Goal: Information Seeking & Learning: Learn about a topic

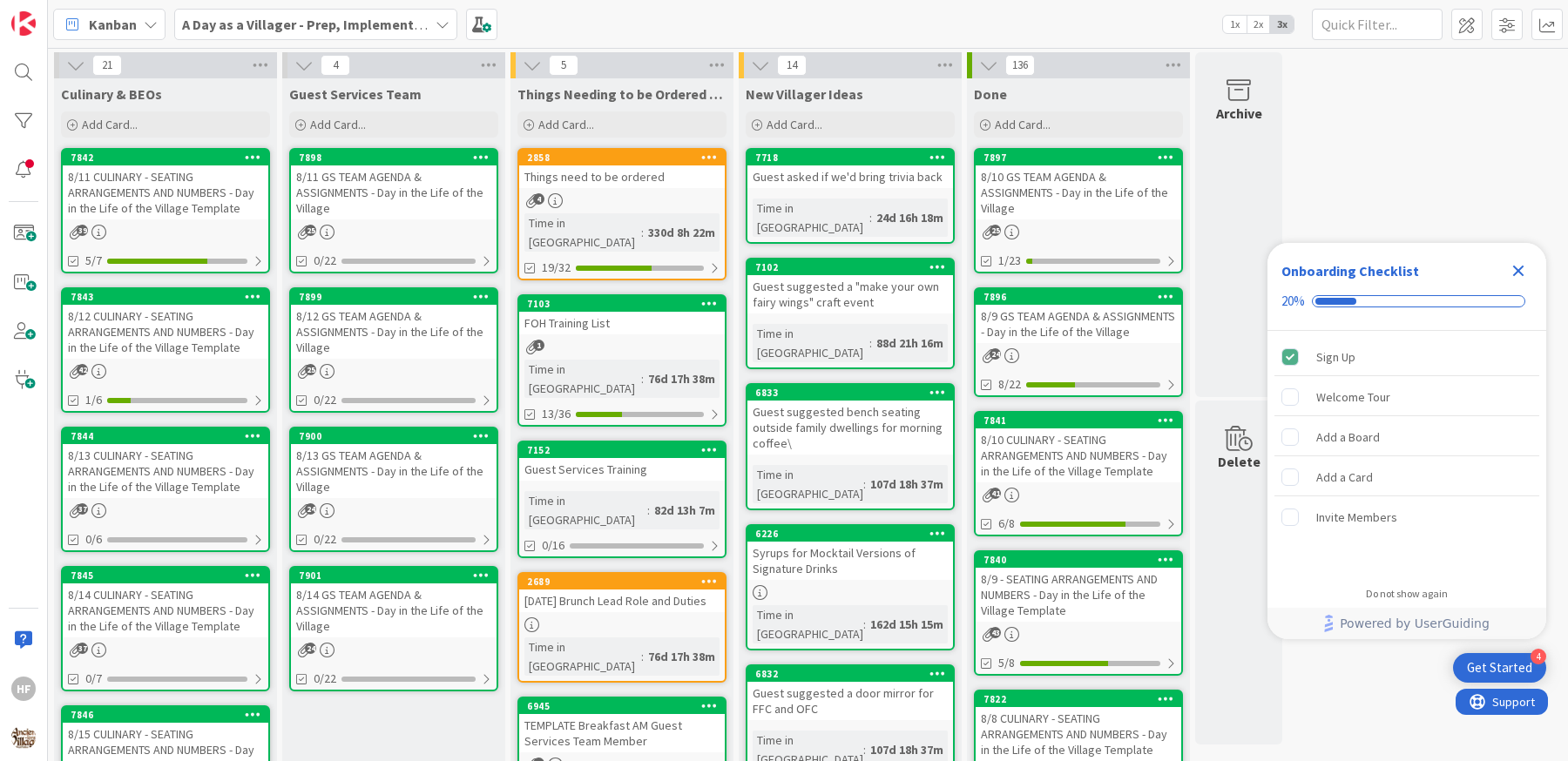
click at [1526, 262] on icon "Close Checklist" at bounding box center [1518, 271] width 21 height 21
click at [264, 31] on b "A Day as a Villager - Prep, Implement and Execute" at bounding box center [337, 24] width 311 height 18
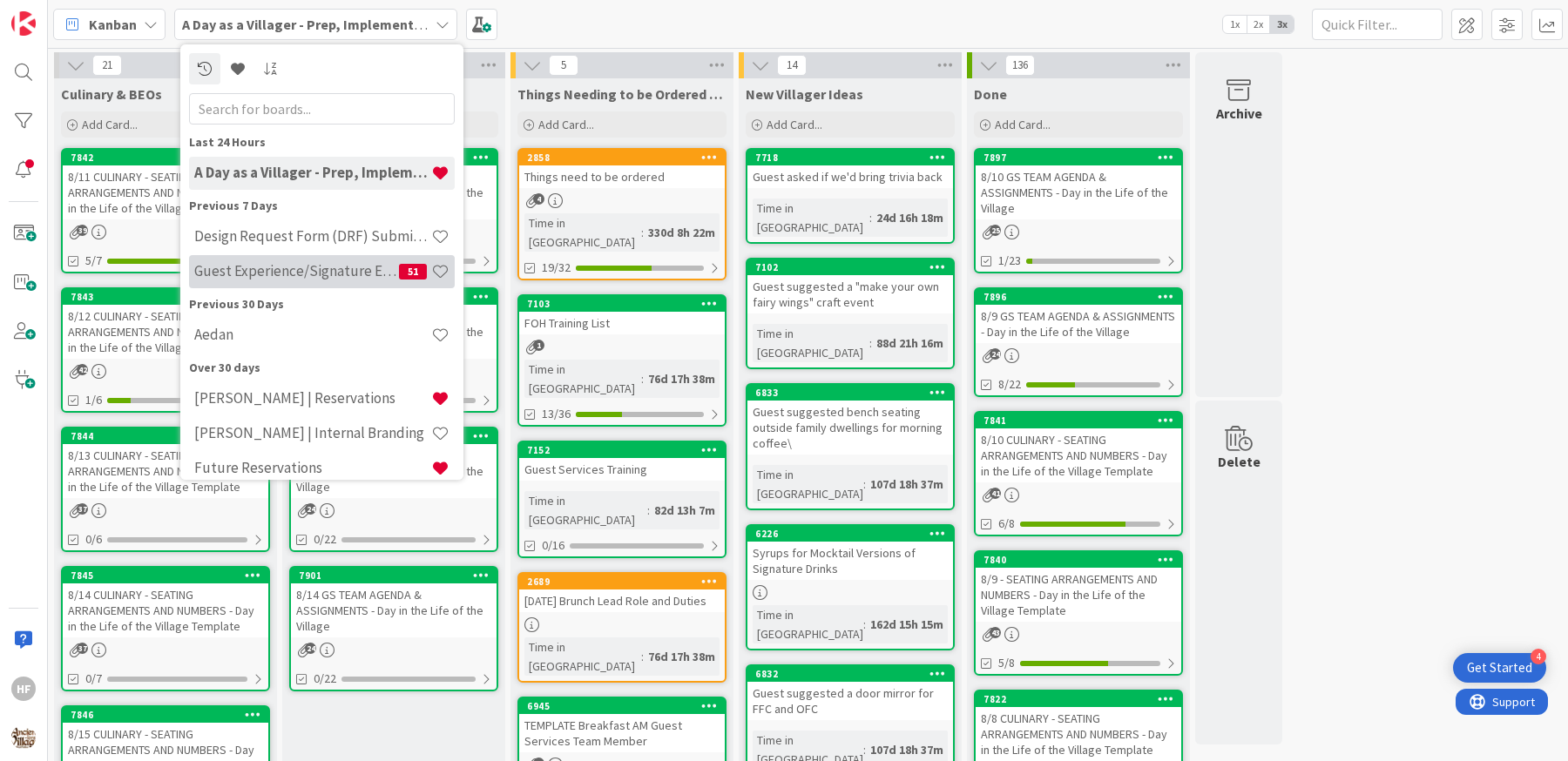
click at [362, 278] on h4 "Guest Experience/Signature Events" at bounding box center [296, 271] width 204 height 18
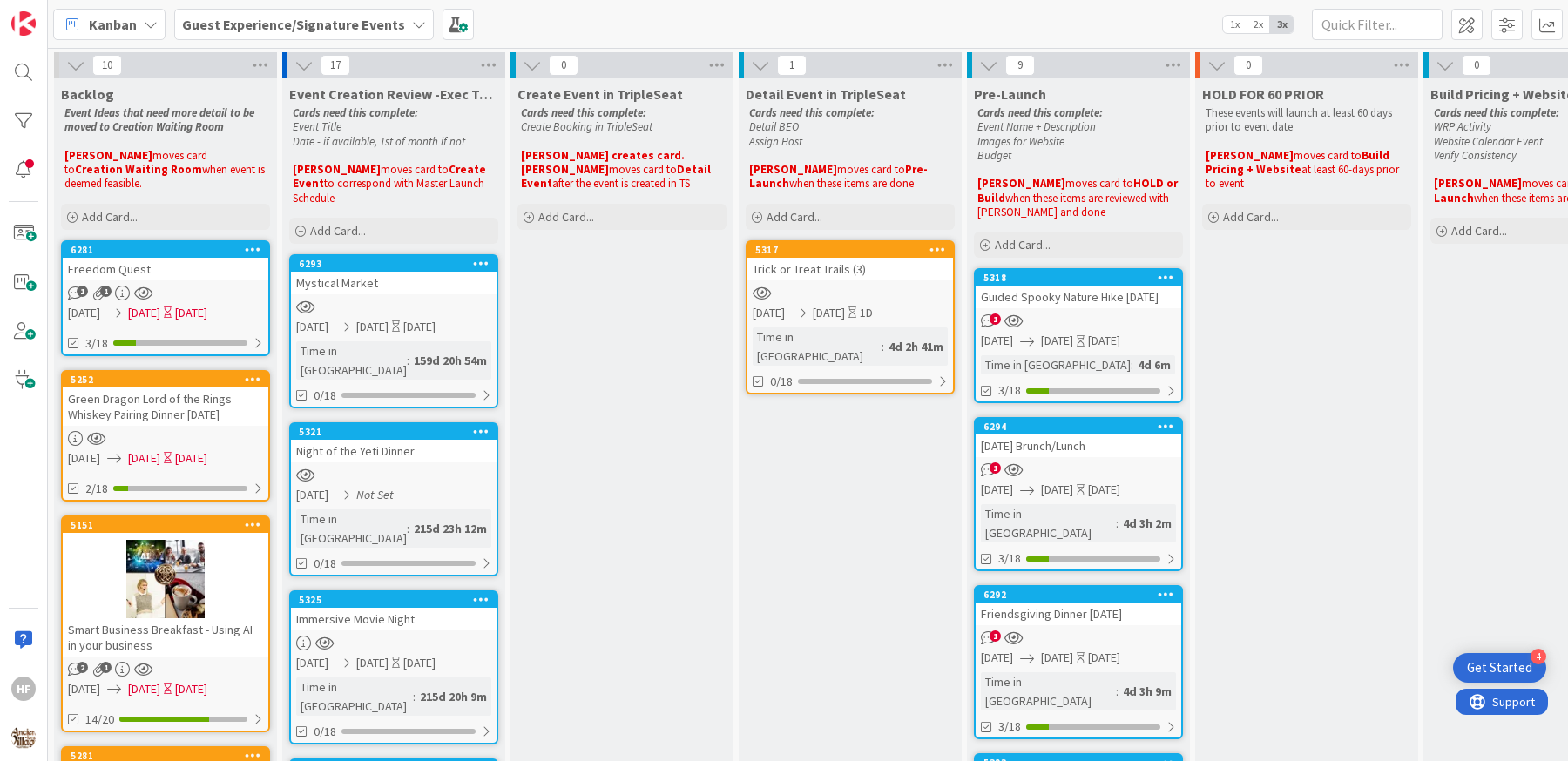
click at [321, 24] on b "Guest Experience/Signature Events" at bounding box center [293, 24] width 223 height 18
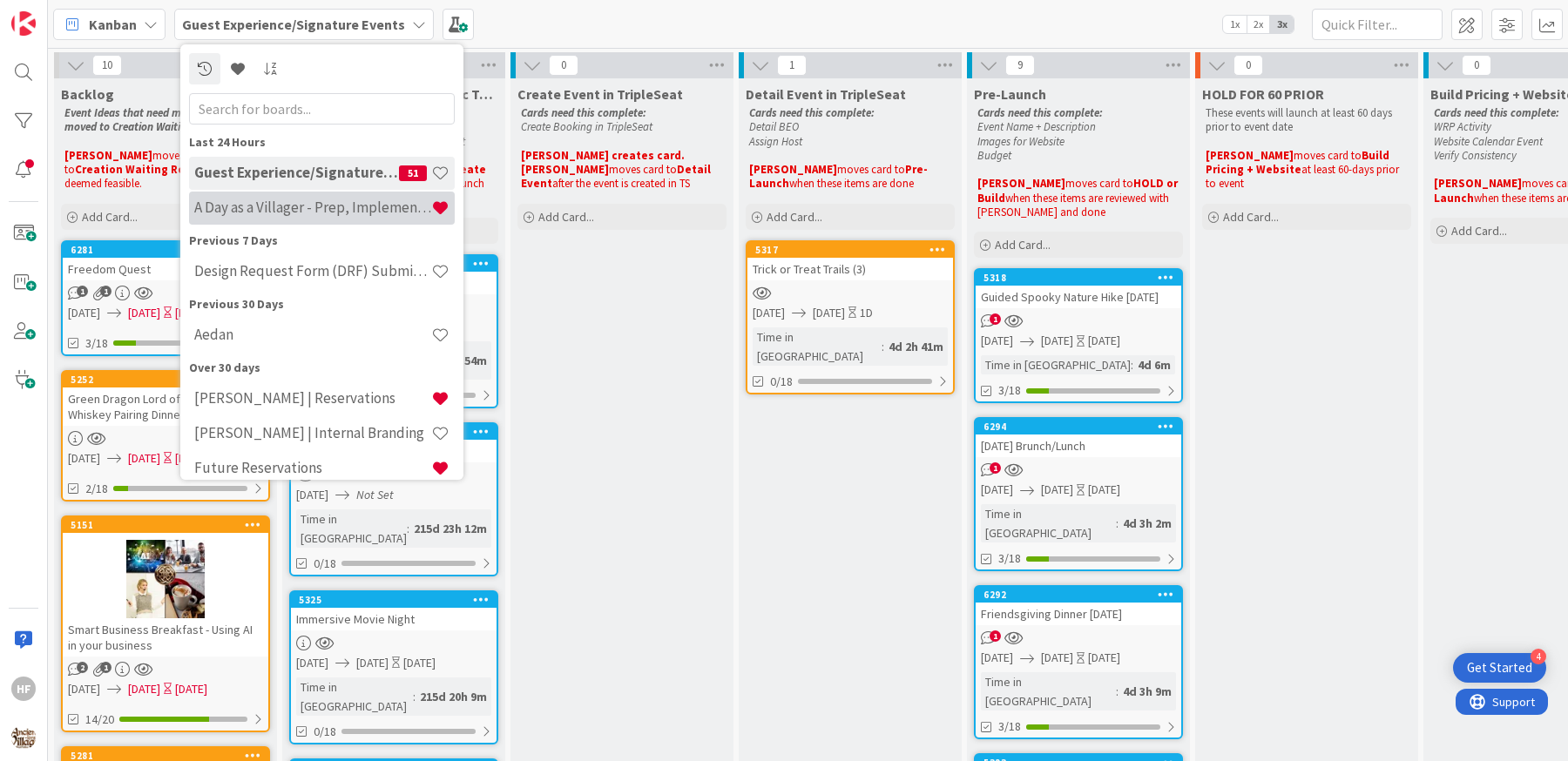
click at [341, 220] on div "A Day as a Villager - Prep, Implement and Execute" at bounding box center [322, 208] width 265 height 33
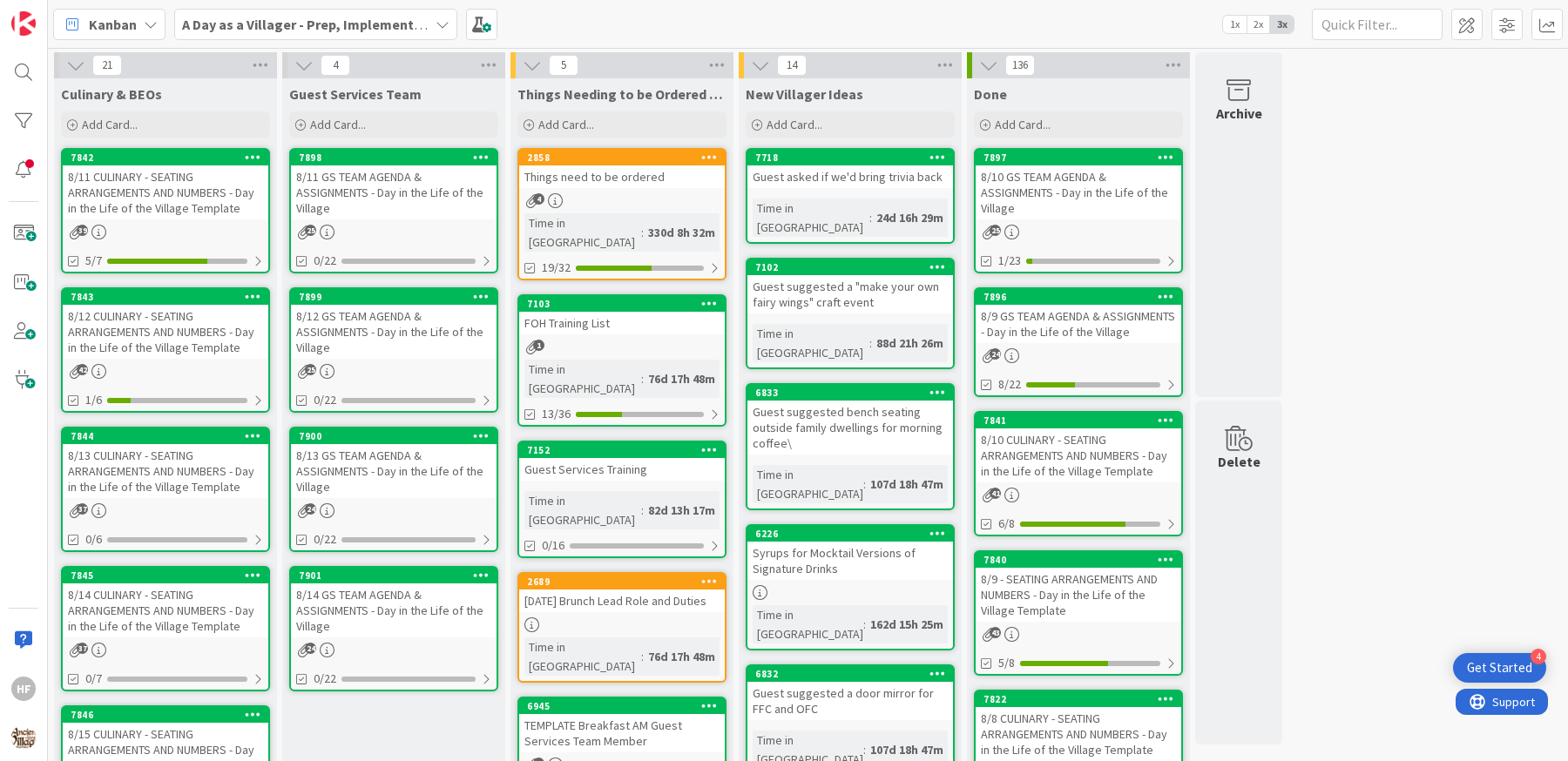
click at [309, 19] on b "A Day as a Villager - Prep, Implement and Execute" at bounding box center [337, 24] width 311 height 18
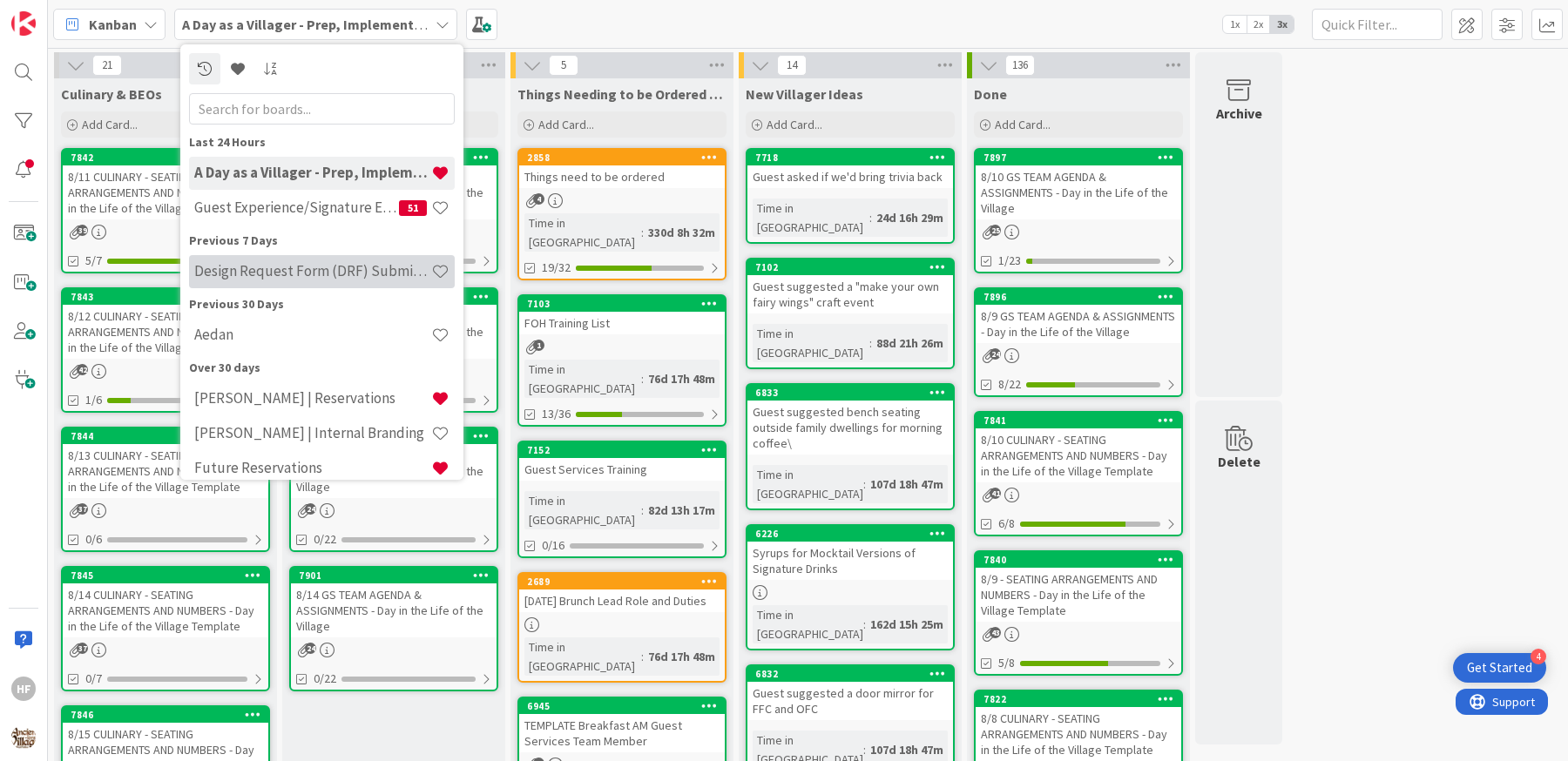
click at [336, 271] on h4 "Design Request Form (DRF) Submittals" at bounding box center [312, 271] width 237 height 18
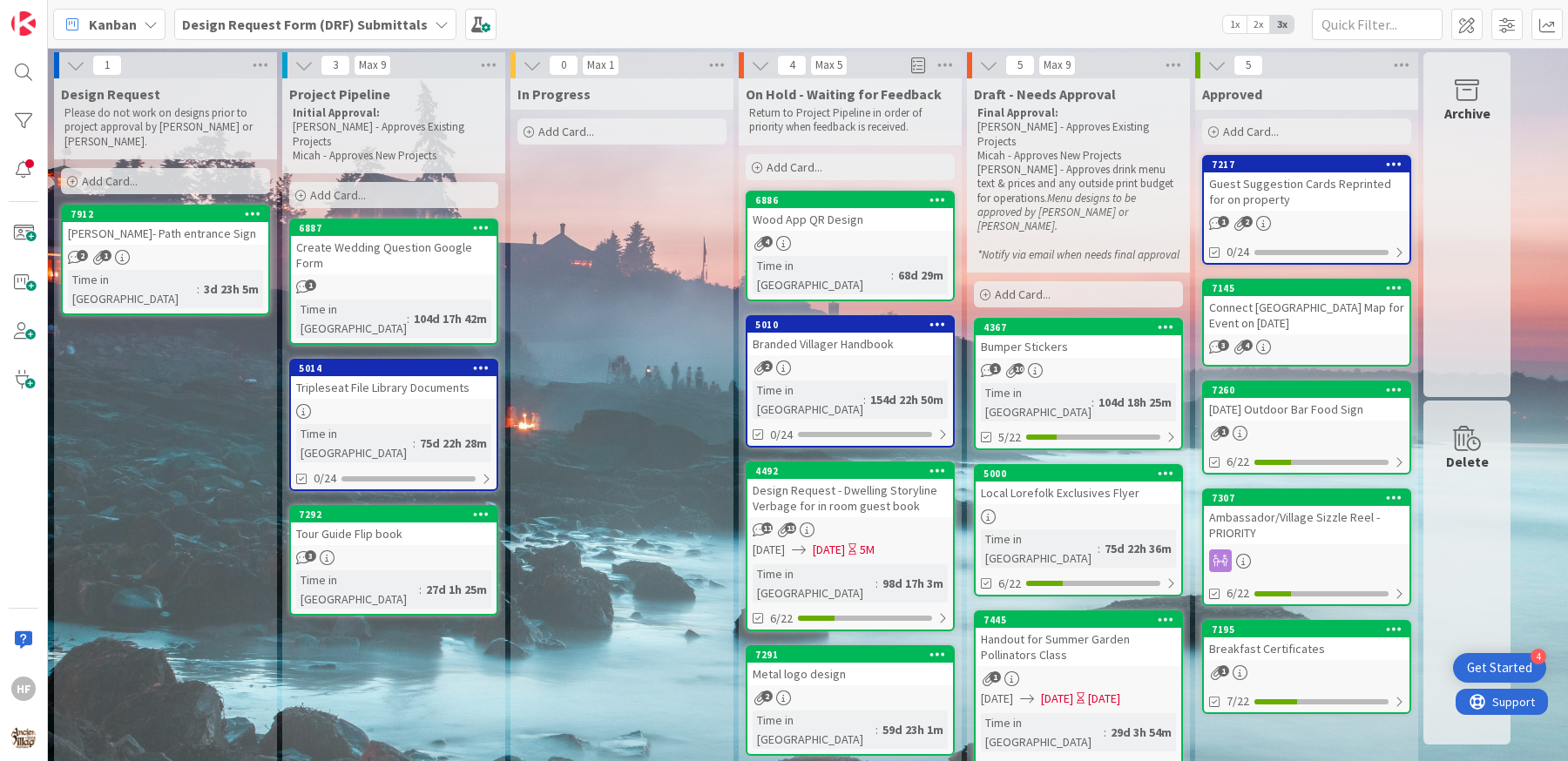
click at [300, 26] on b "Design Request Form (DRF) Submittals" at bounding box center [304, 24] width 246 height 18
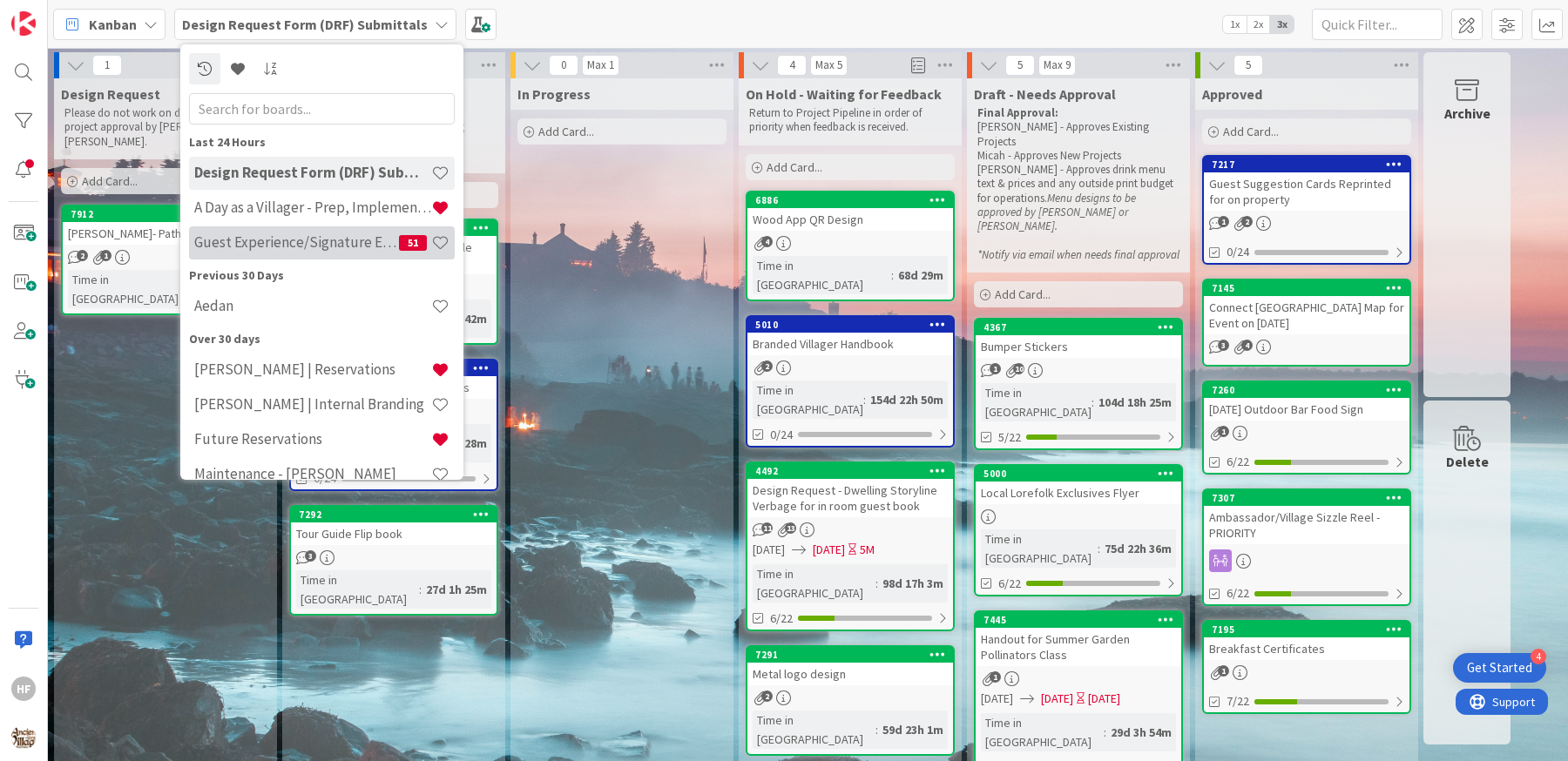
click at [242, 249] on h4 "Guest Experience/Signature Events" at bounding box center [296, 242] width 204 height 18
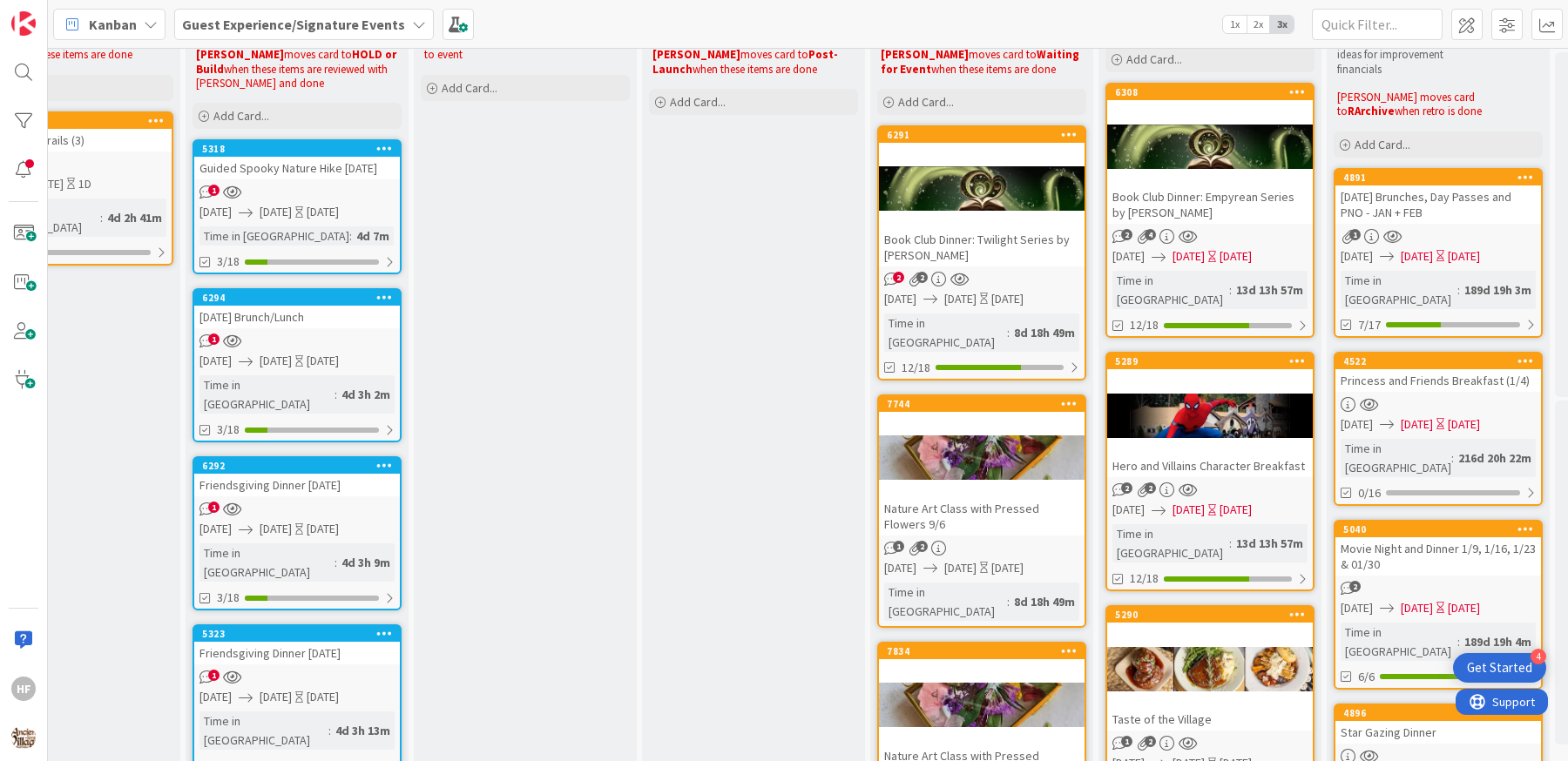
scroll to position [0, 781]
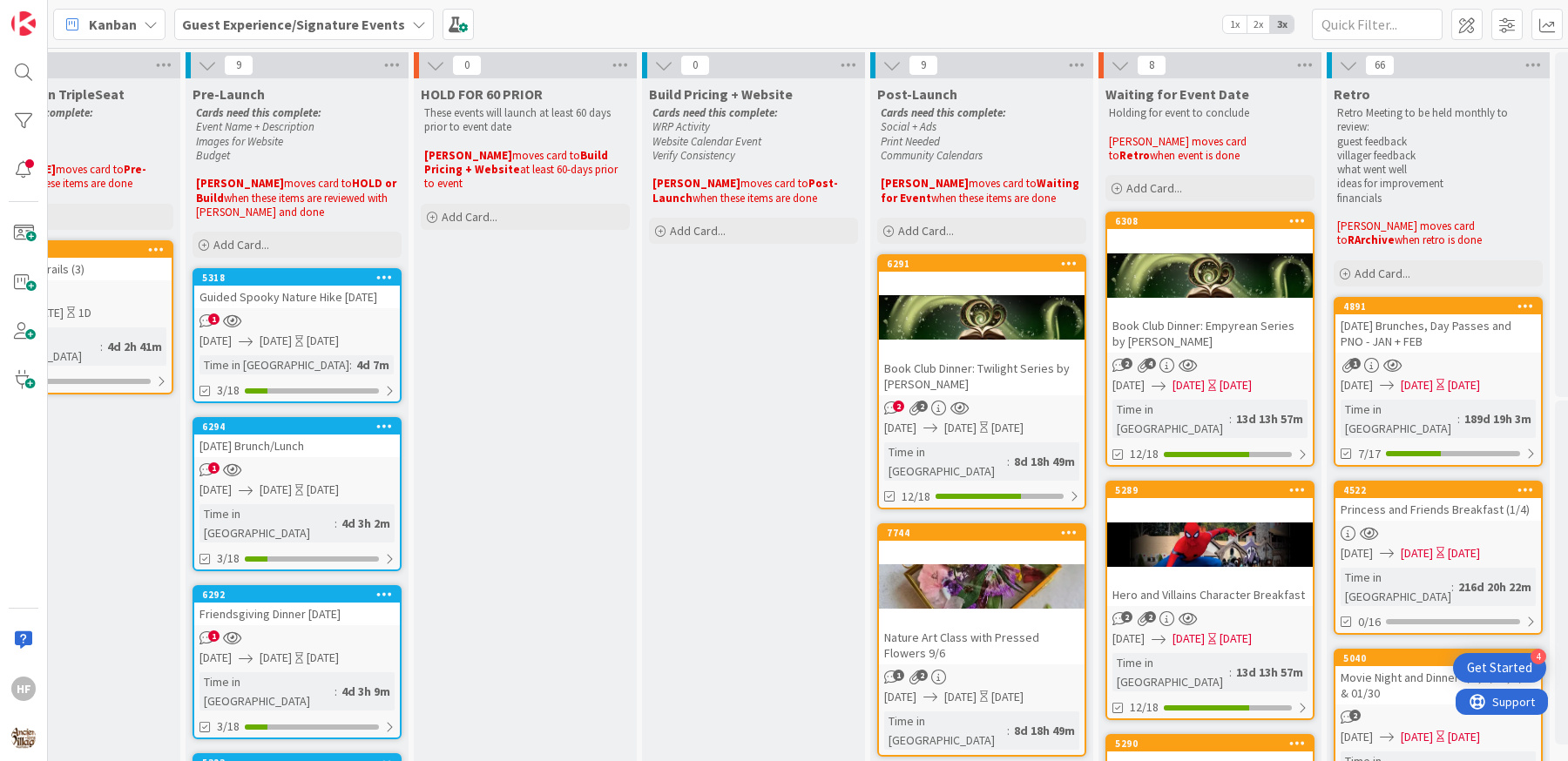
click at [966, 392] on div "Book Club Dinner: Twilight Series by [PERSON_NAME]" at bounding box center [982, 375] width 205 height 39
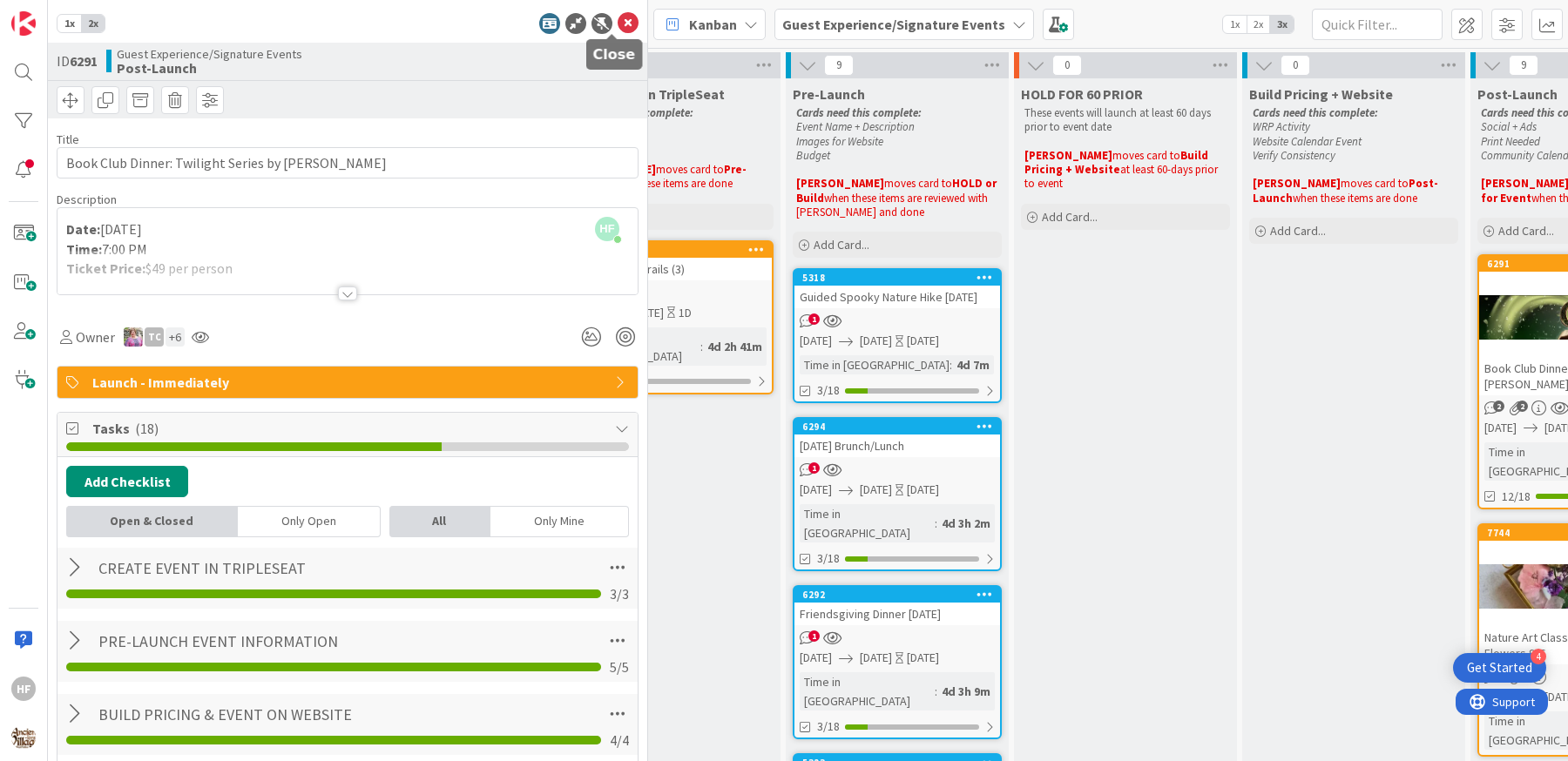
click at [617, 25] on icon at bounding box center [628, 24] width 21 height 21
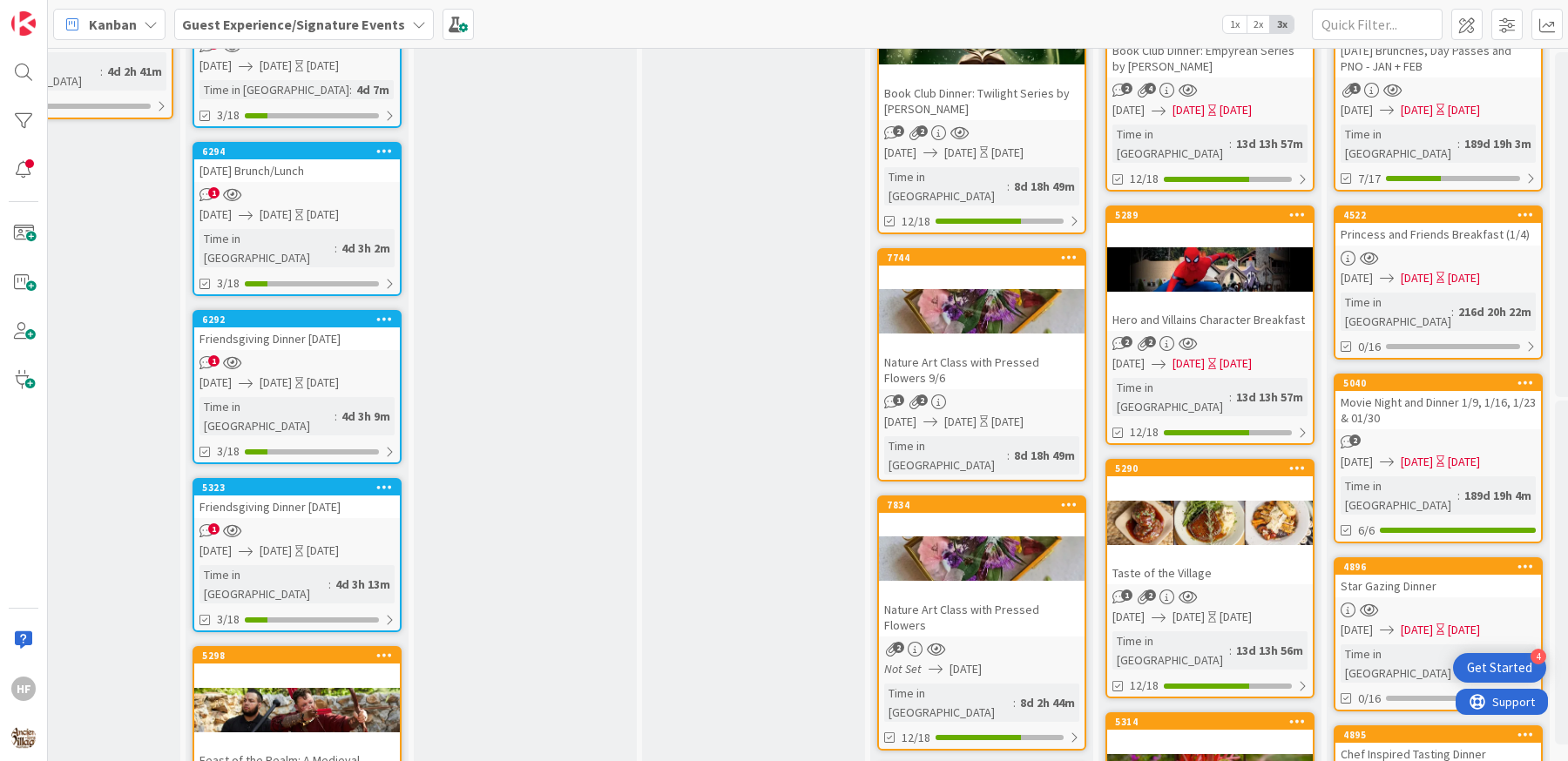
scroll to position [0, 781]
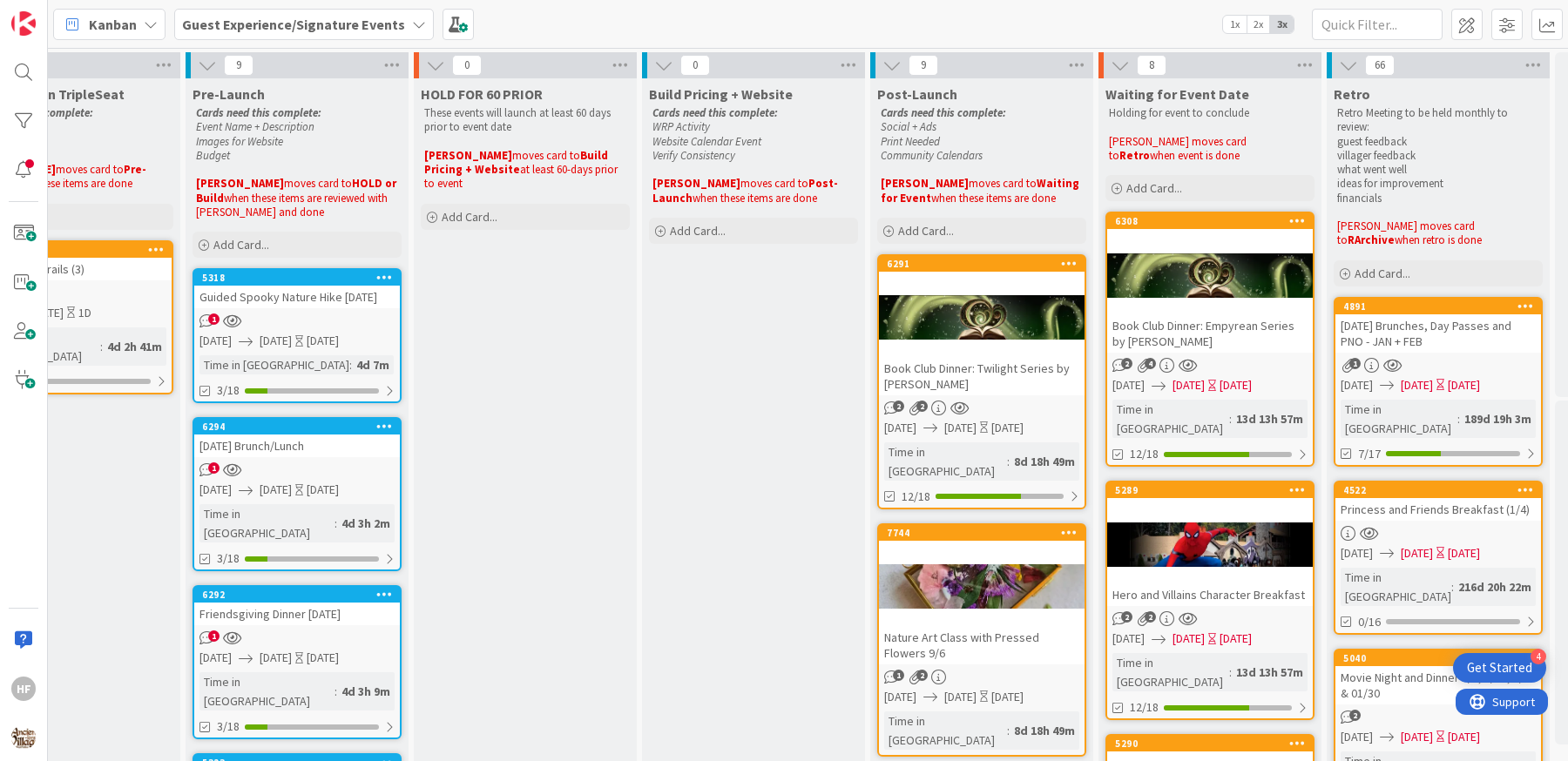
click at [1021, 369] on div "Book Club Dinner: Twilight Series by [PERSON_NAME]" at bounding box center [982, 375] width 205 height 39
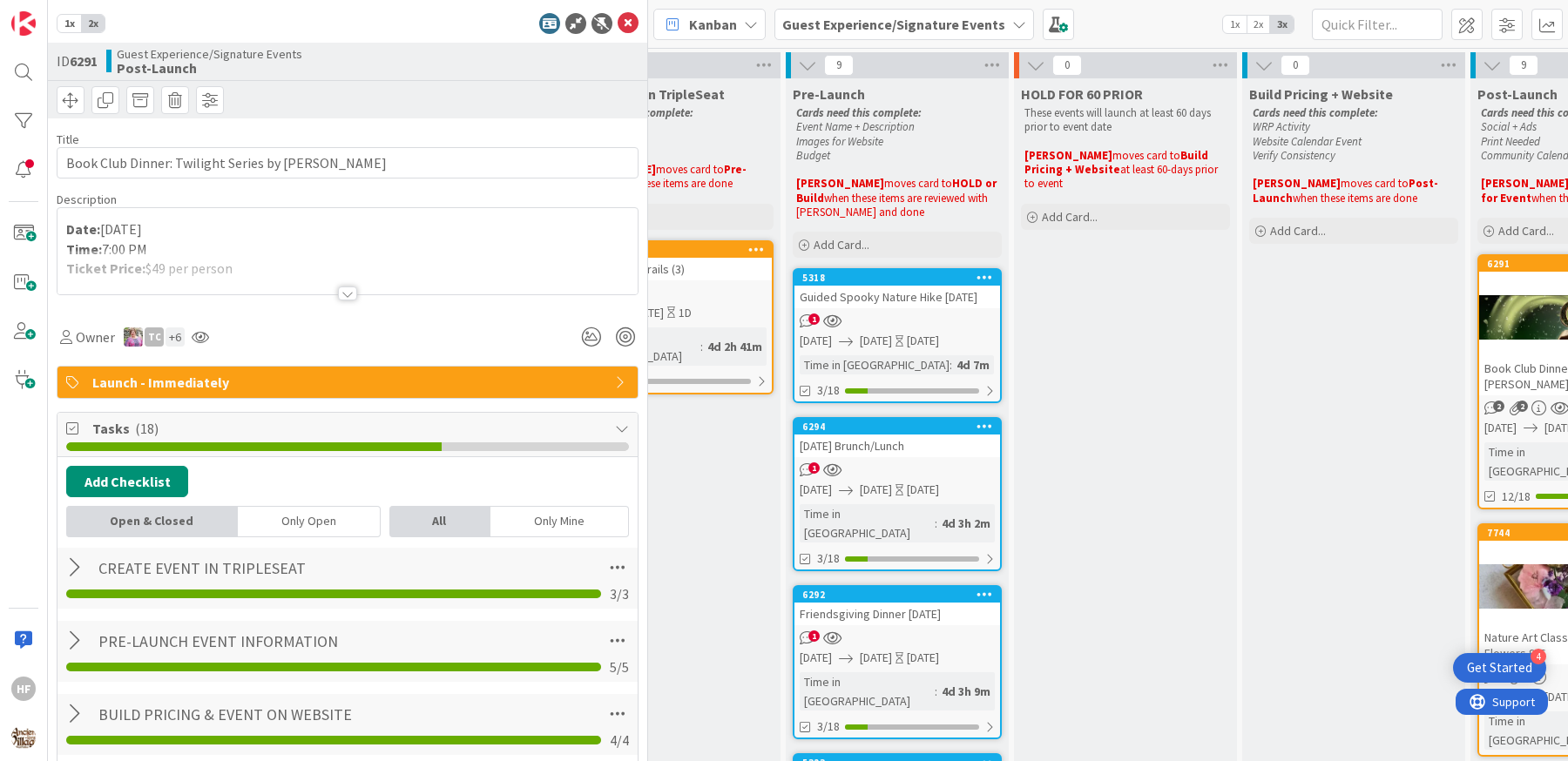
click at [338, 292] on div at bounding box center [347, 293] width 19 height 14
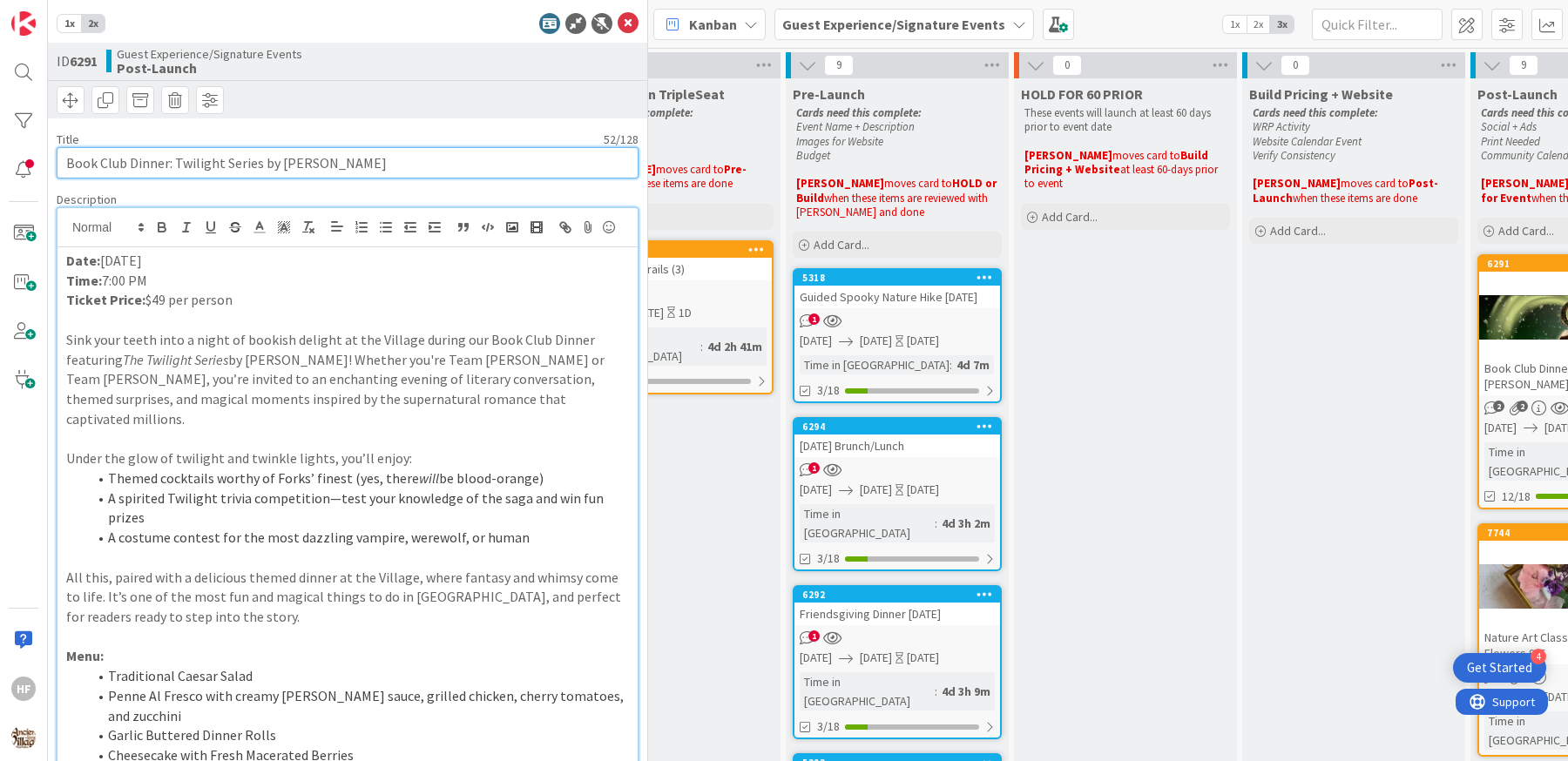
click at [256, 165] on input "Book Club Dinner: Twilight Series by [PERSON_NAME]" at bounding box center [347, 162] width 582 height 31
click at [617, 27] on icon at bounding box center [628, 24] width 21 height 21
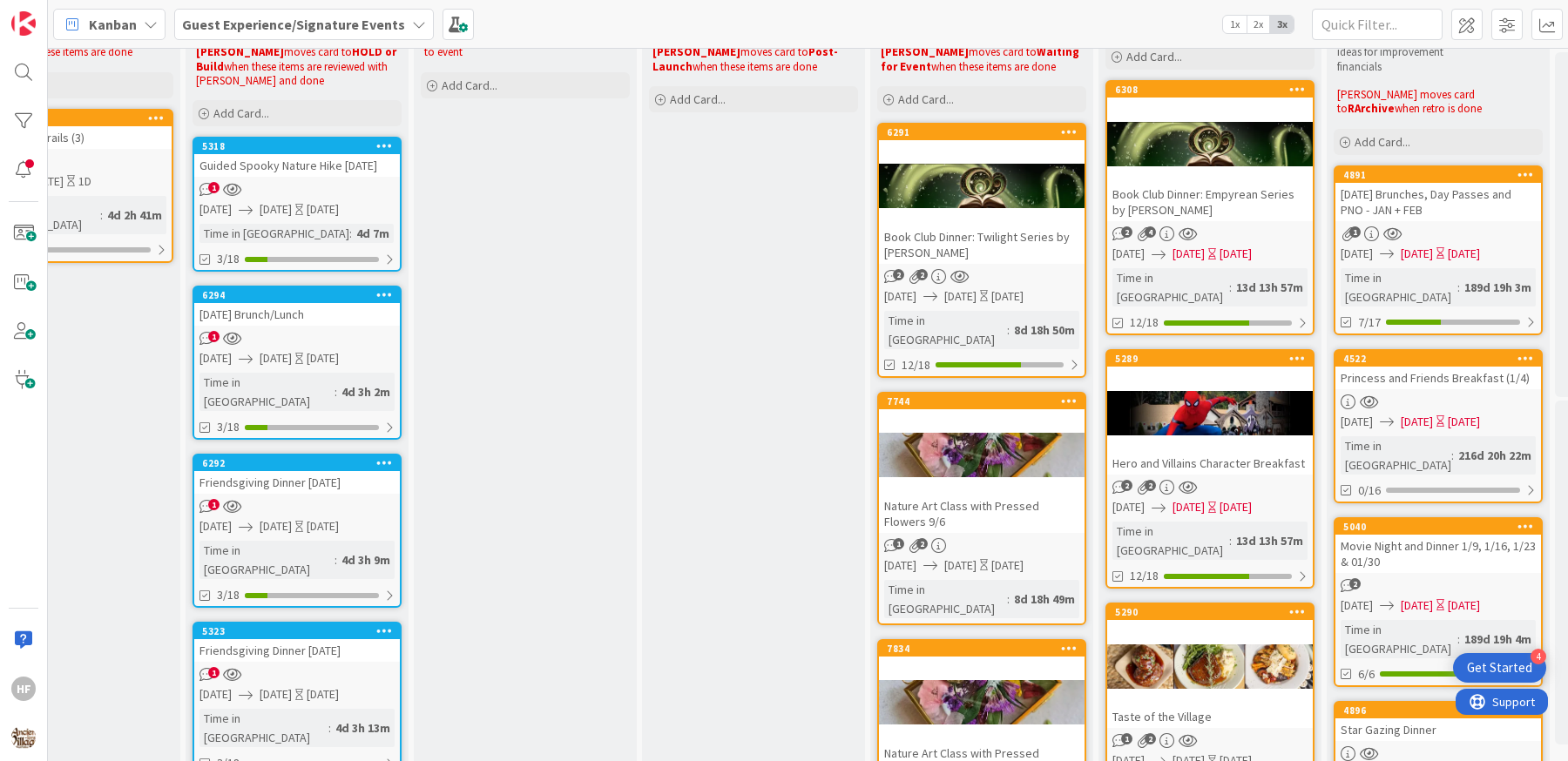
scroll to position [146, 781]
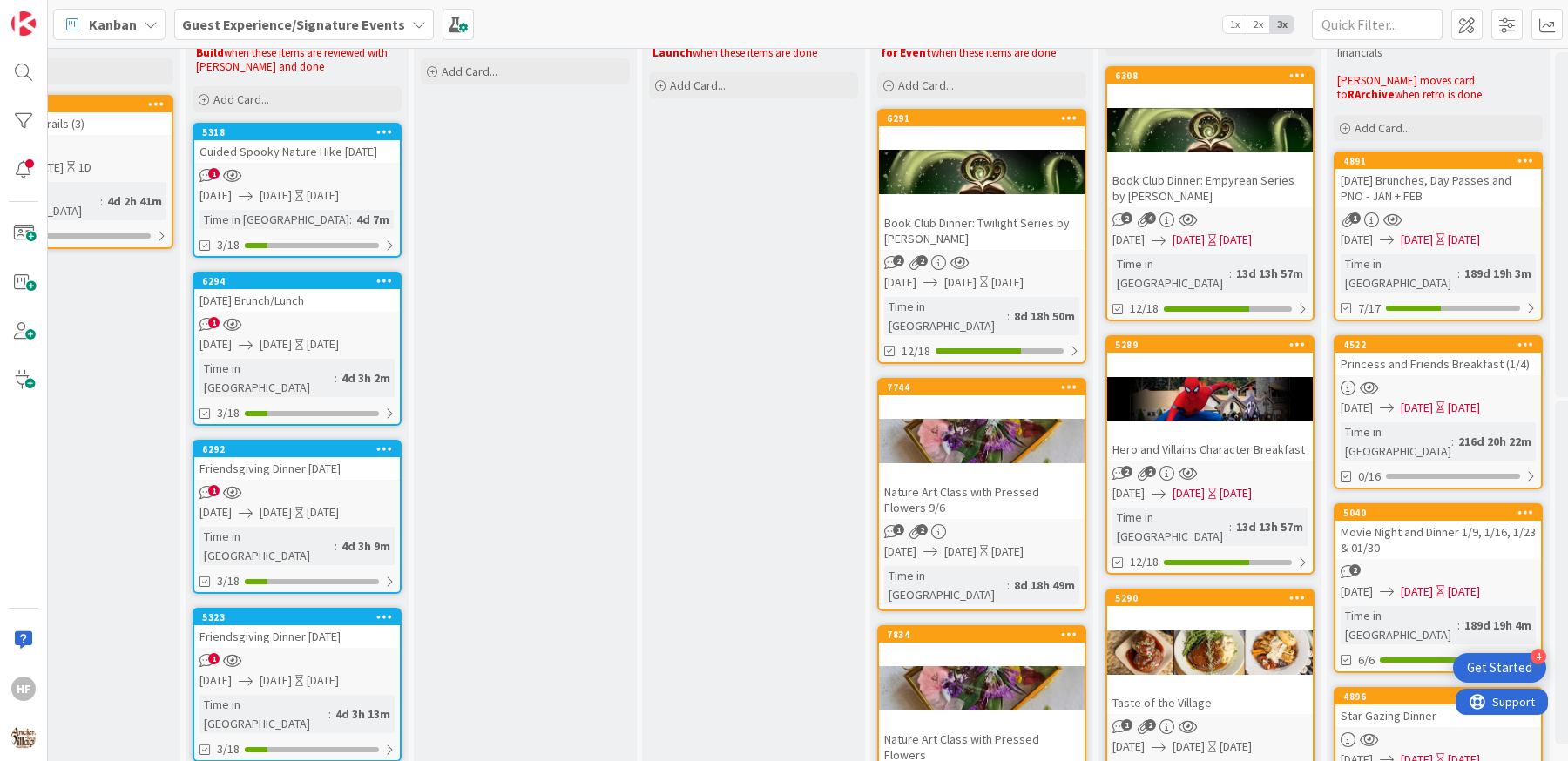
click at [986, 481] on div "Nature Art Class with Pressed Flowers 9/6" at bounding box center [982, 499] width 205 height 39
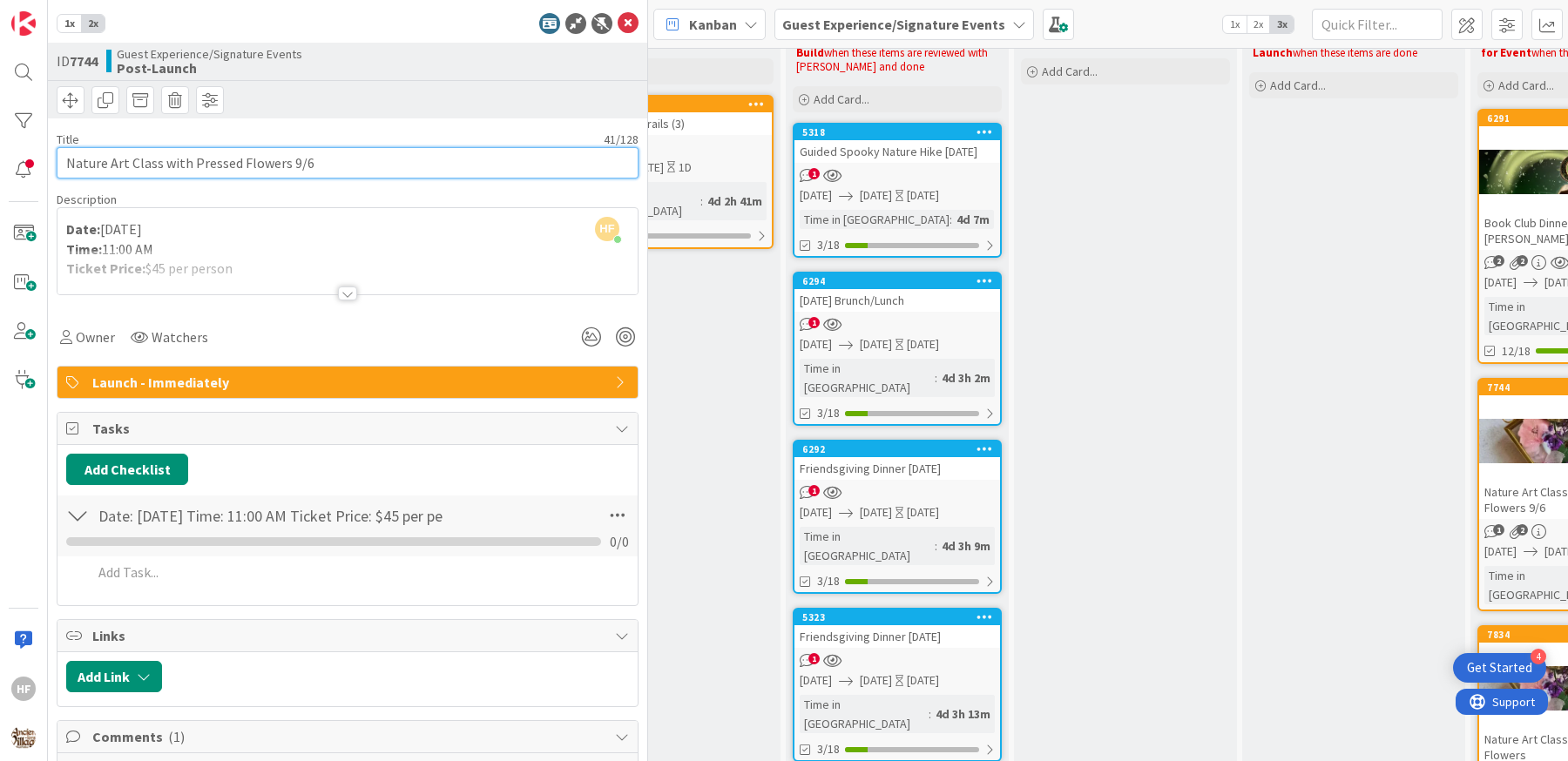
drag, startPoint x: 343, startPoint y: 172, endPoint x: 52, endPoint y: 150, distance: 291.8
click at [52, 150] on div "1x 2x ID 7744 Guest Experience/Signature Events Post-Launch Title 41 / 128 Natu…" at bounding box center [348, 380] width 600 height 761
click at [617, 27] on icon at bounding box center [628, 24] width 21 height 21
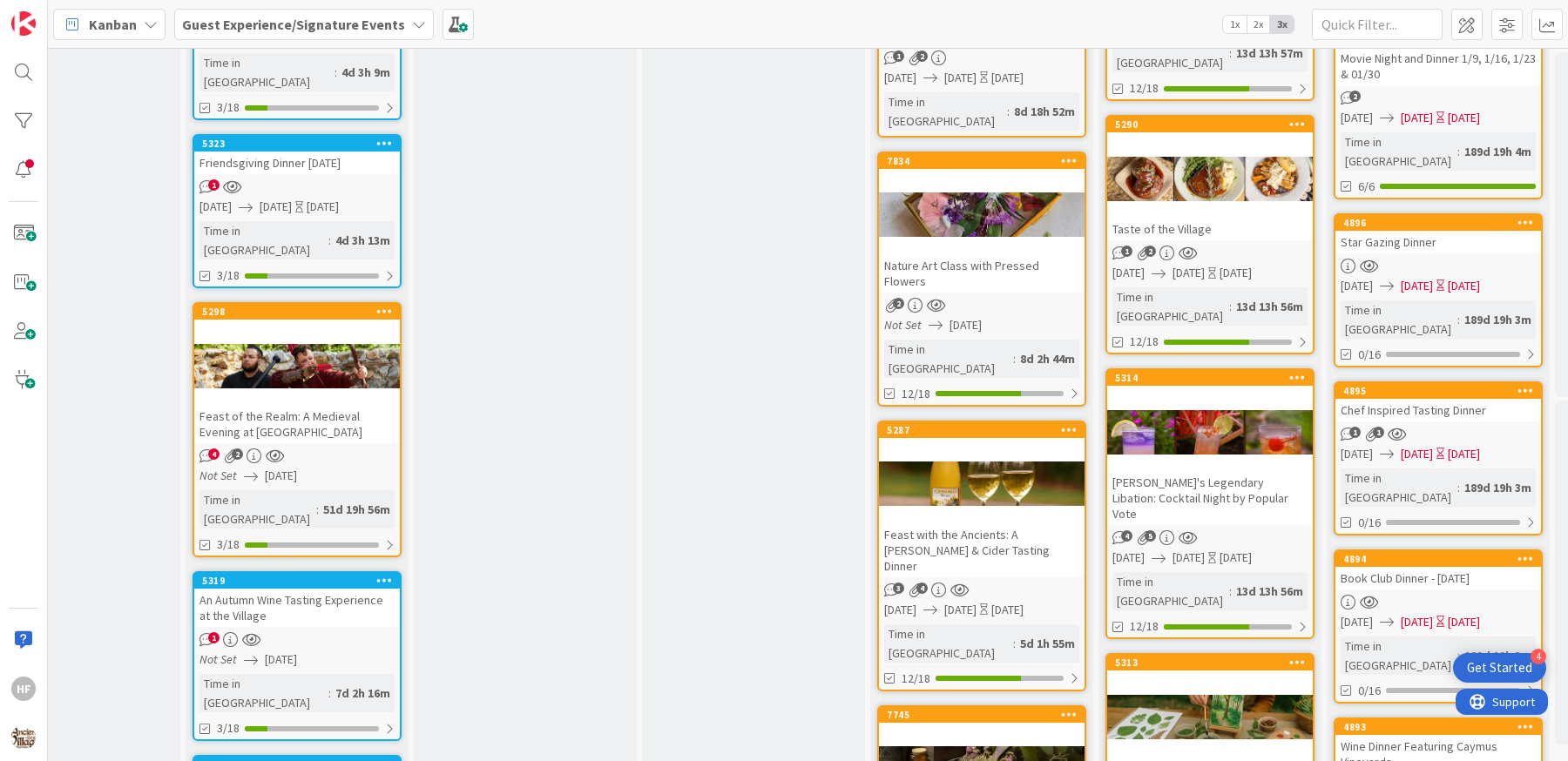
scroll to position [624, 781]
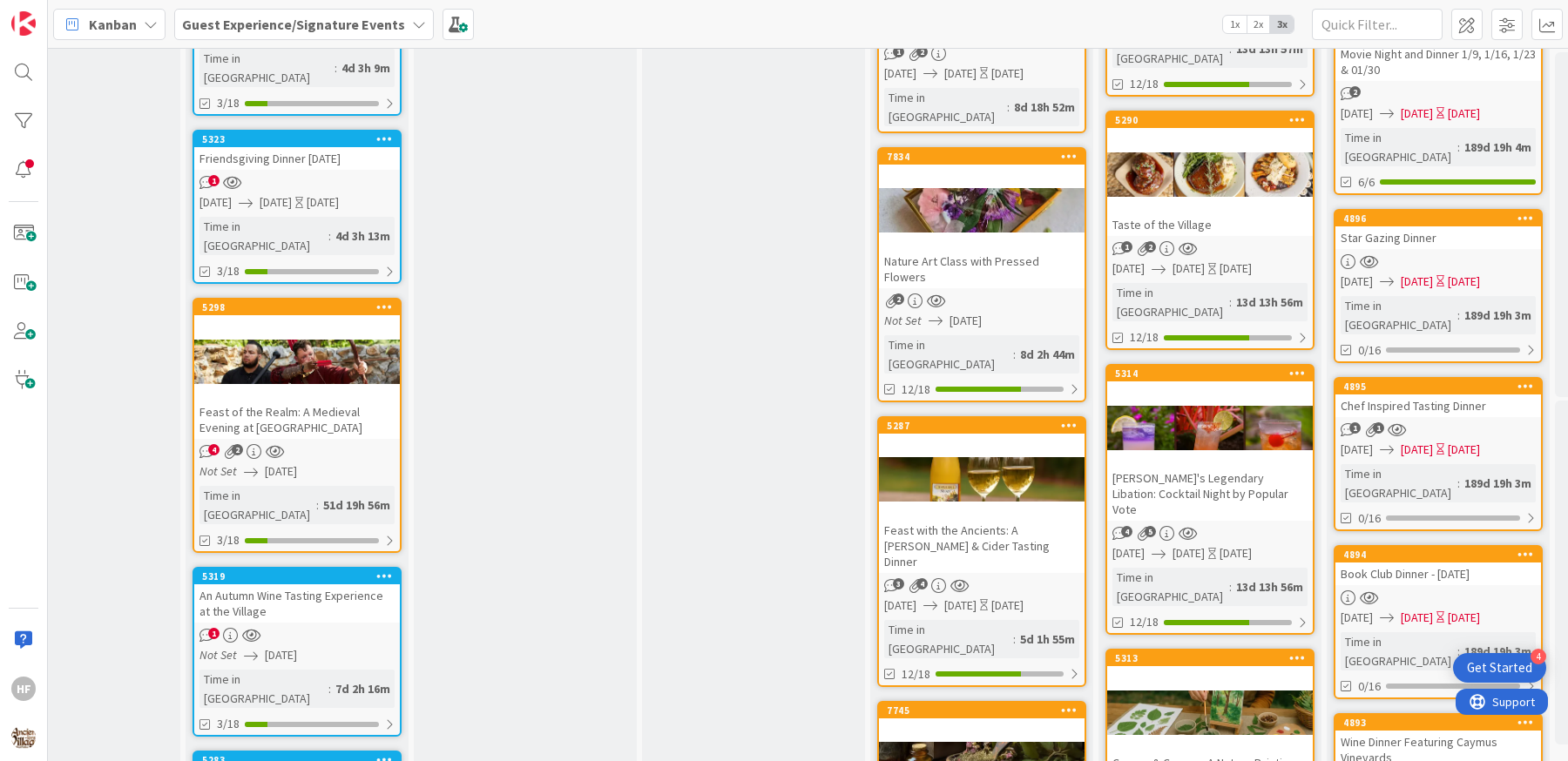
click at [981, 519] on div "Feast with the Ancients: A [PERSON_NAME] & Cider Tasting Dinner" at bounding box center [982, 546] width 205 height 54
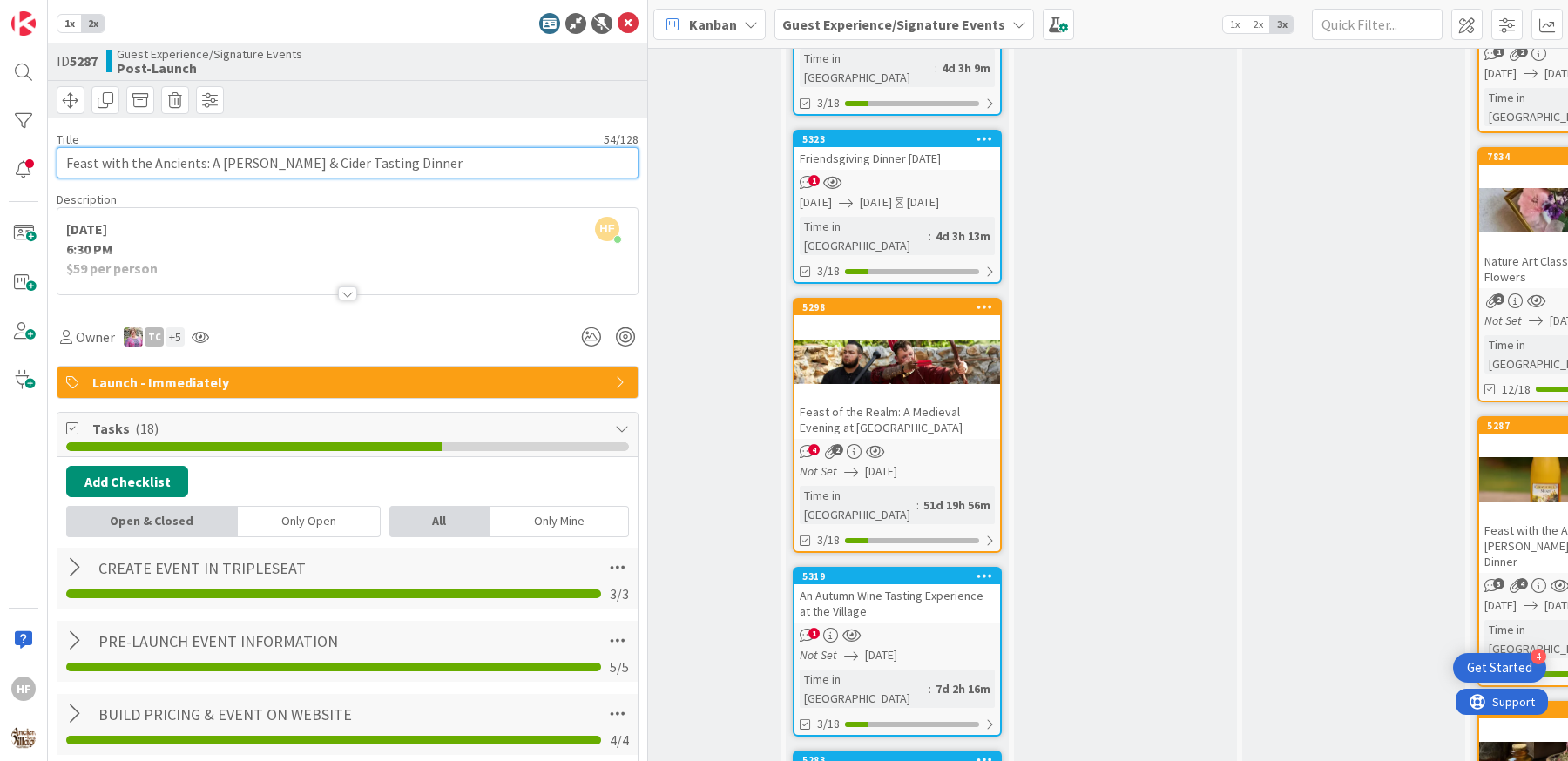
click at [275, 147] on input "Feast with the Ancients: A [PERSON_NAME] & Cider Tasting Dinner" at bounding box center [347, 162] width 582 height 31
click at [617, 24] on icon at bounding box center [628, 24] width 21 height 21
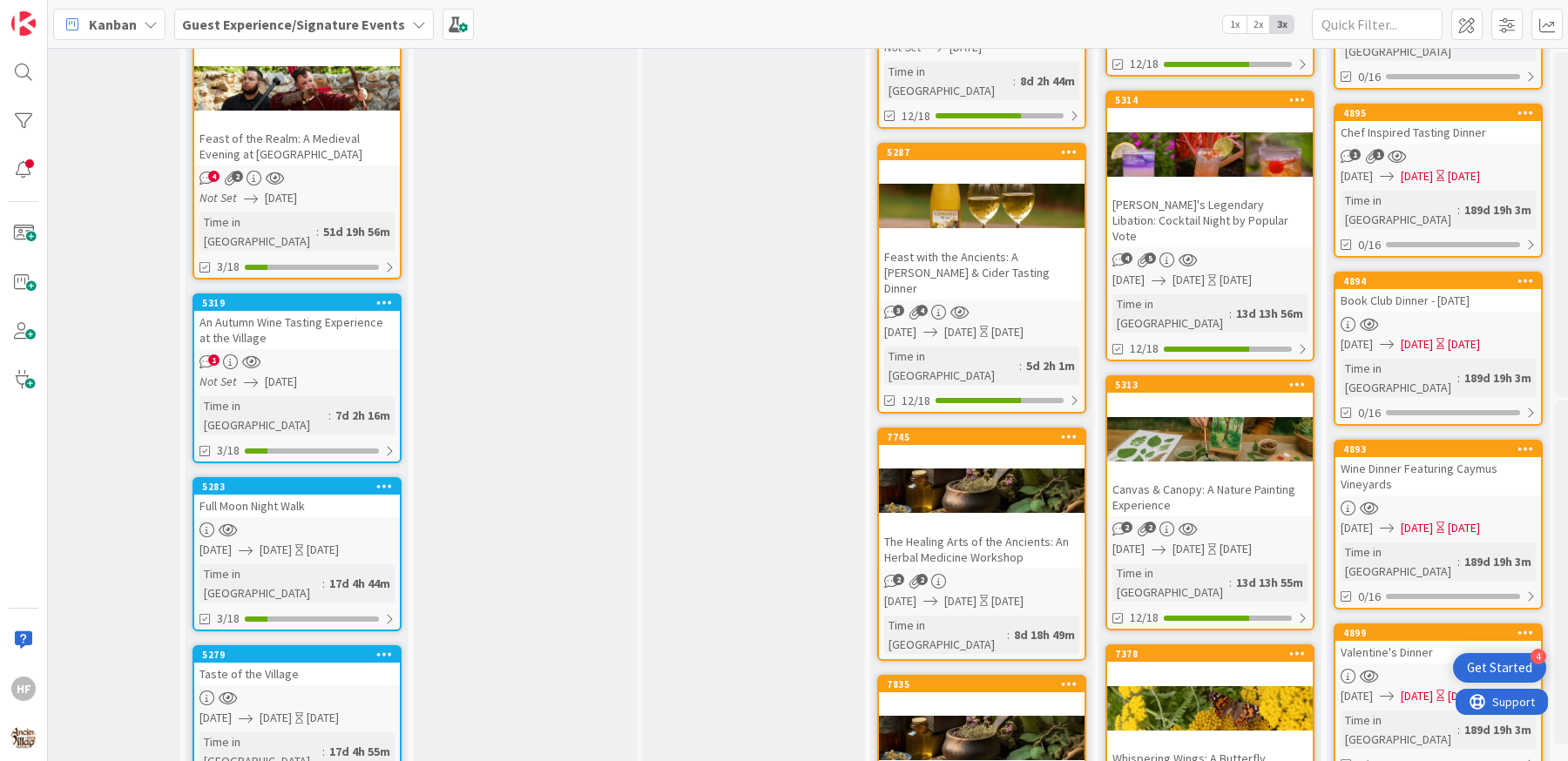
scroll to position [899, 781]
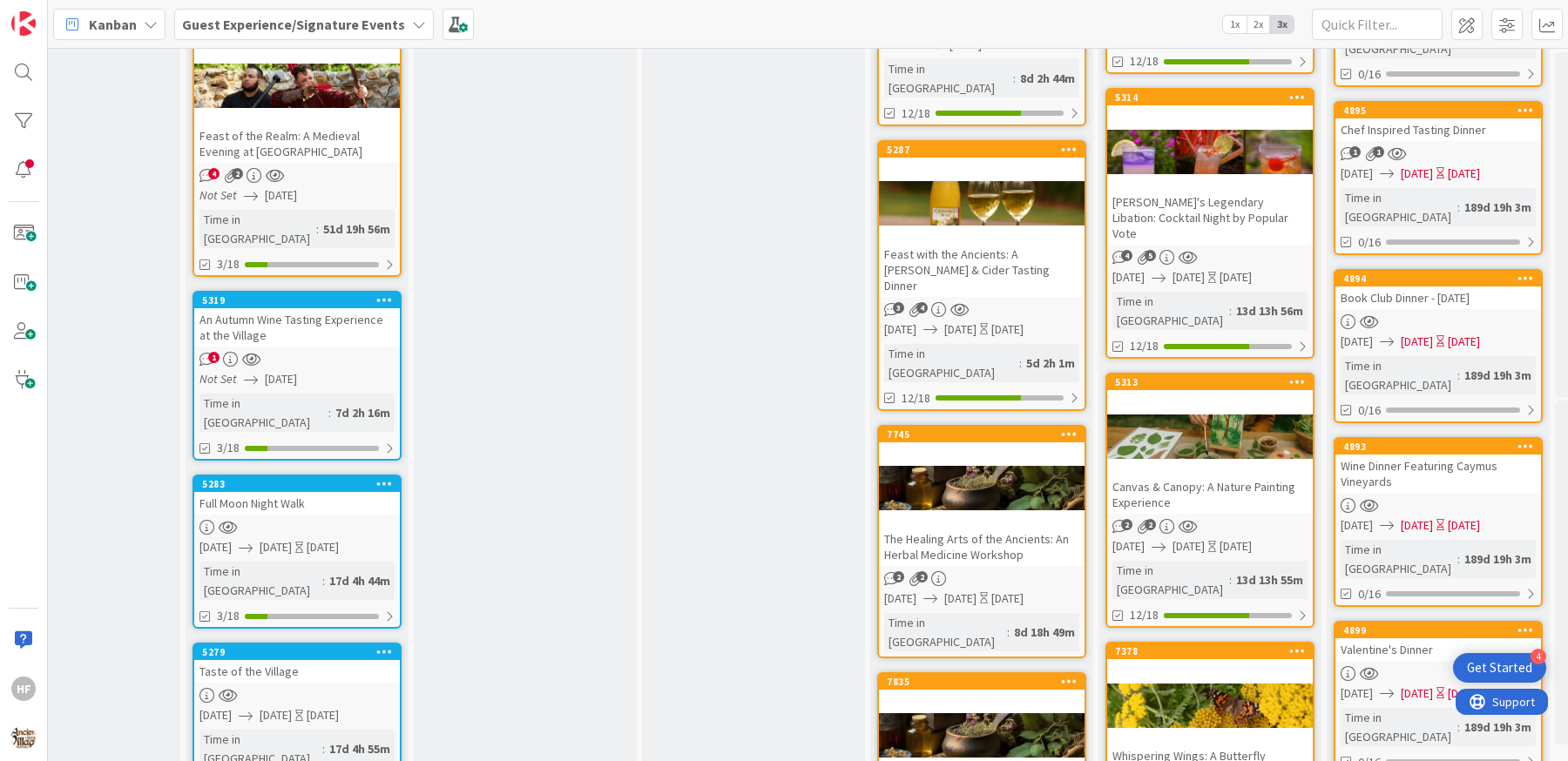
click at [1016, 528] on div "The Healing Arts of the Ancients: An Herbal Medicine Workshop" at bounding box center [982, 547] width 205 height 39
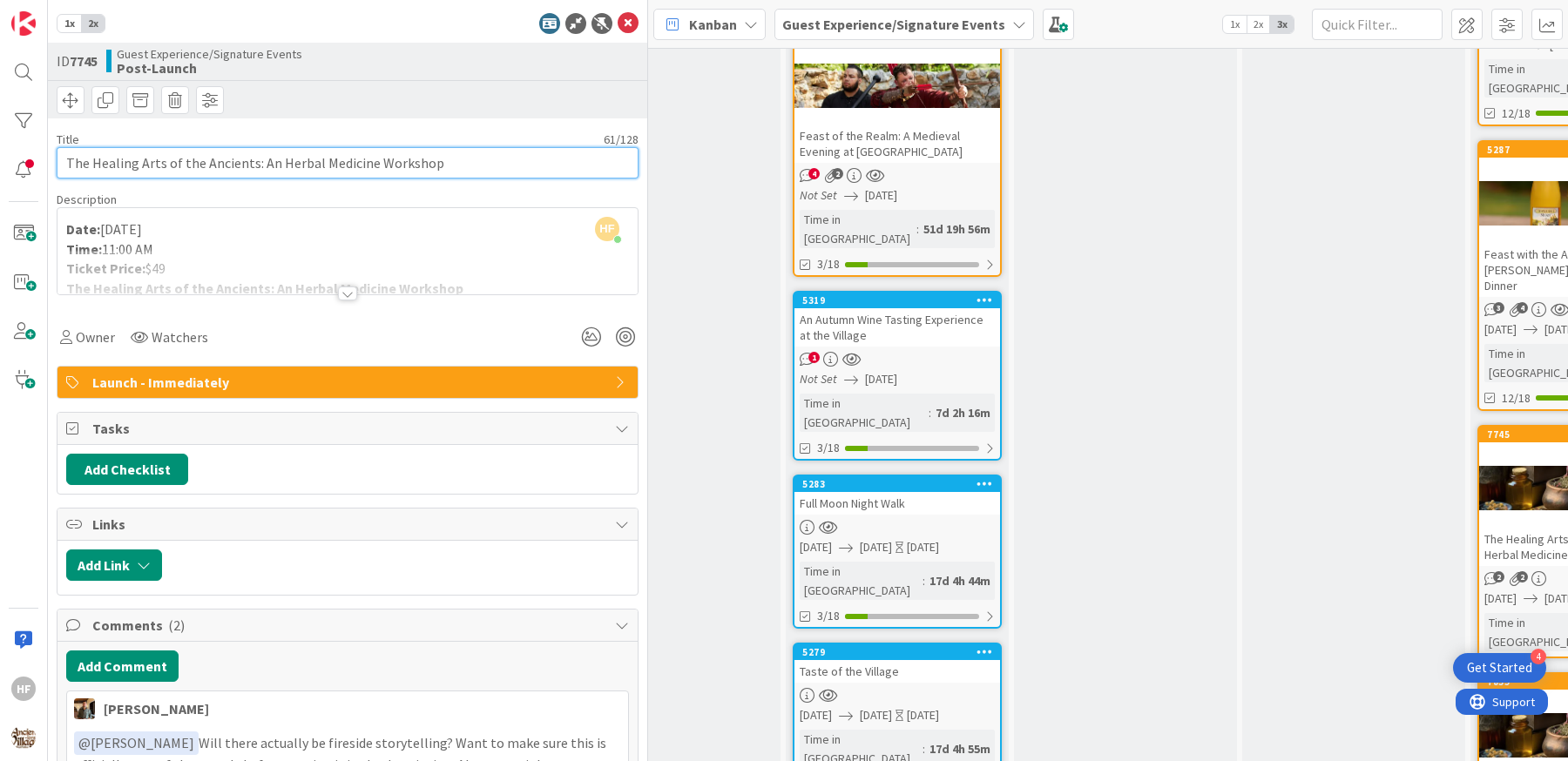
click at [324, 166] on input "The Healing Arts of the Ancients: An Herbal Medicine Workshop" at bounding box center [347, 162] width 582 height 31
click at [617, 23] on icon at bounding box center [628, 24] width 21 height 21
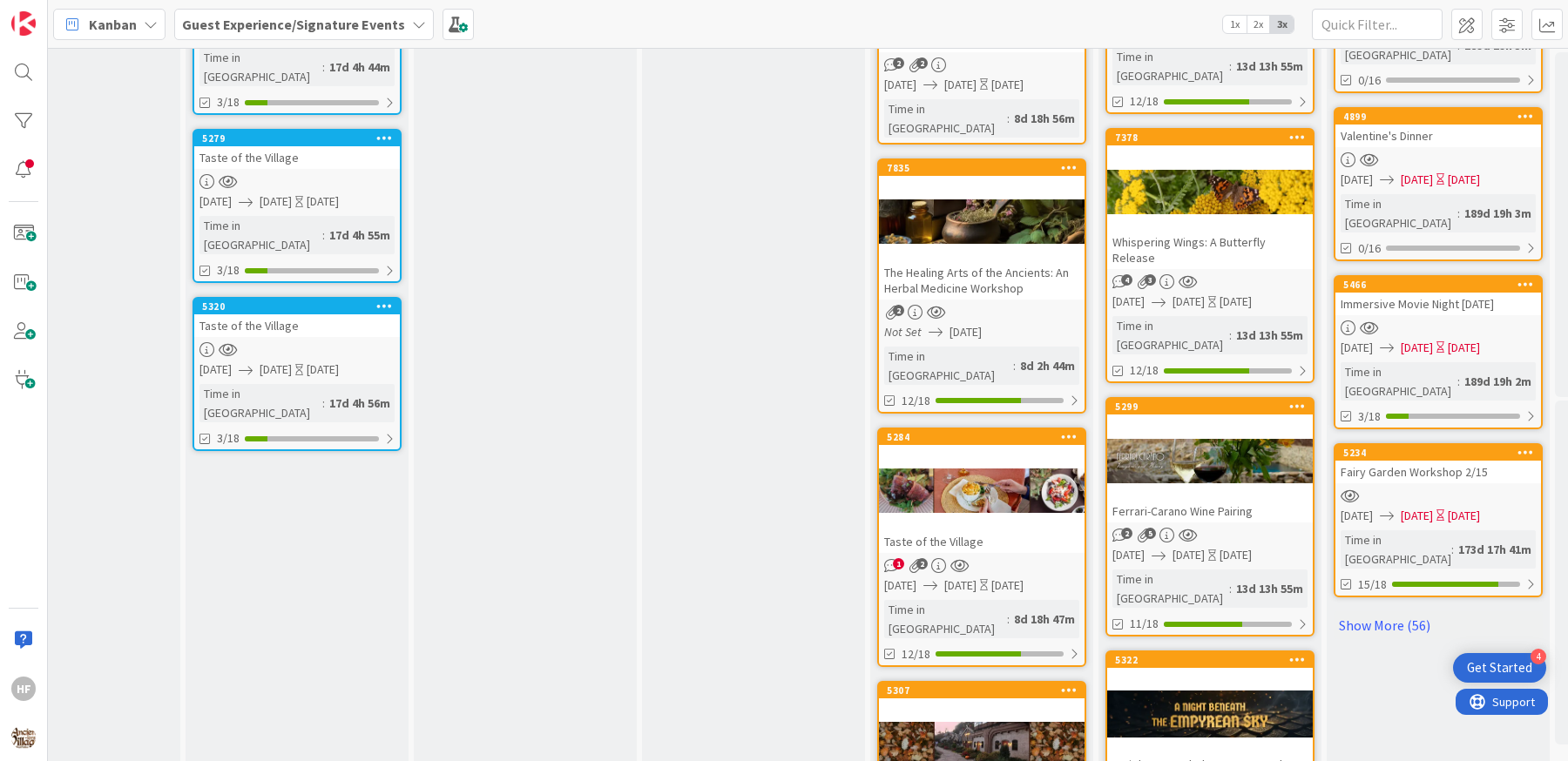
scroll to position [1441, 781]
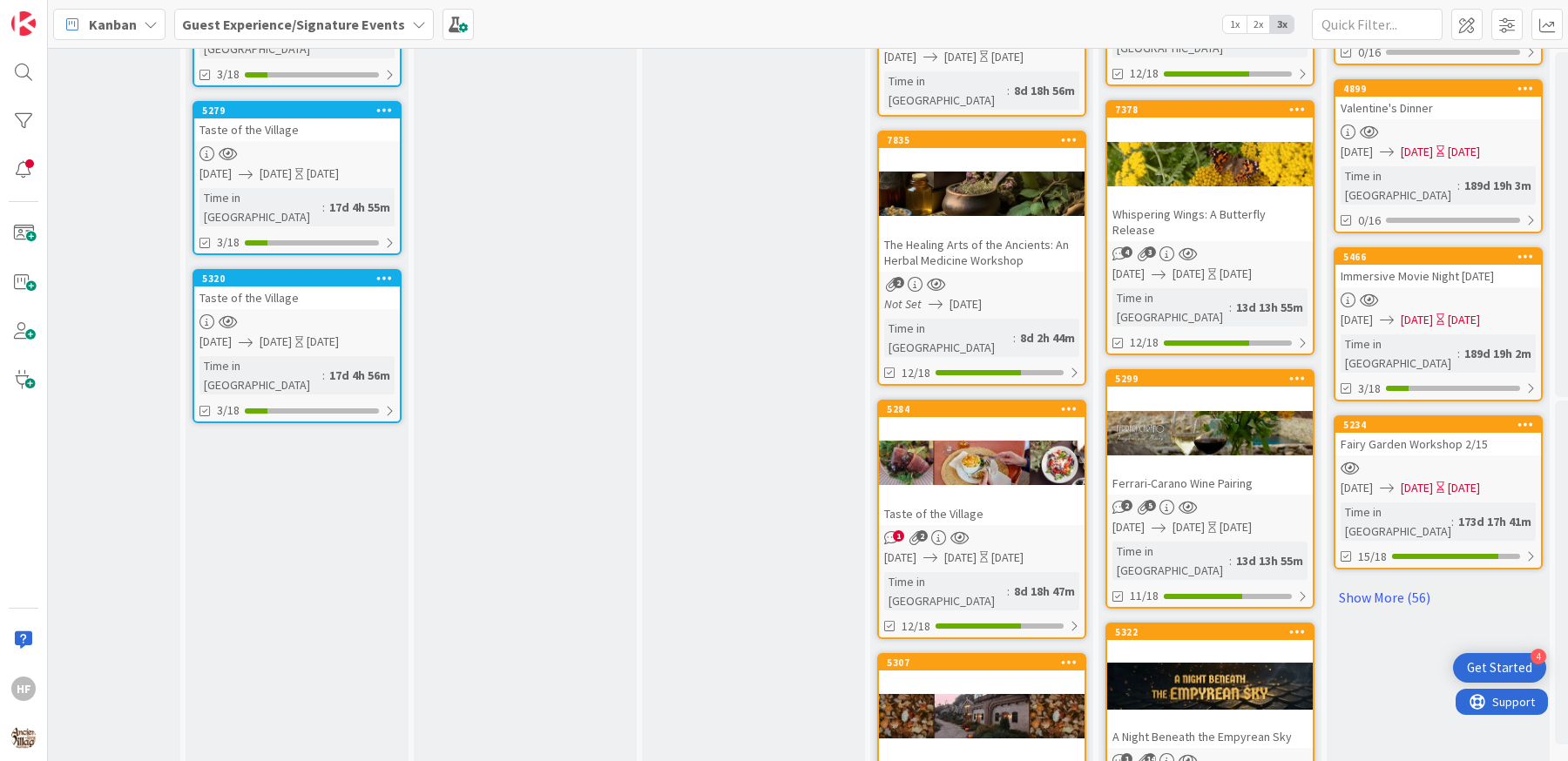
click at [944, 502] on div "Taste of the Village" at bounding box center [982, 514] width 205 height 23
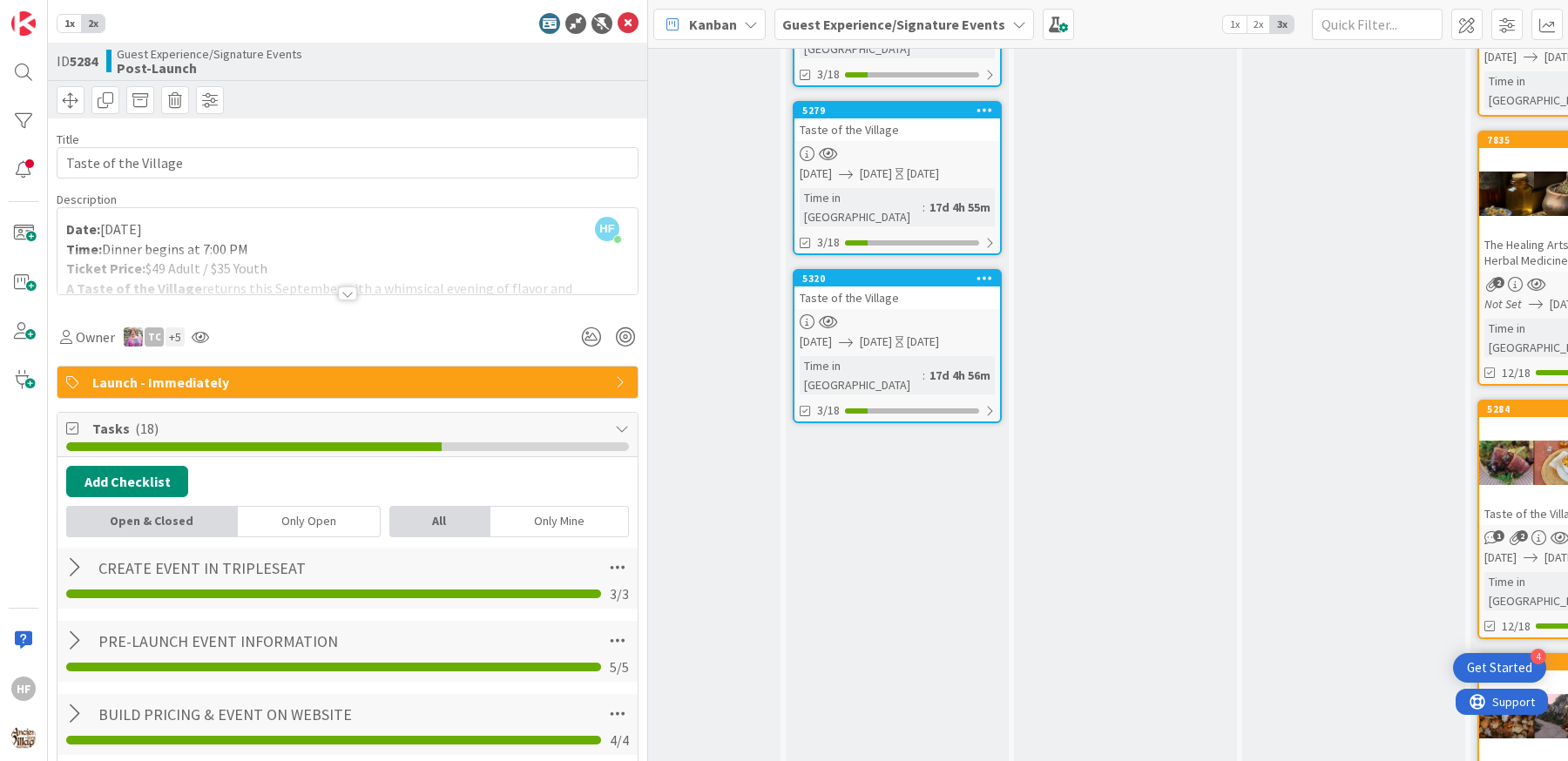
click at [340, 280] on div at bounding box center [347, 272] width 580 height 44
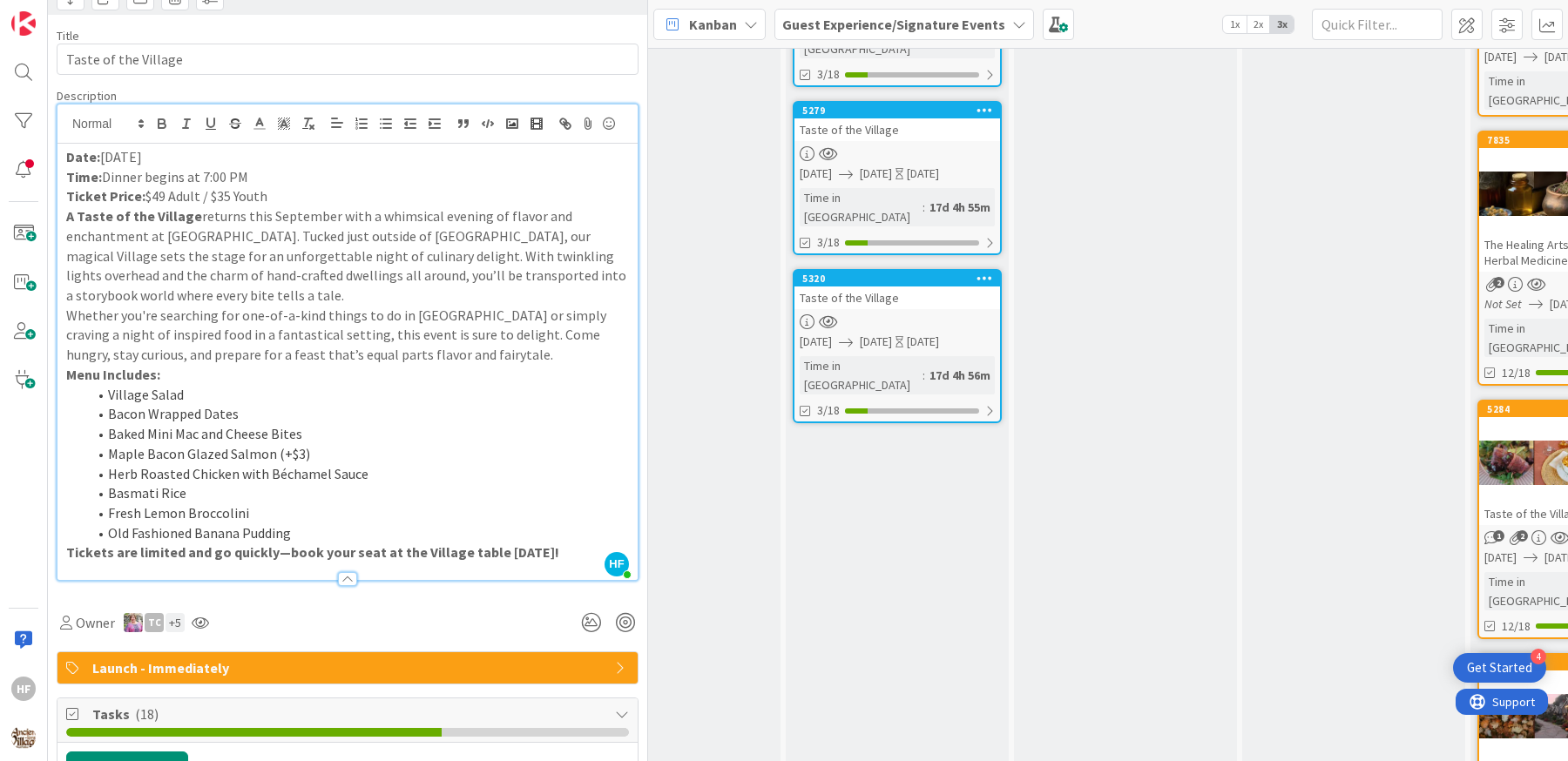
scroll to position [87, 0]
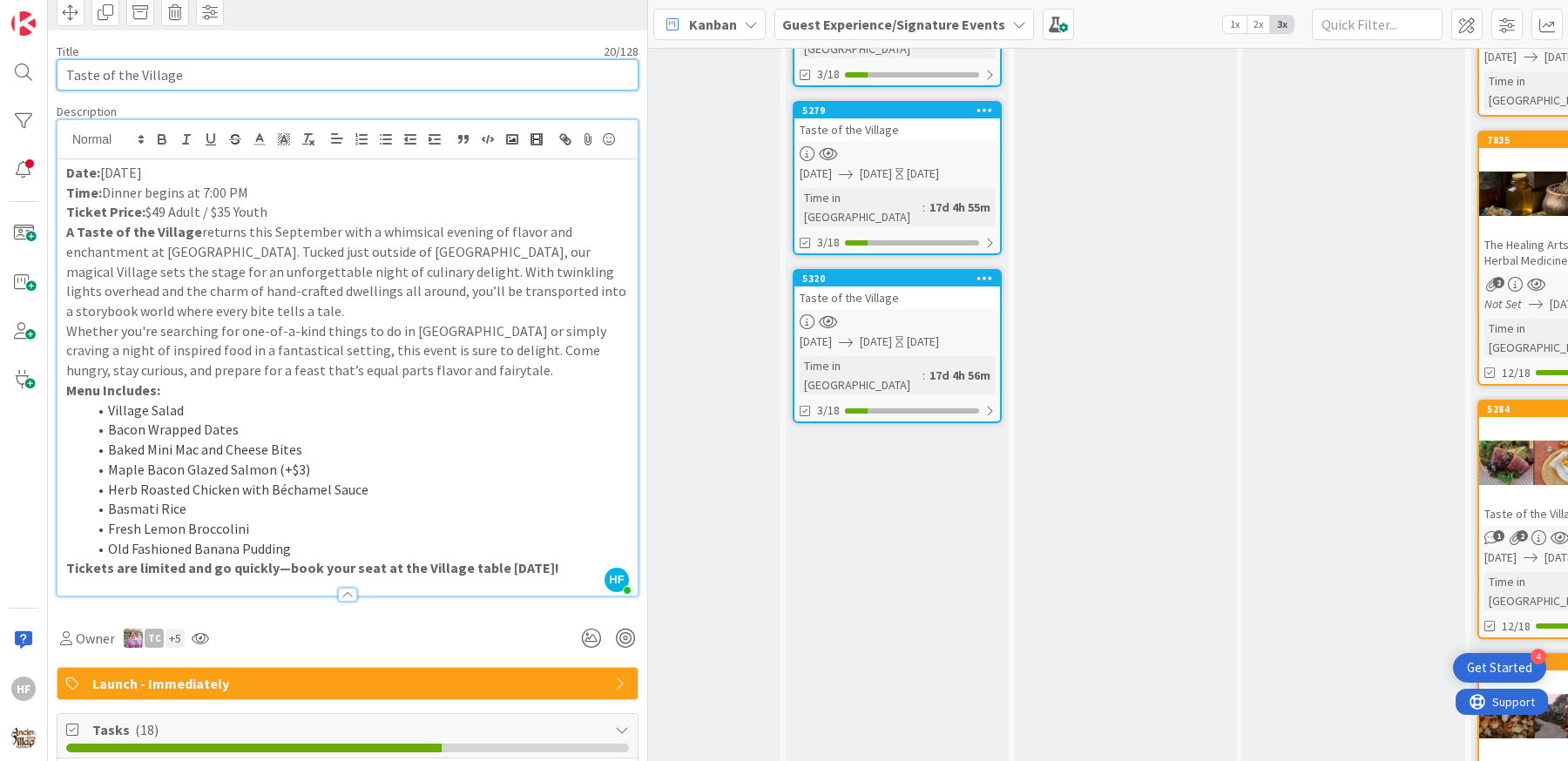
click at [162, 71] on input "Taste of the Village" at bounding box center [347, 74] width 582 height 31
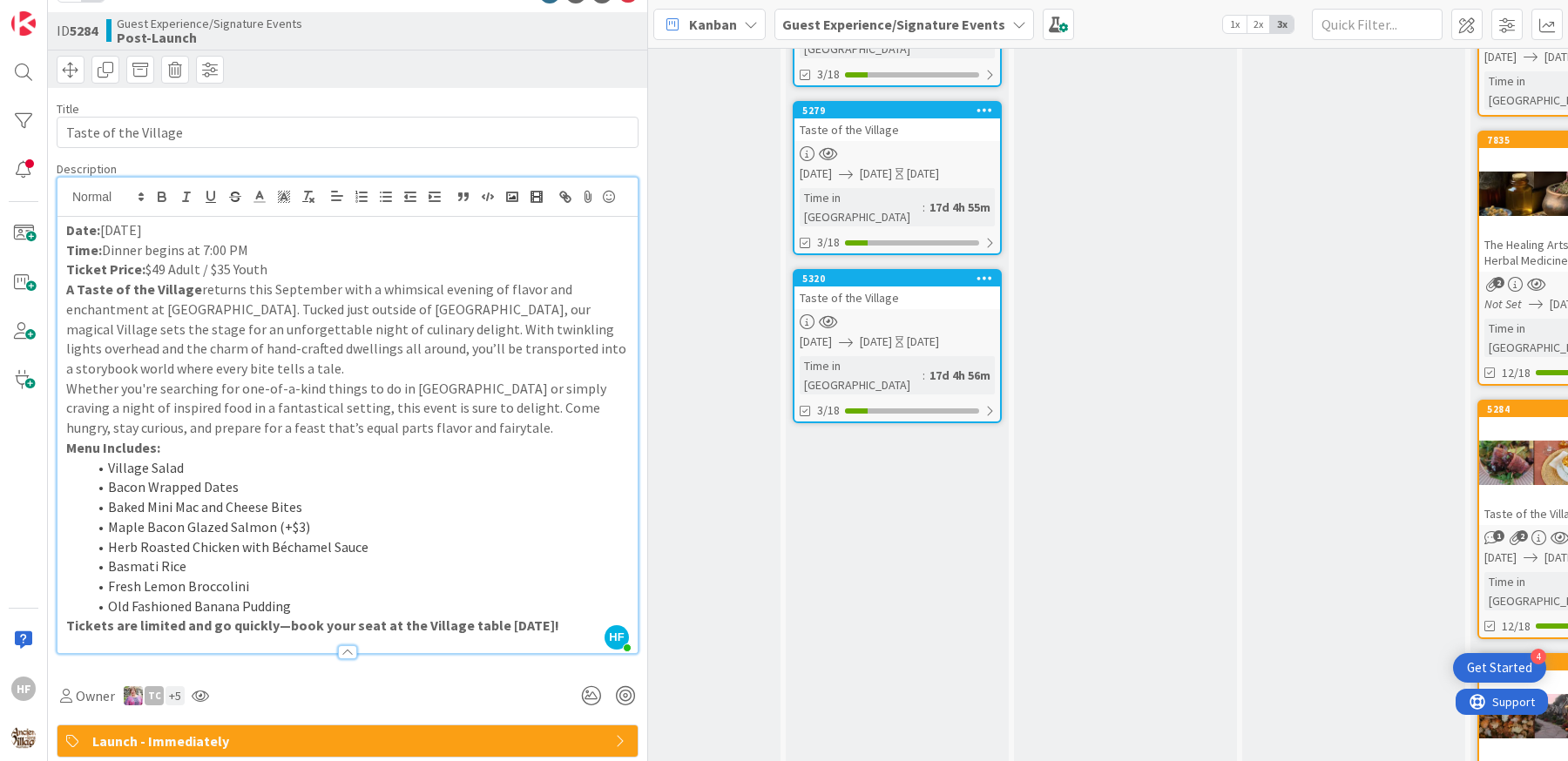
scroll to position [0, 0]
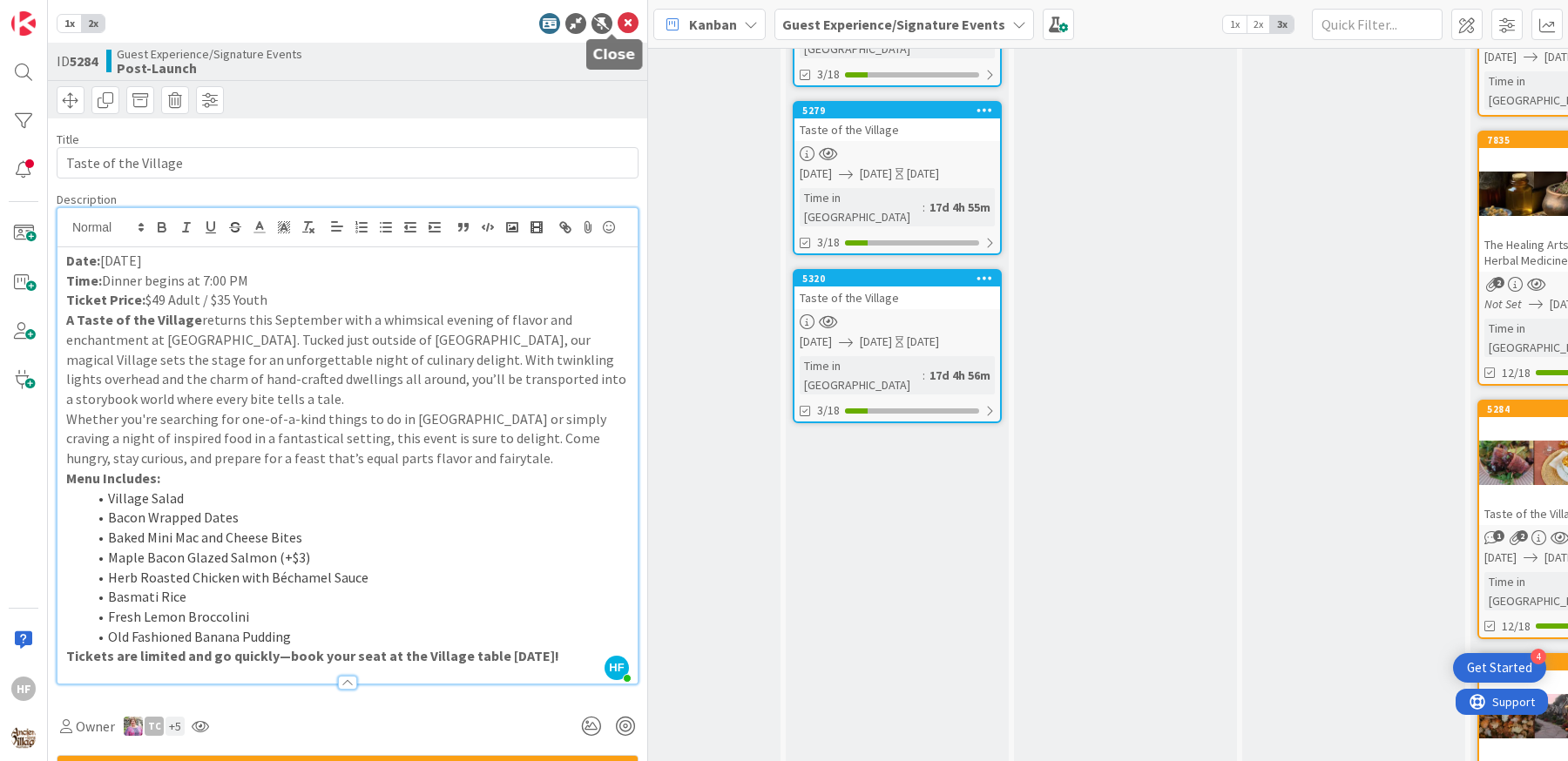
click at [617, 21] on icon at bounding box center [628, 24] width 21 height 21
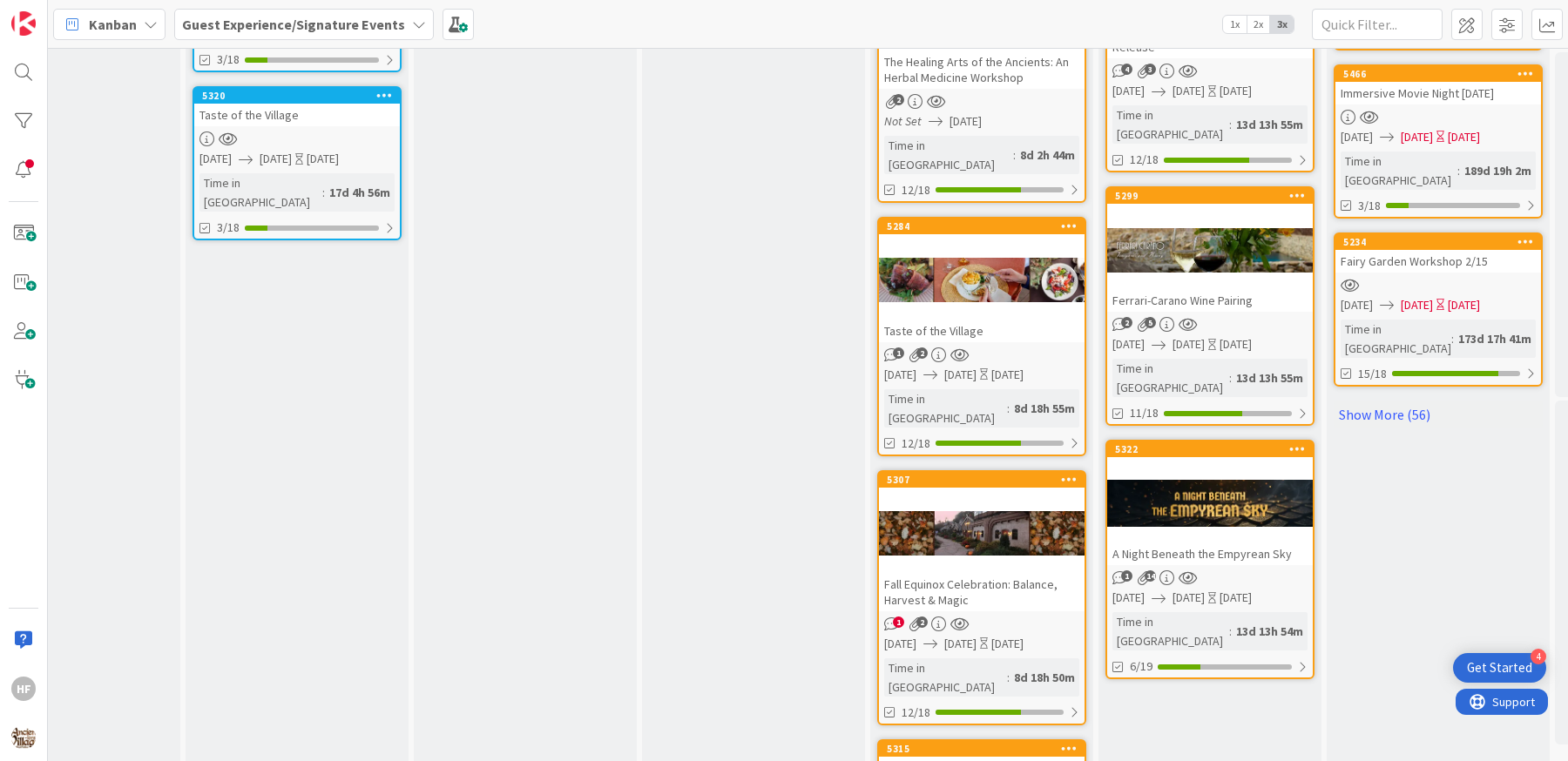
scroll to position [1688, 781]
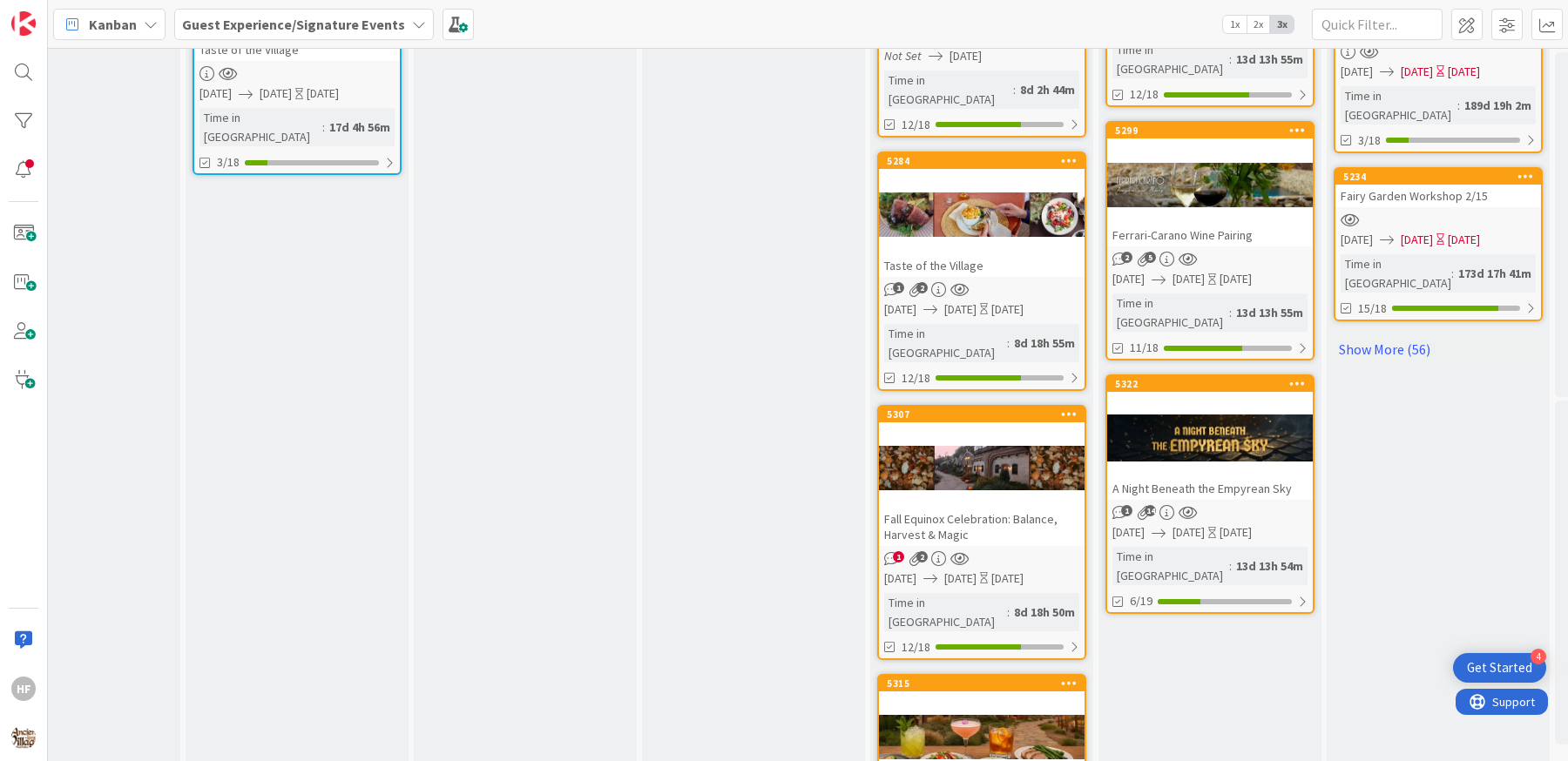
click at [962, 508] on div "Fall Equinox Celebration: Balance, Harvest & Magic" at bounding box center [982, 527] width 205 height 39
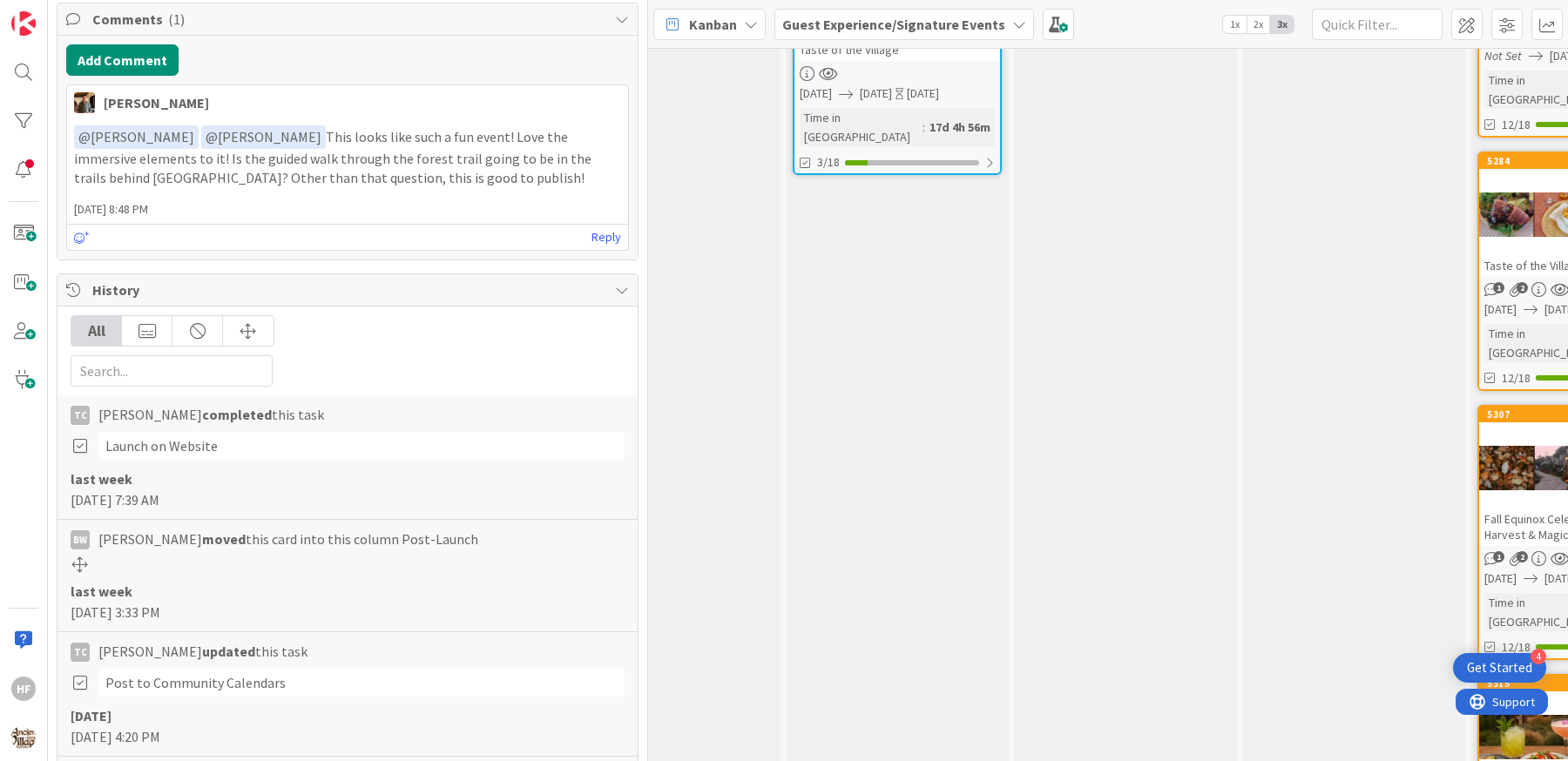
scroll to position [1378, 0]
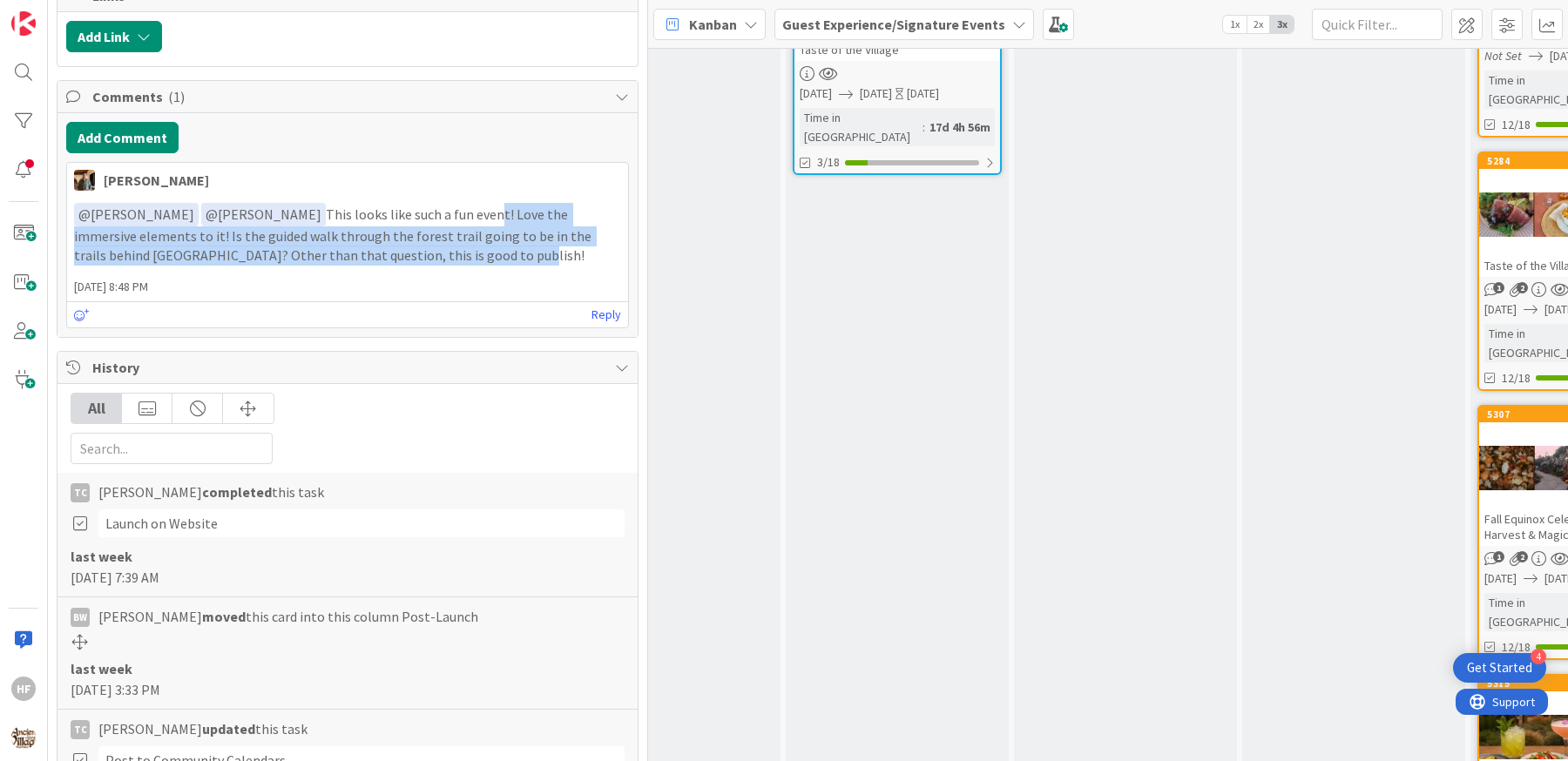
drag, startPoint x: 426, startPoint y: 196, endPoint x: 457, endPoint y: 245, distance: 58.0
click at [457, 245] on p "﻿ @ [PERSON_NAME] ﻿ ﻿ @ [PERSON_NAME] ﻿ This looks like such a fun event! Love …" at bounding box center [347, 234] width 547 height 63
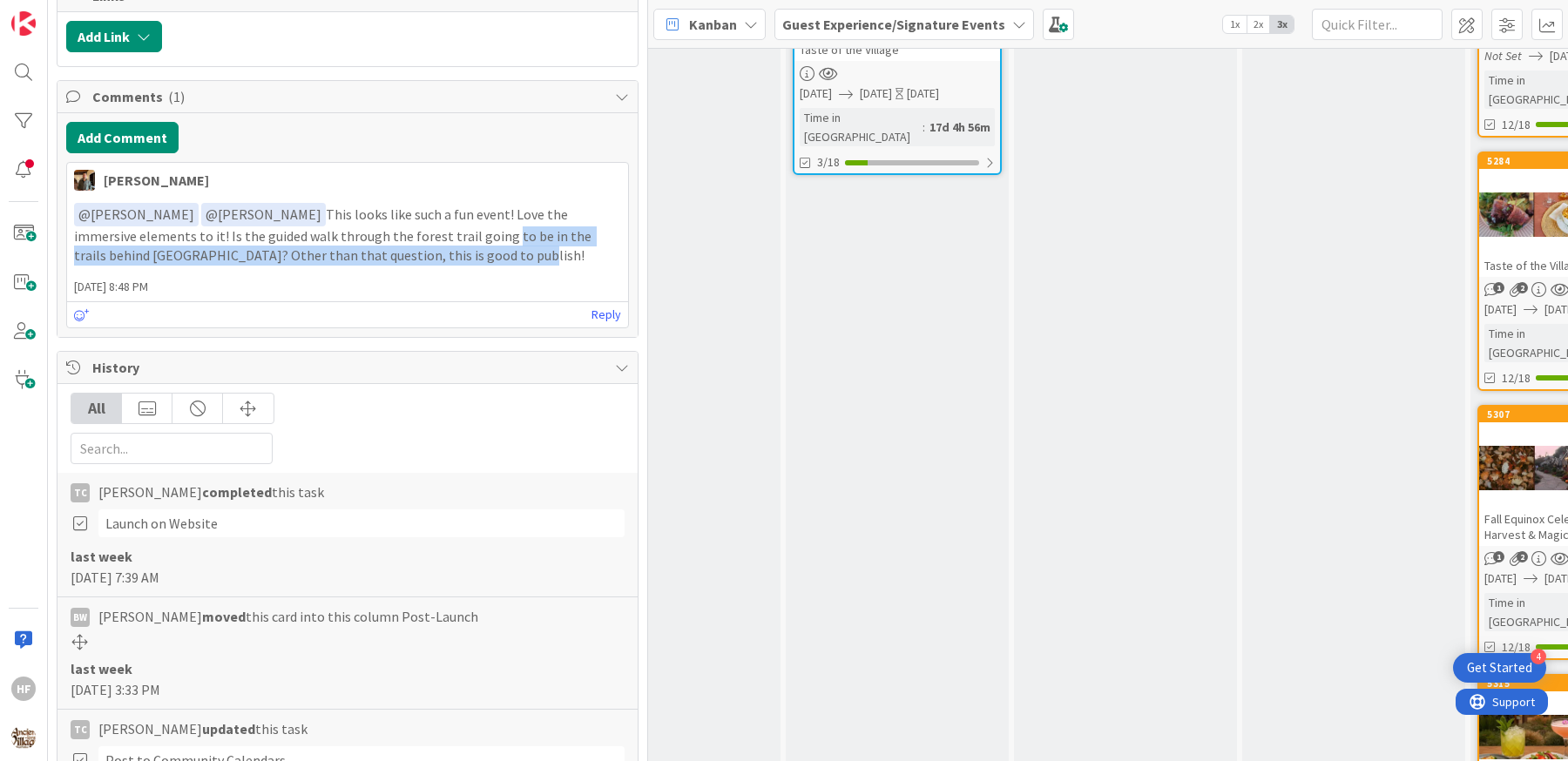
drag, startPoint x: 457, startPoint y: 245, endPoint x: 431, endPoint y: 236, distance: 27.5
click at [431, 236] on p "﻿ @ [PERSON_NAME] ﻿ ﻿ @ [PERSON_NAME] ﻿ This looks like such a fun event! Love …" at bounding box center [347, 234] width 547 height 63
drag, startPoint x: 431, startPoint y: 236, endPoint x: 430, endPoint y: 264, distance: 28.0
click at [430, 264] on div "[PERSON_NAME] [DATE] 8:48 PM ﻿ @ [PERSON_NAME] ﻿ ﻿ @ [PERSON_NAME] ﻿ This looks…" at bounding box center [347, 245] width 563 height 166
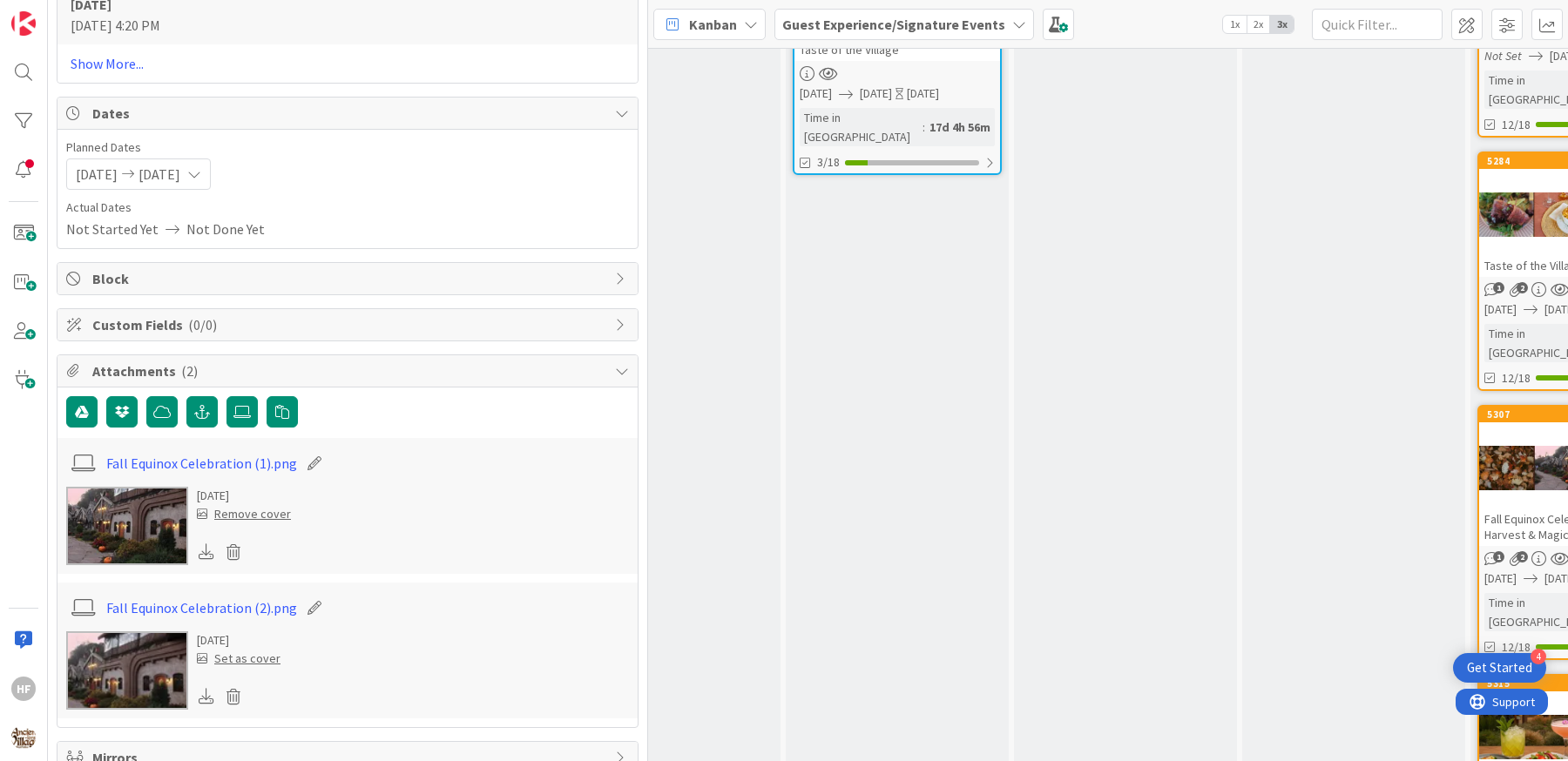
scroll to position [2471, 0]
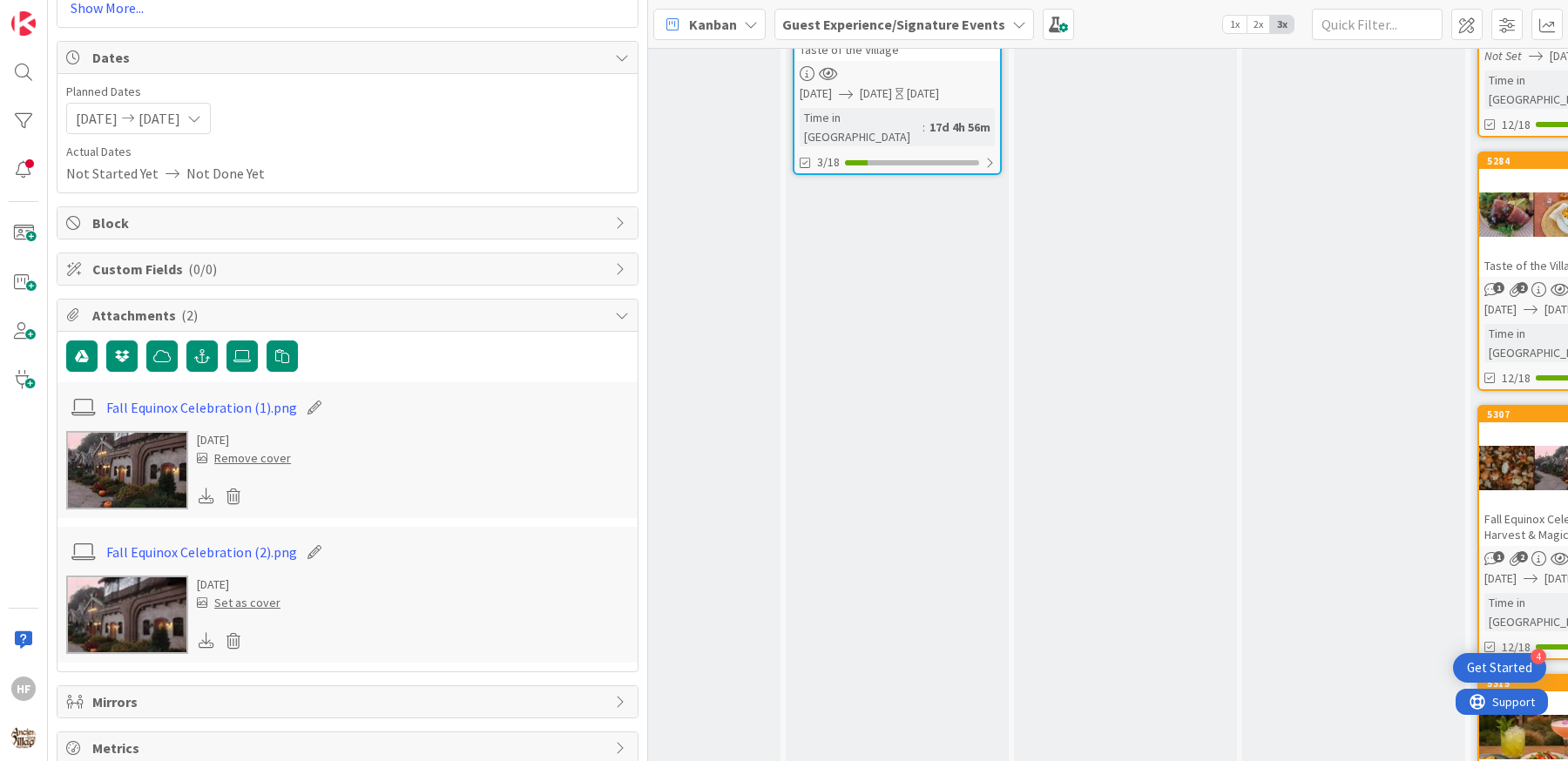
click at [133, 473] on img at bounding box center [127, 469] width 122 height 78
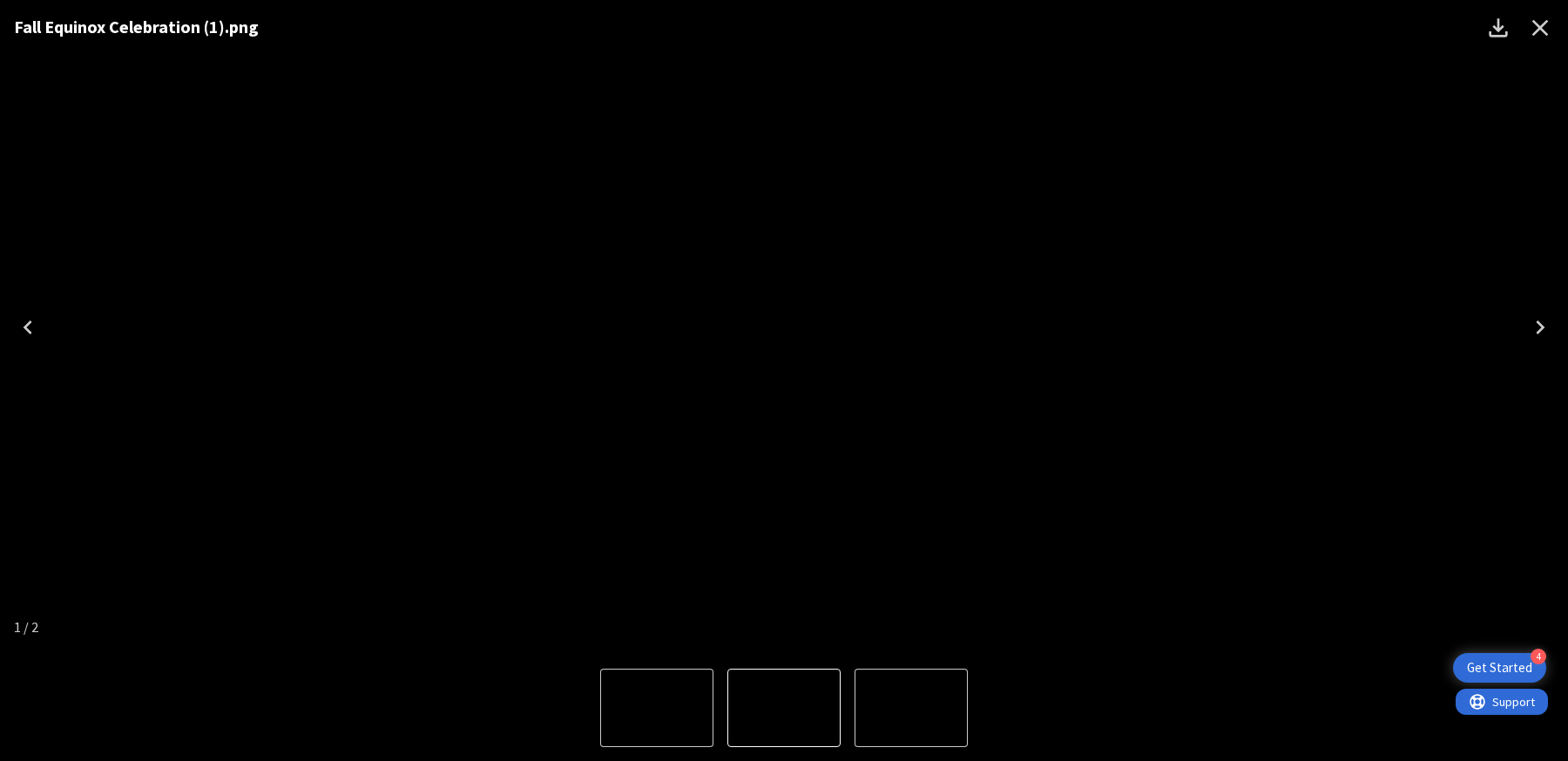
click at [1542, 33] on icon "Close" at bounding box center [1540, 28] width 28 height 28
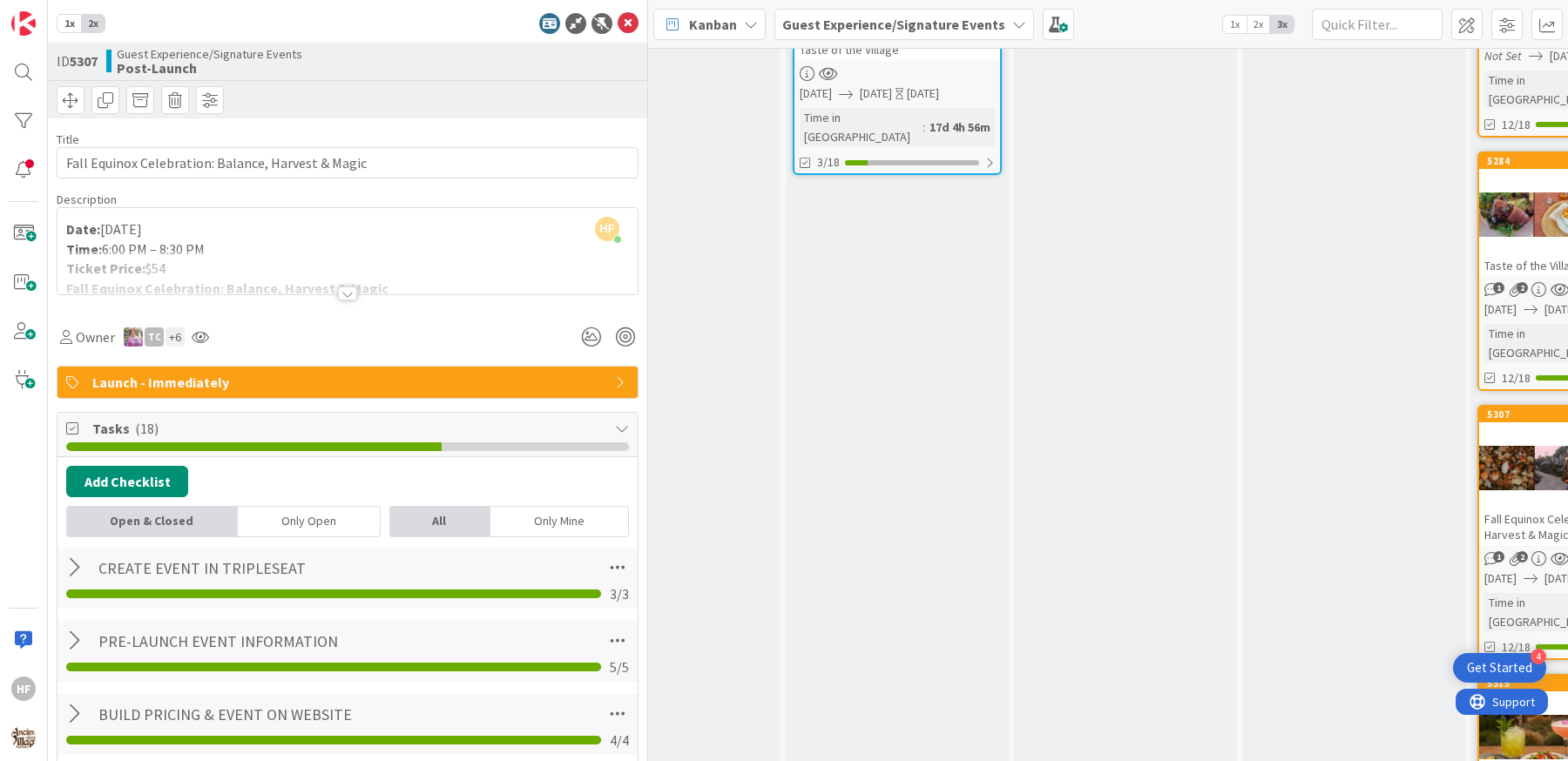
scroll to position [0, 0]
click at [346, 161] on input "Fall Equinox Celebration: Balance, Harvest & Magic" at bounding box center [347, 162] width 582 height 31
click at [617, 24] on icon at bounding box center [628, 24] width 21 height 21
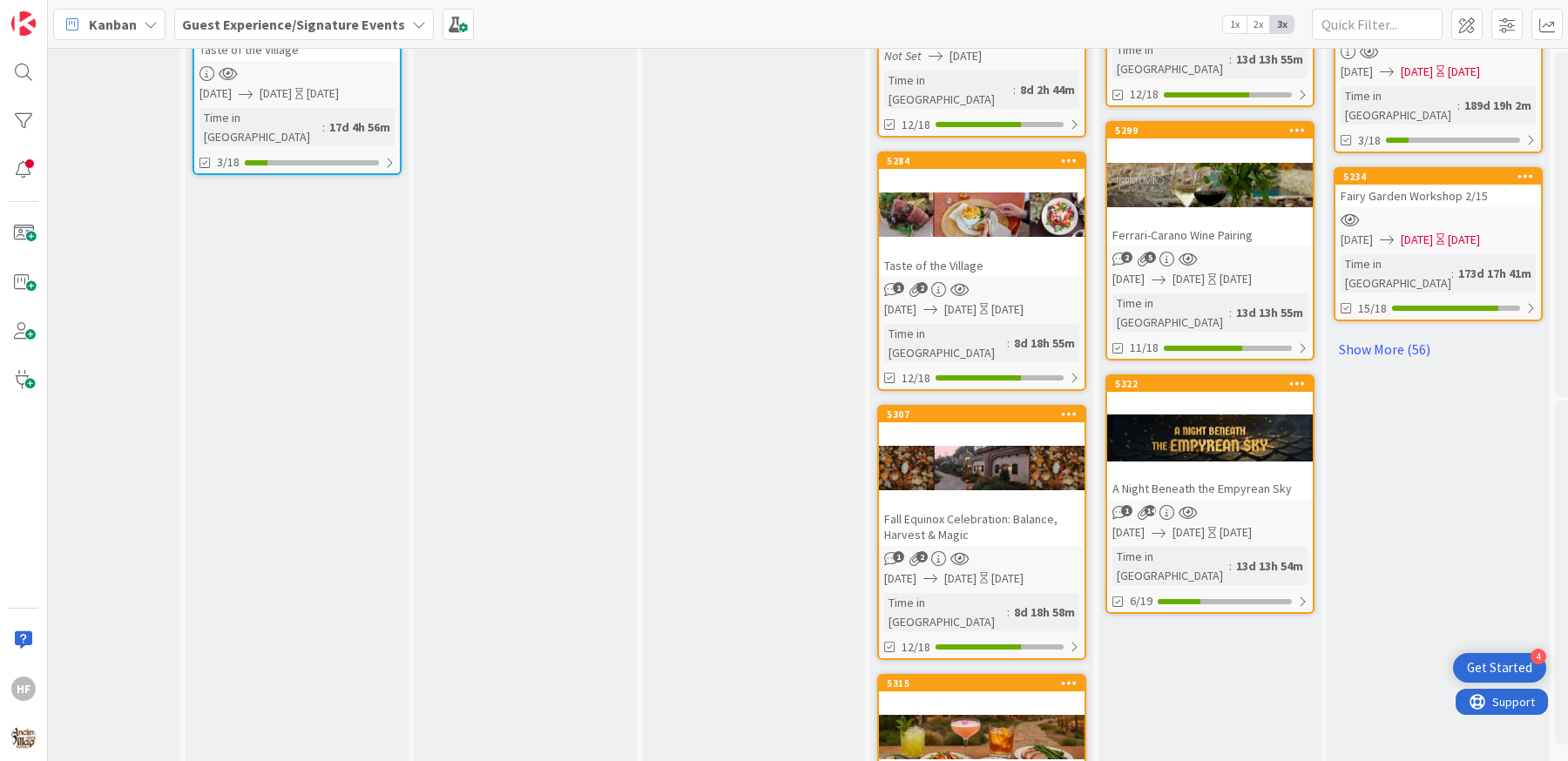
click at [1024, 698] on div at bounding box center [982, 737] width 205 height 78
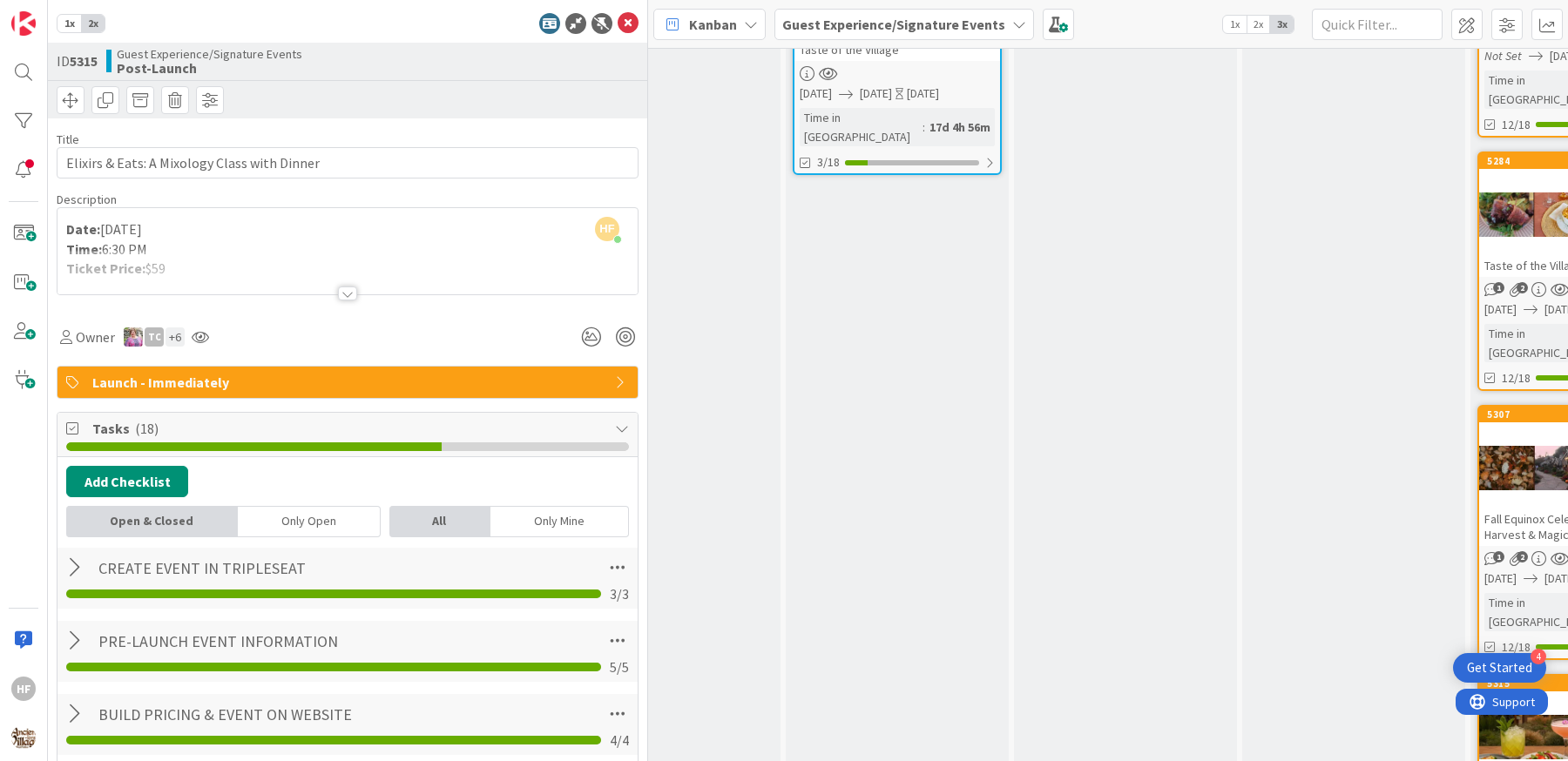
click at [172, 142] on div "Title 44 / 128" at bounding box center [347, 139] width 582 height 16
click at [173, 151] on input "Elixirs & Eats: A Mixology Class with Dinner" at bounding box center [347, 162] width 582 height 31
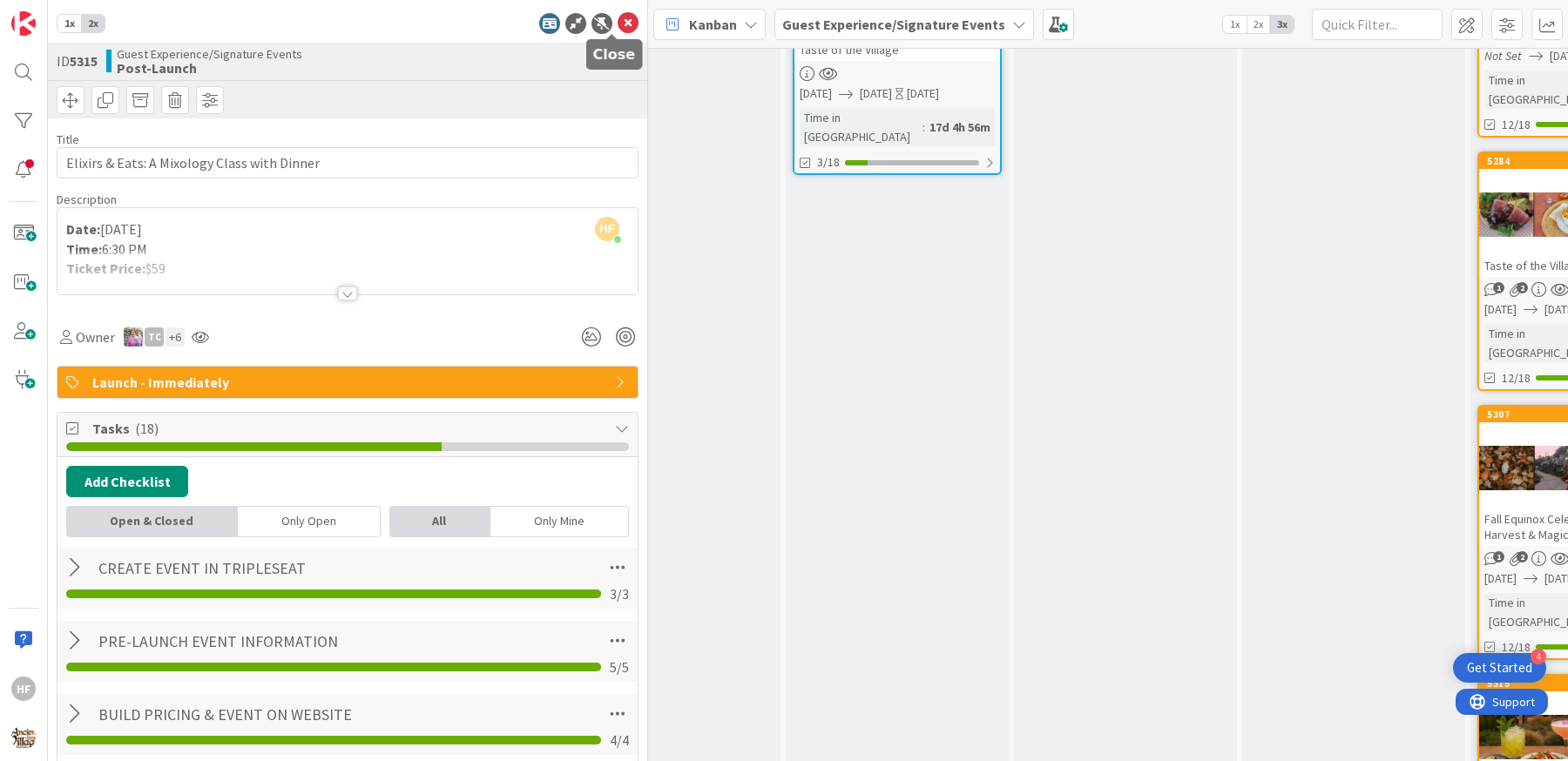
click at [617, 26] on icon at bounding box center [628, 24] width 21 height 21
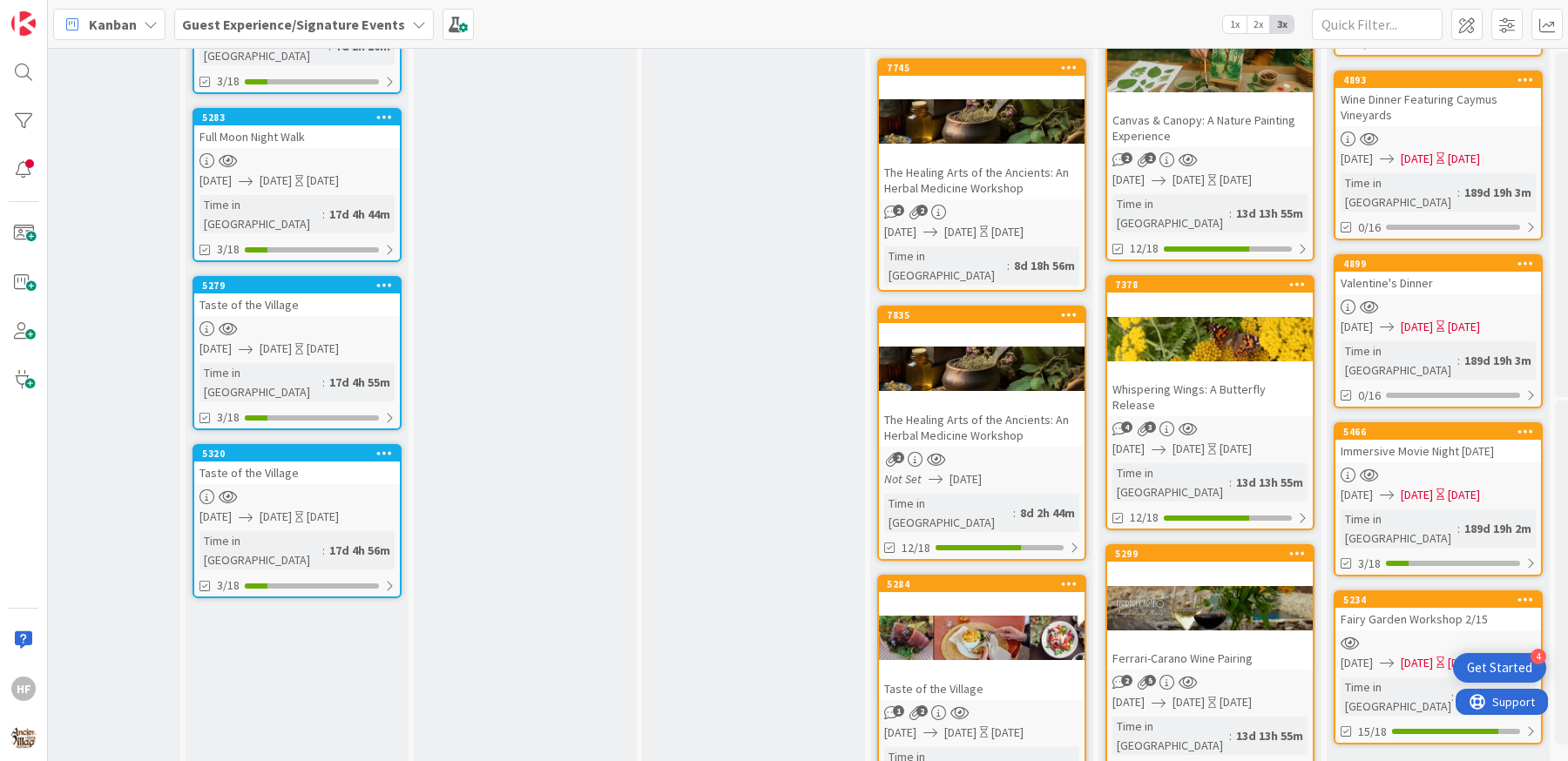
scroll to position [1688, 781]
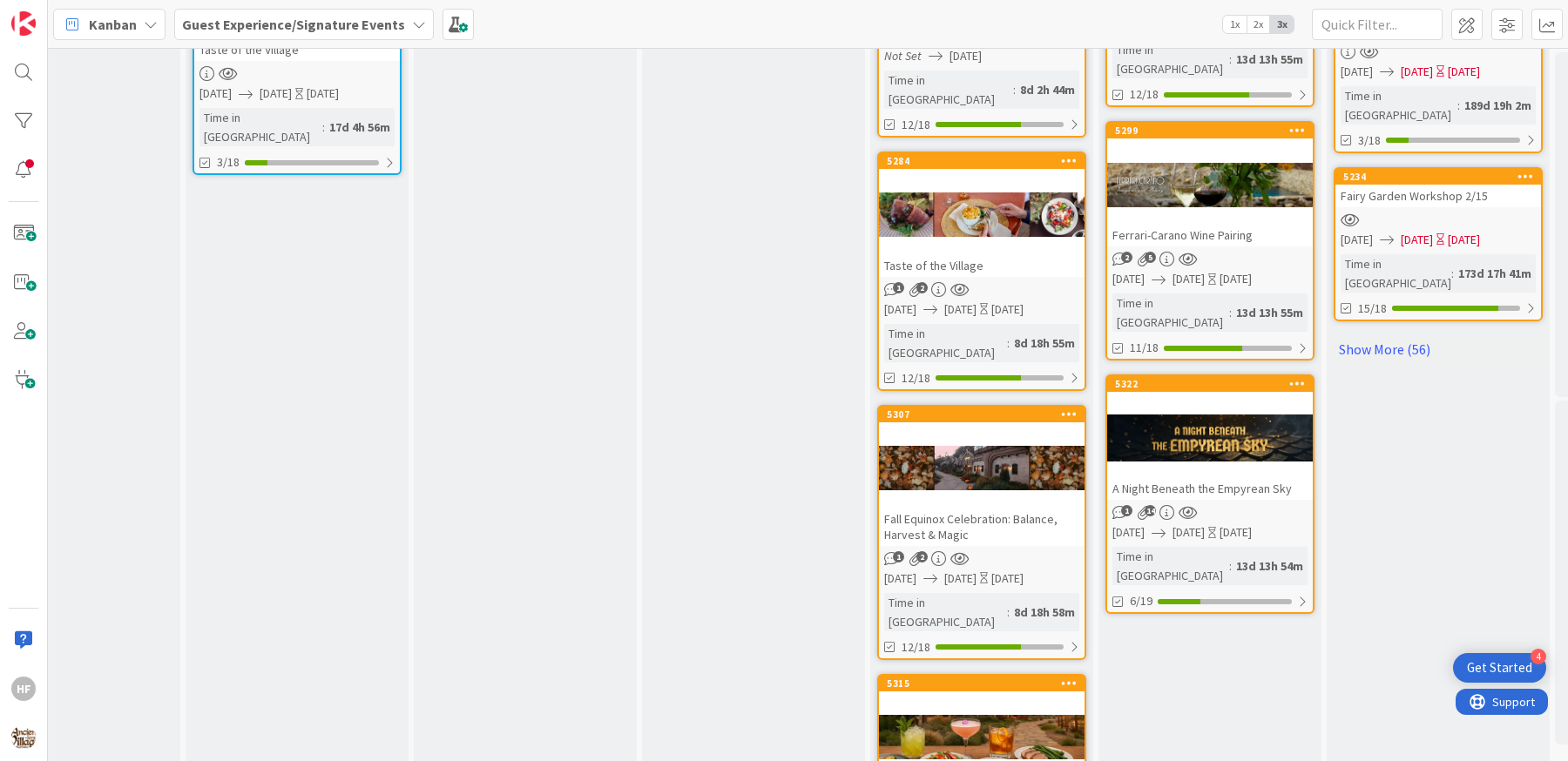
click at [1034, 698] on div at bounding box center [982, 737] width 205 height 78
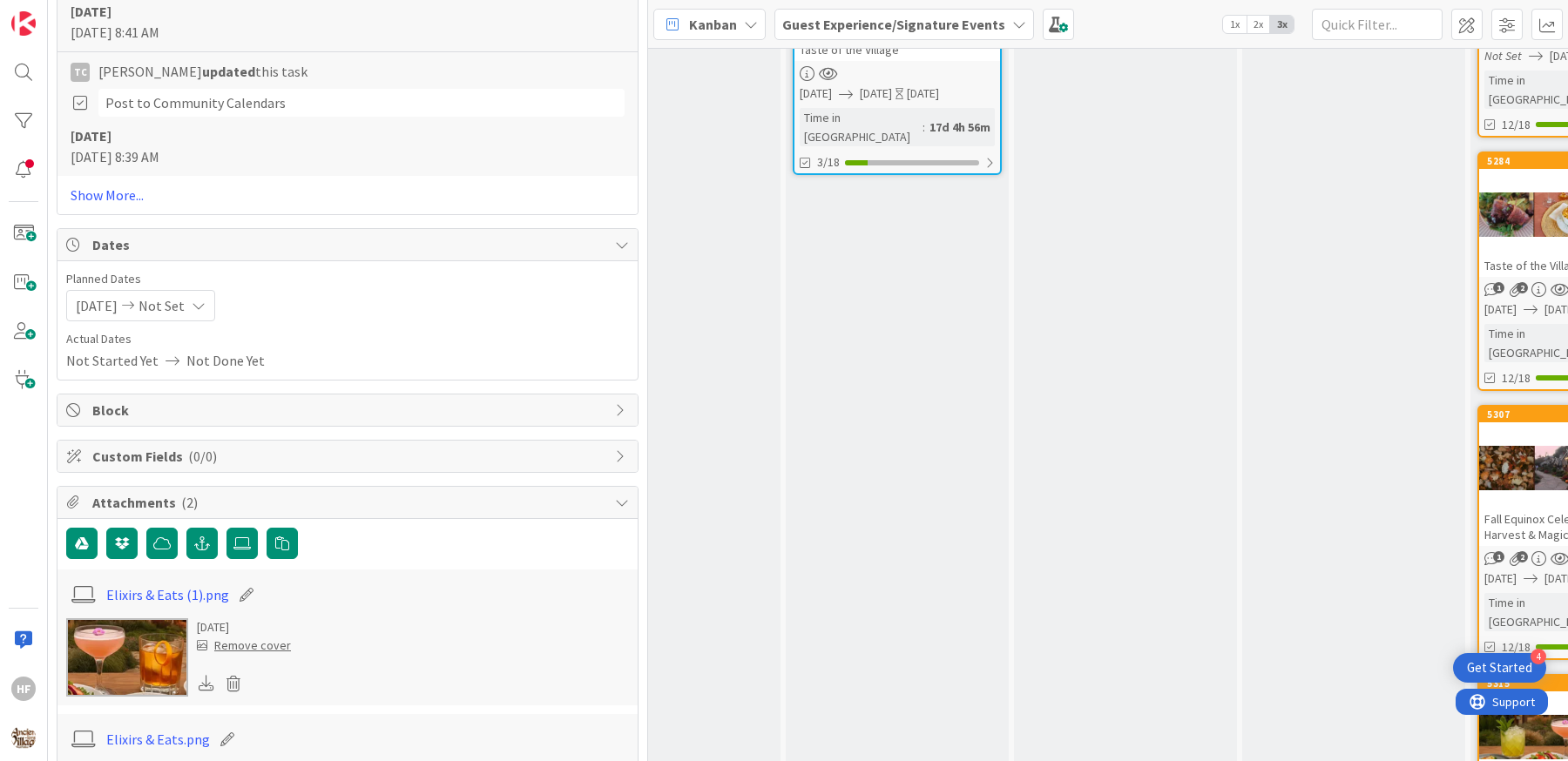
scroll to position [3054, 0]
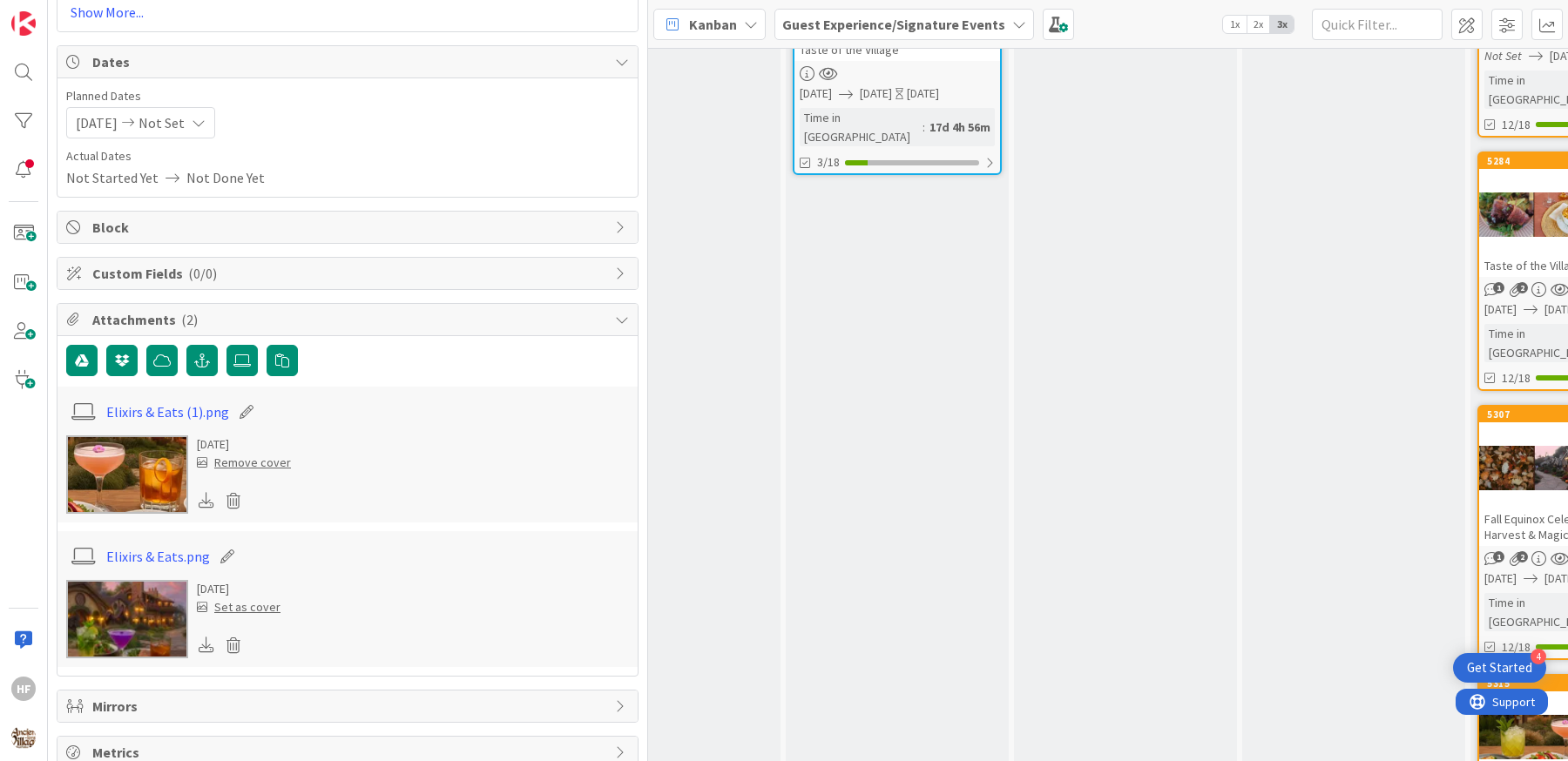
click at [204, 492] on icon at bounding box center [206, 499] width 16 height 16
click at [205, 637] on icon at bounding box center [206, 644] width 16 height 16
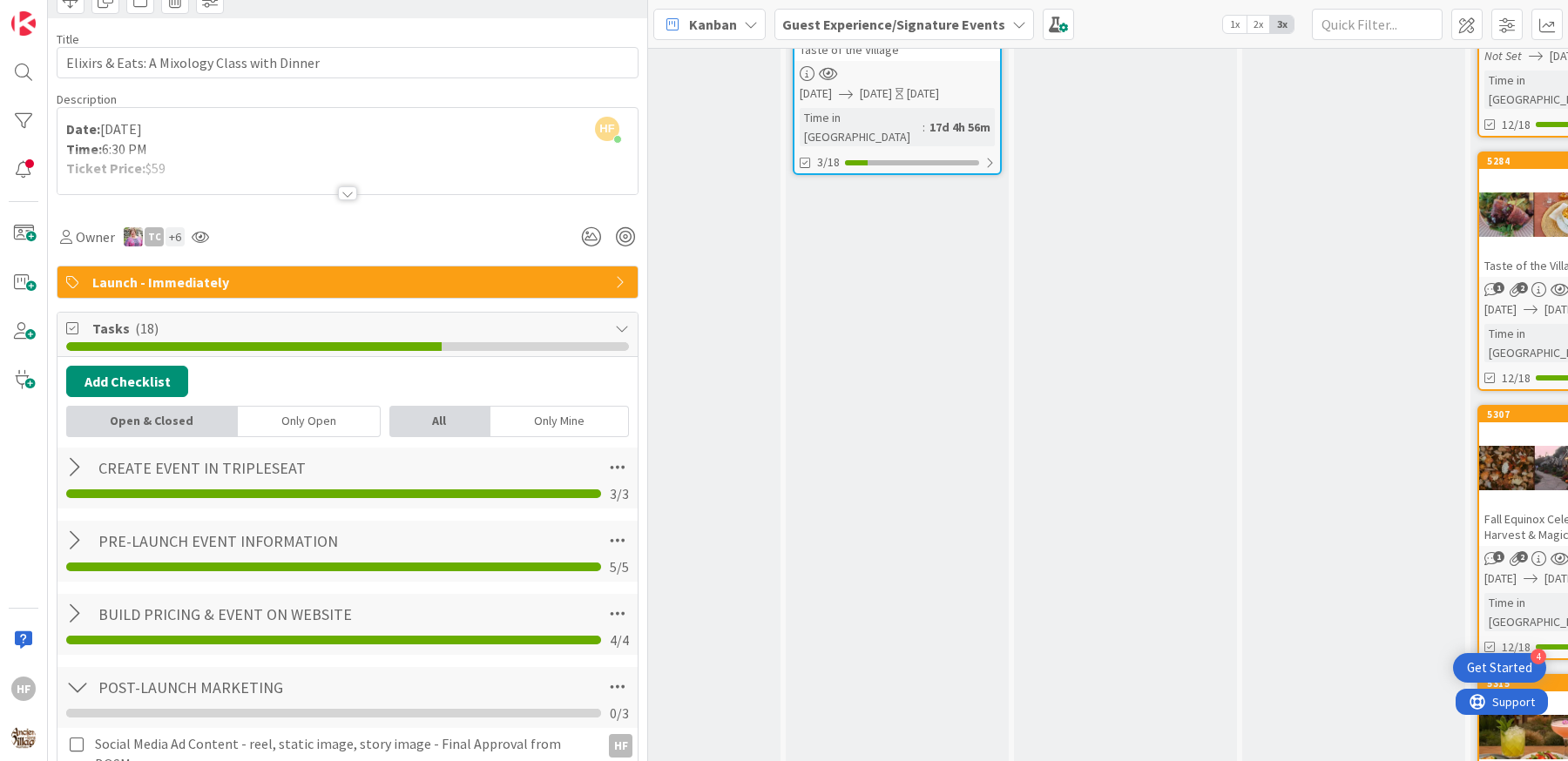
scroll to position [0, 0]
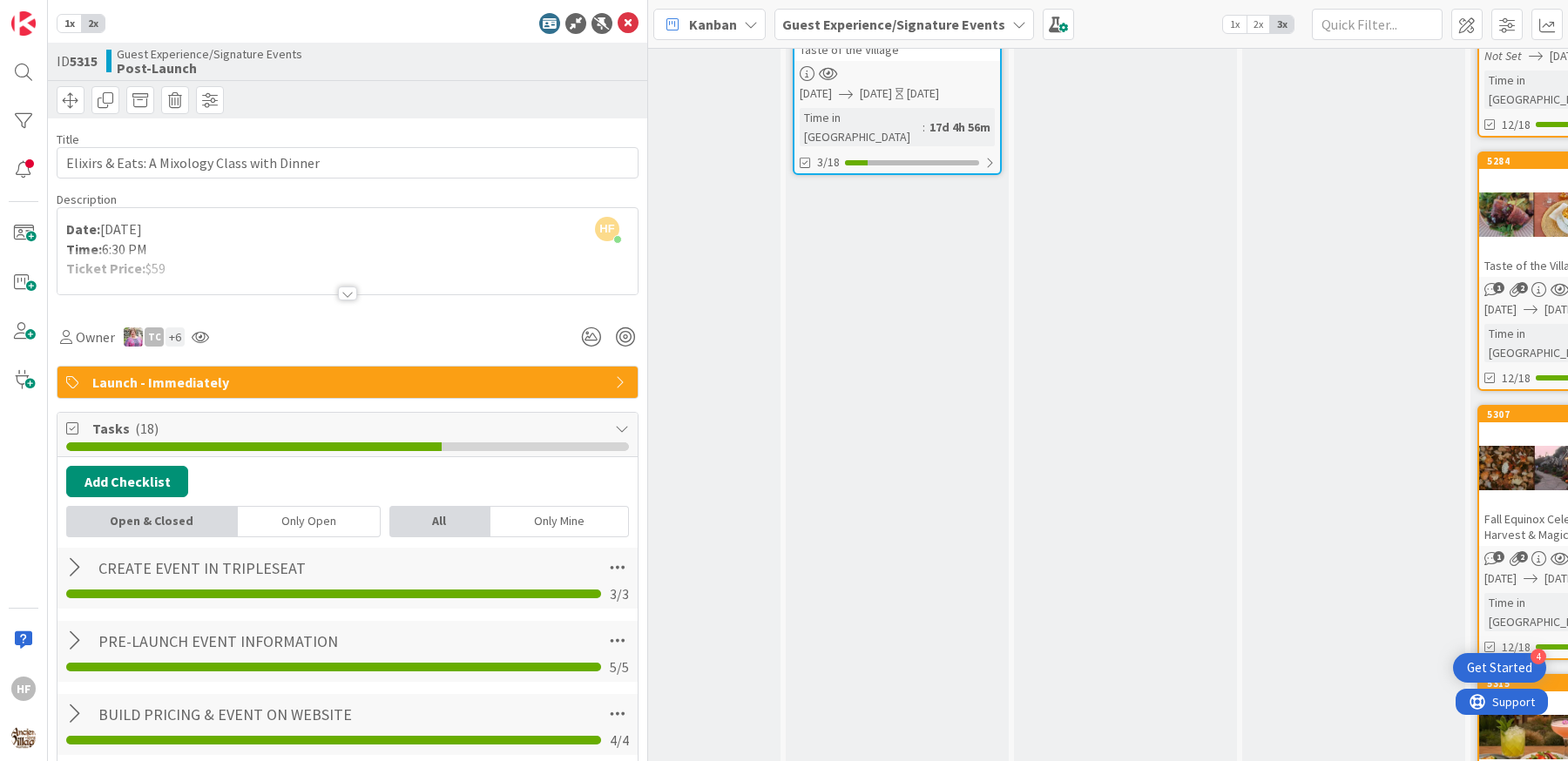
click at [608, 36] on div "1x 2x ID 5315 Guest Experience/Signature Events Post-Launch Title 44 / 128 Elix…" at bounding box center [348, 380] width 600 height 761
click at [617, 24] on icon at bounding box center [628, 24] width 21 height 21
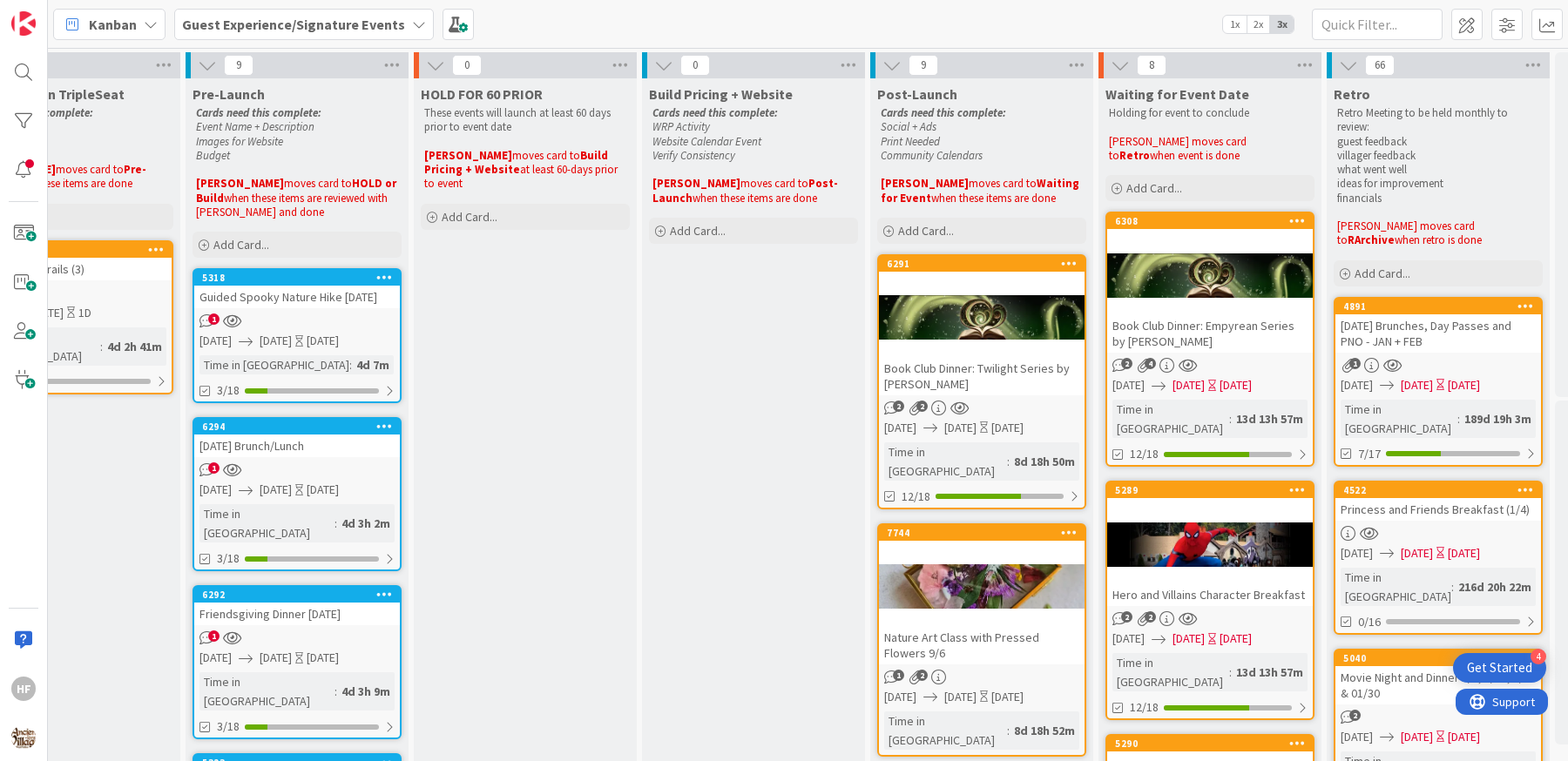
click at [970, 351] on div at bounding box center [982, 317] width 205 height 78
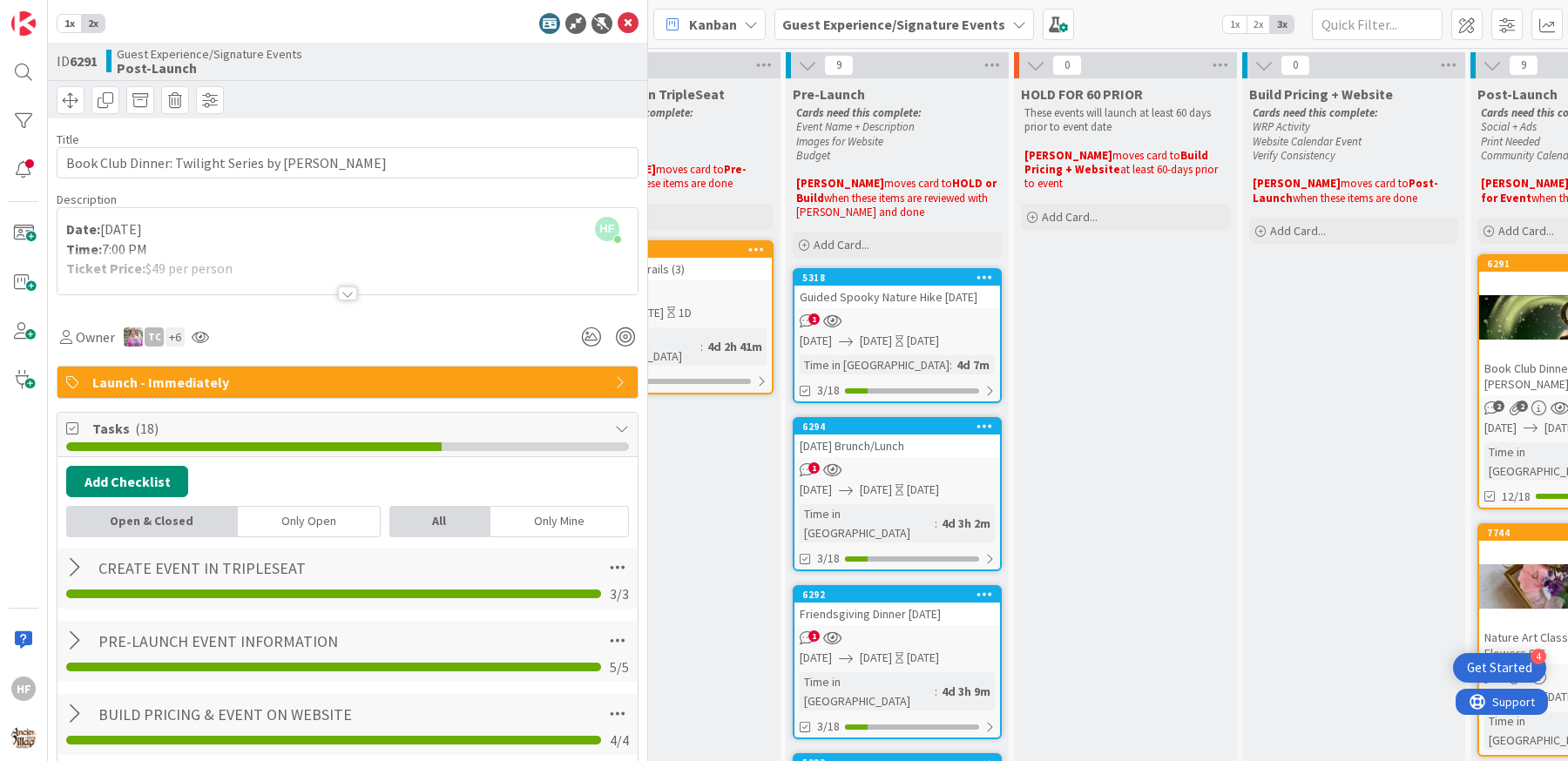
click at [338, 286] on div at bounding box center [347, 293] width 19 height 14
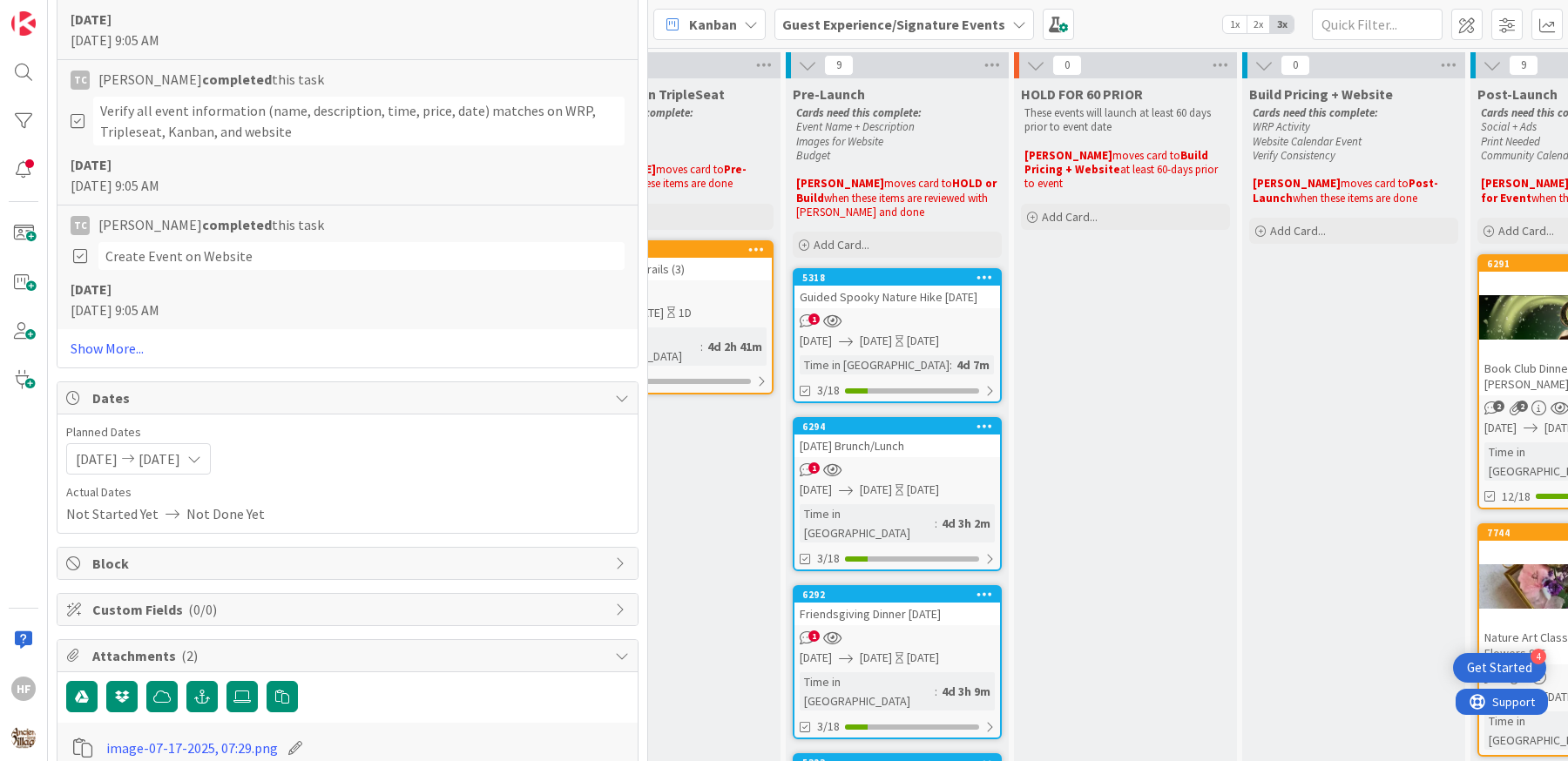
scroll to position [3115, 0]
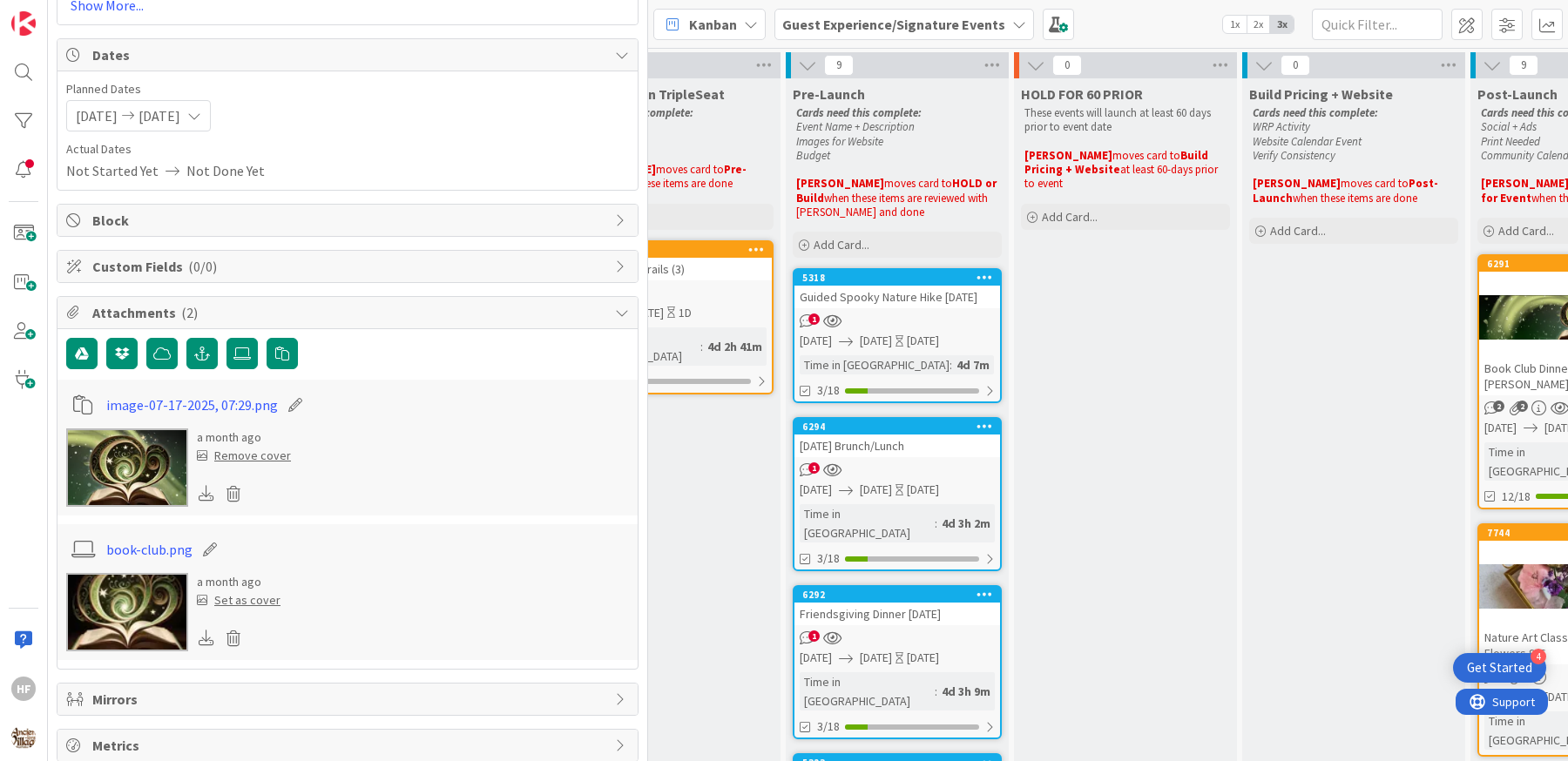
click at [207, 484] on icon at bounding box center [206, 492] width 16 height 16
click at [203, 629] on icon at bounding box center [206, 637] width 16 height 16
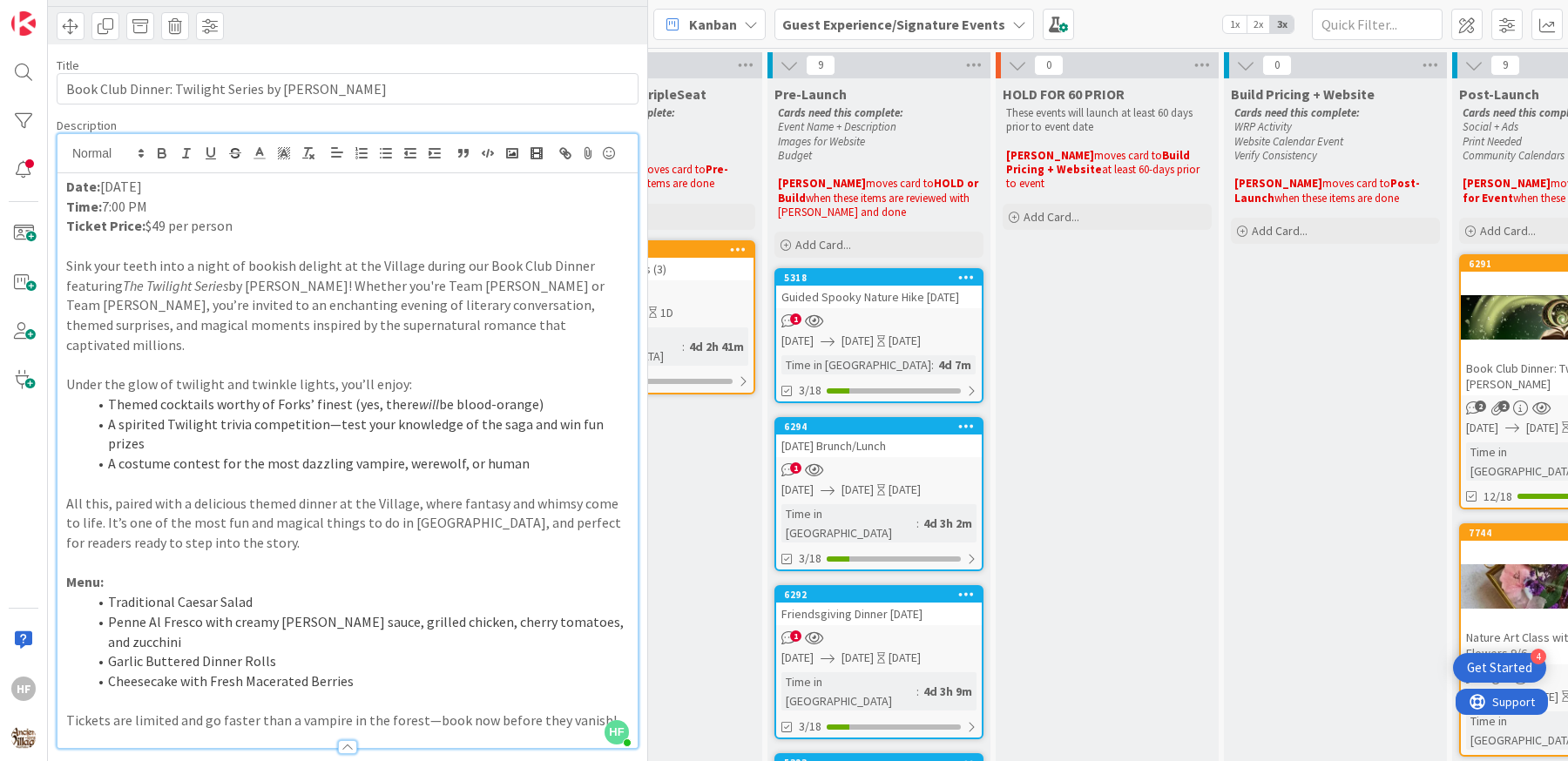
scroll to position [0, 0]
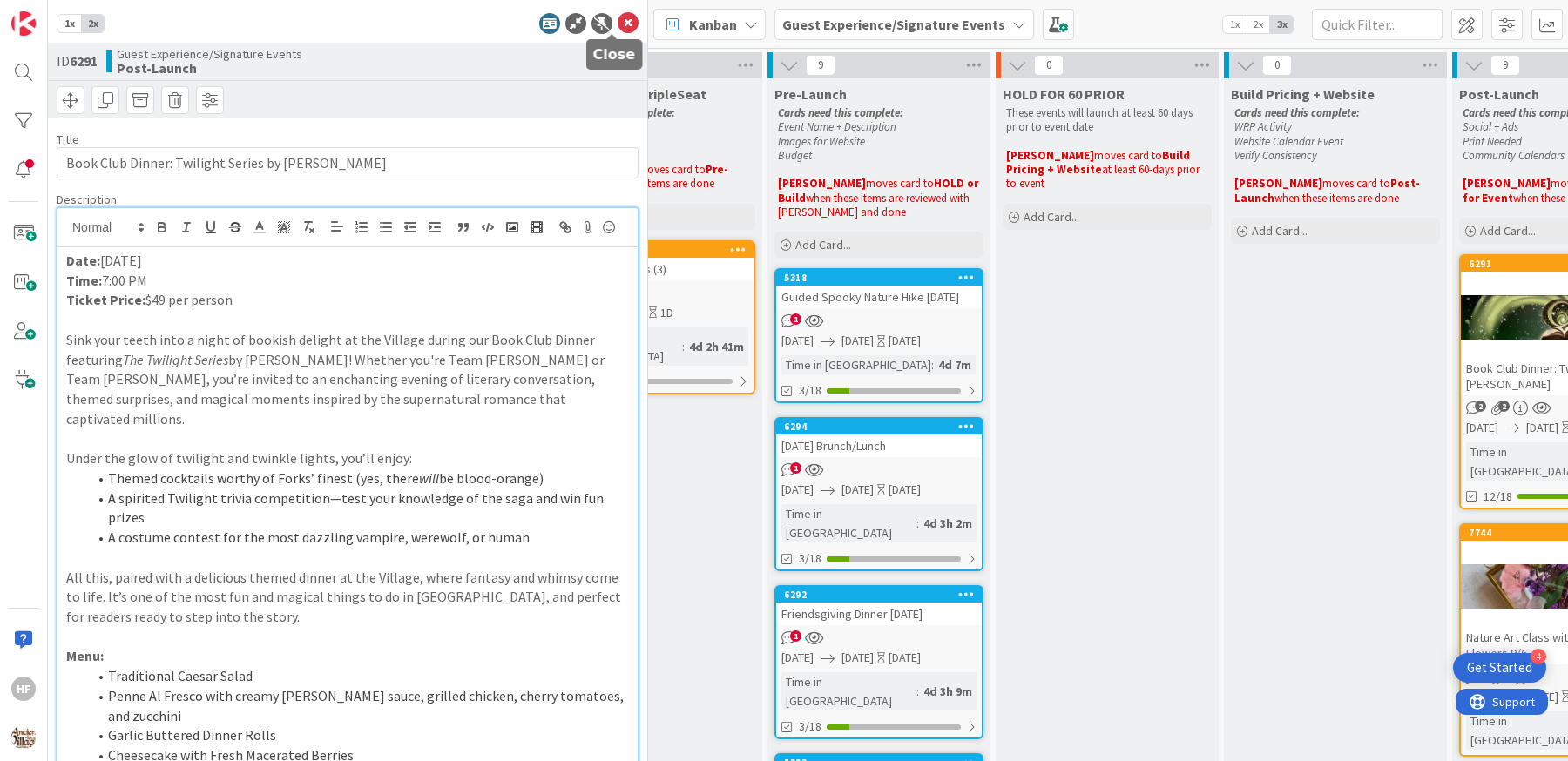
click at [617, 24] on icon at bounding box center [628, 24] width 21 height 21
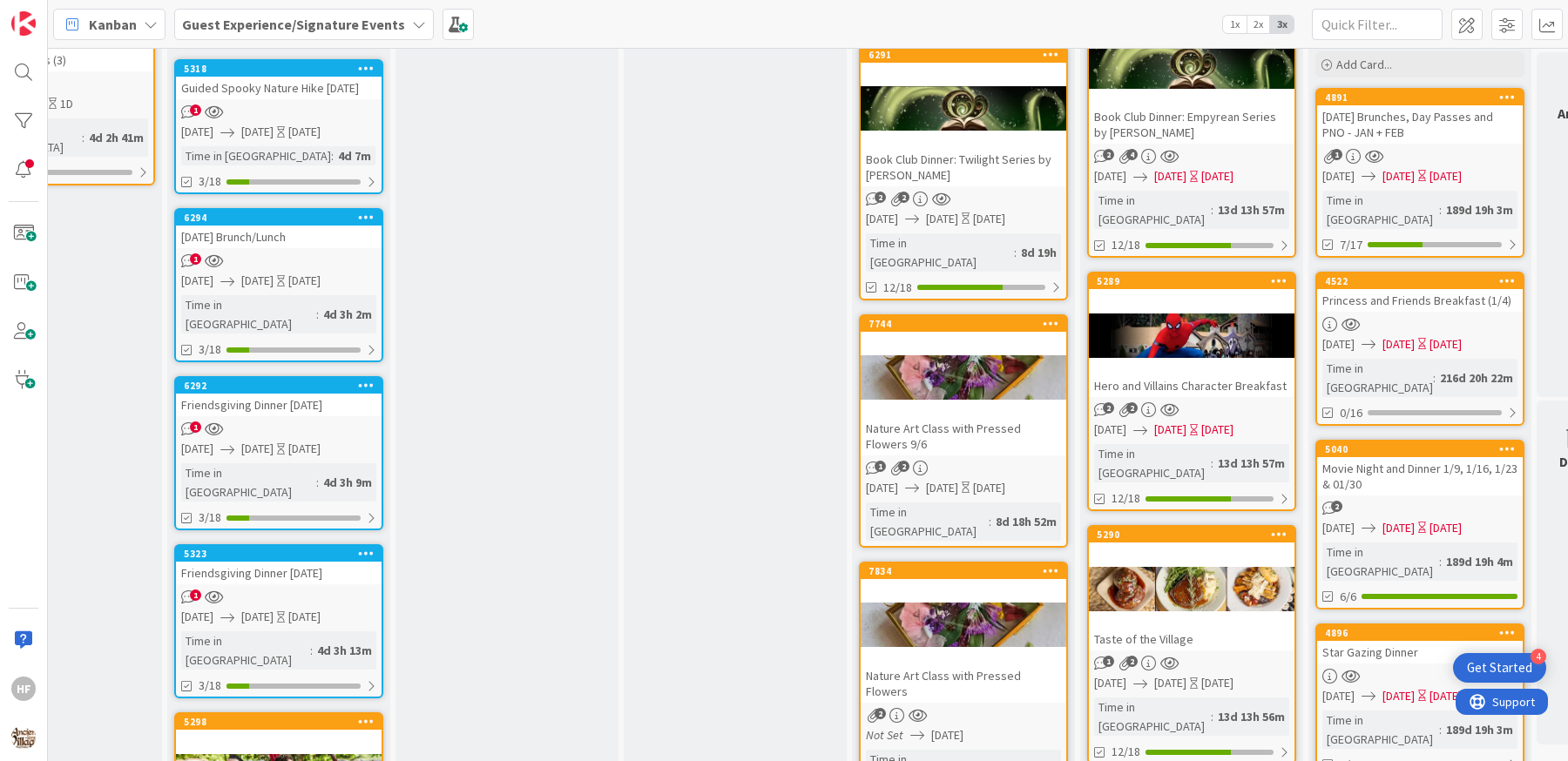
scroll to position [216, 800]
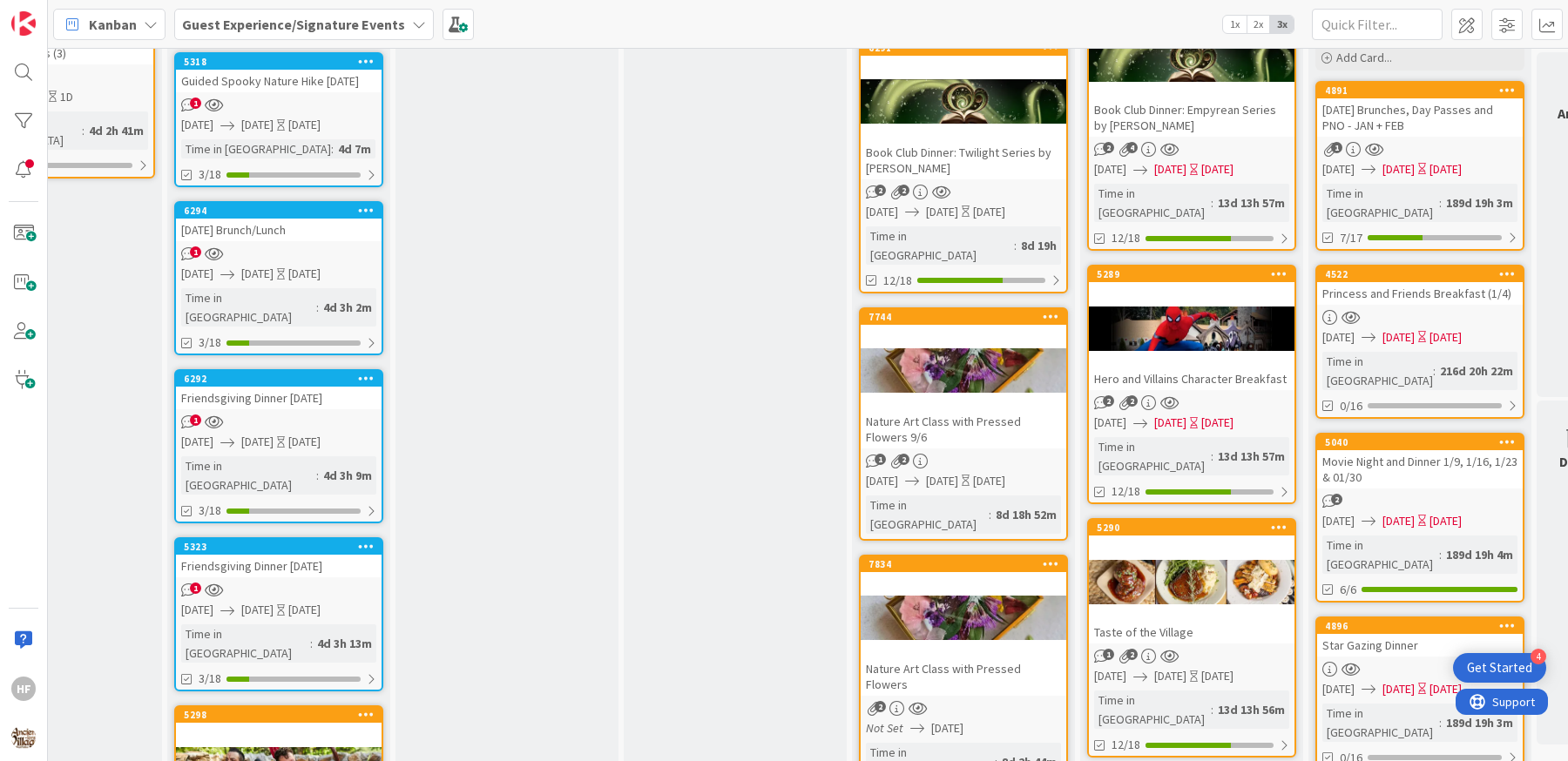
click at [978, 410] on div "Nature Art Class with Pressed Flowers 9/6" at bounding box center [963, 429] width 205 height 39
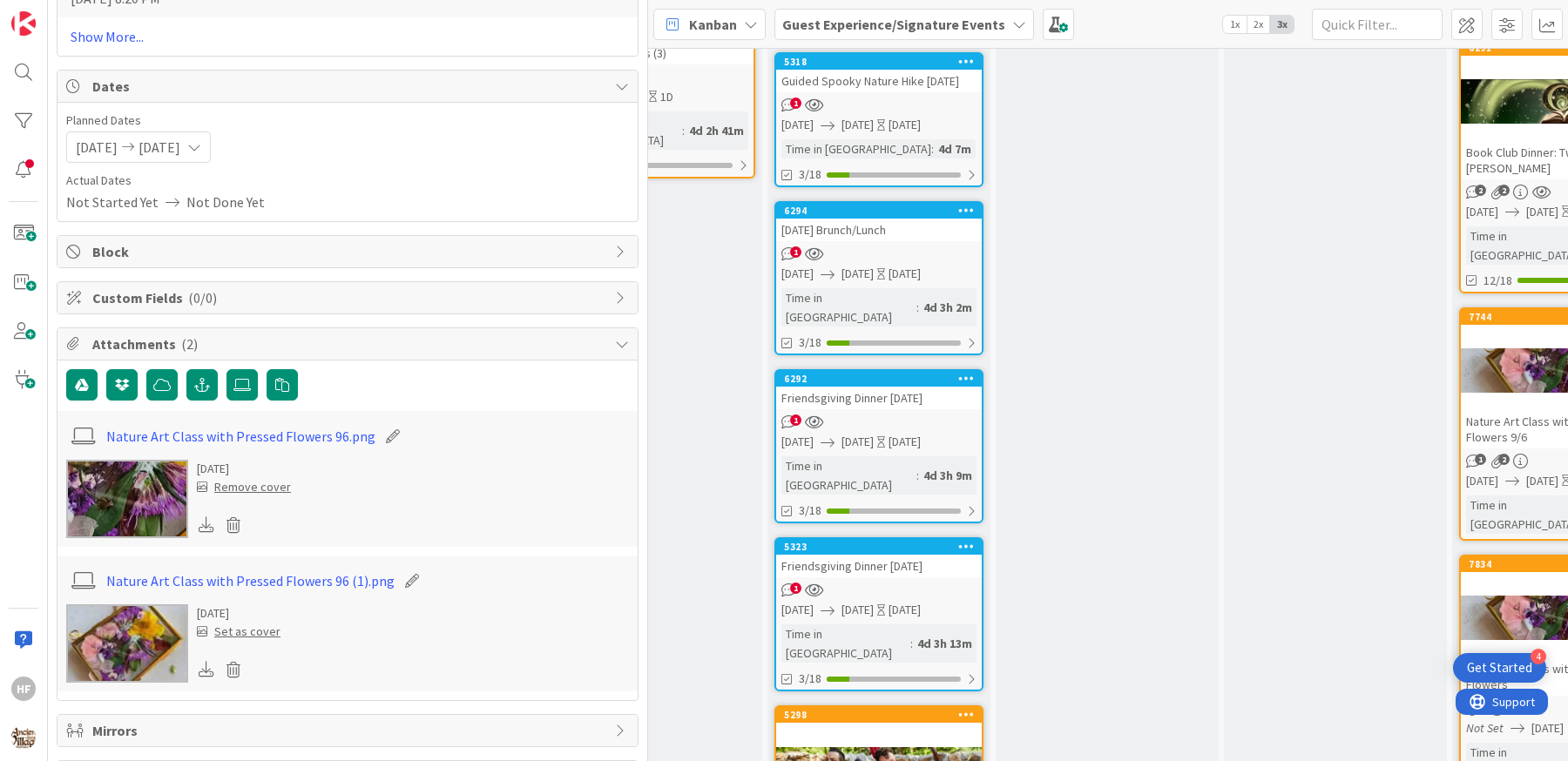
scroll to position [1678, 0]
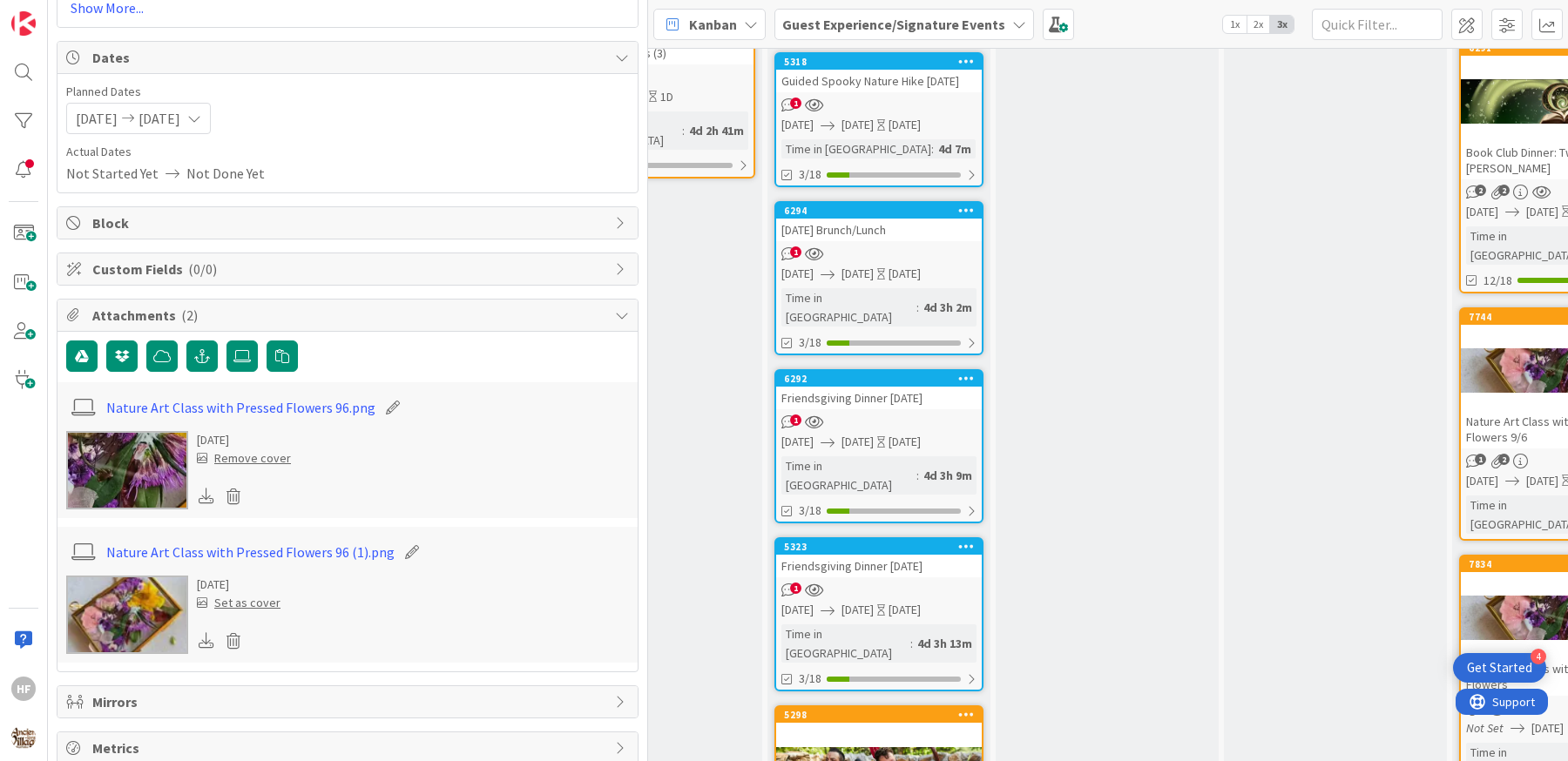
click at [200, 487] on icon at bounding box center [206, 495] width 16 height 16
click at [205, 632] on icon at bounding box center [206, 640] width 16 height 16
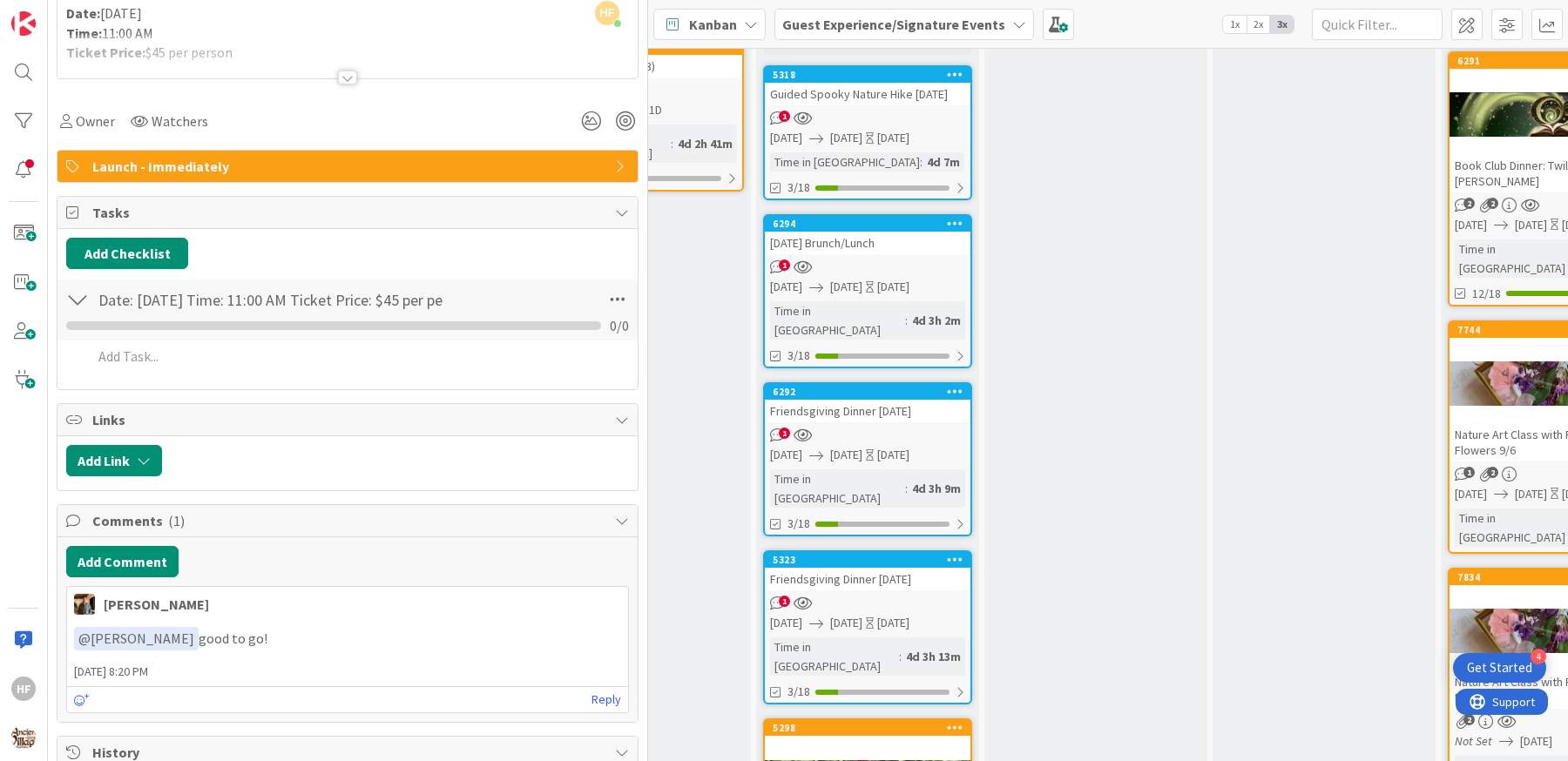
scroll to position [0, 0]
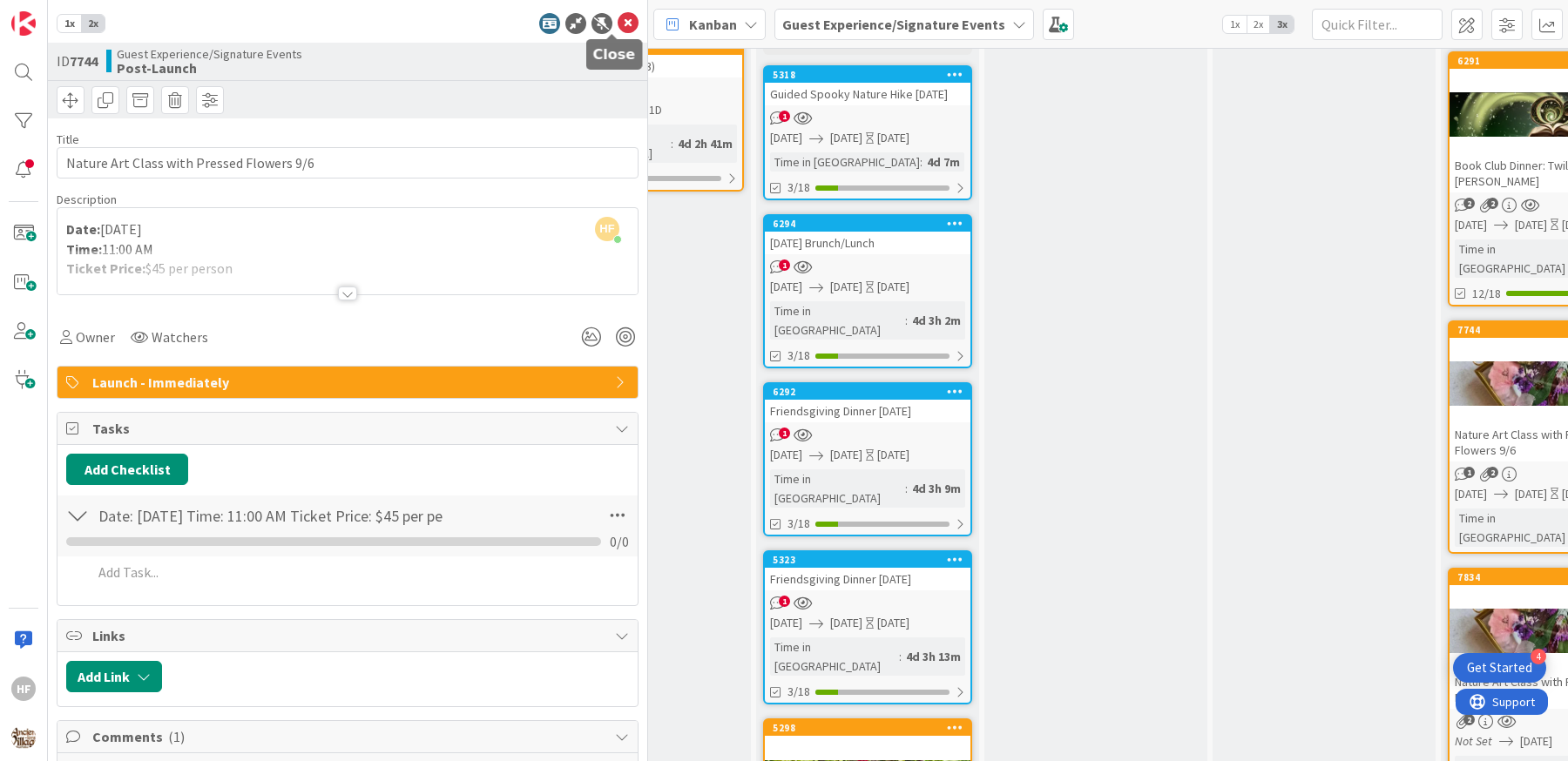
click at [617, 25] on icon at bounding box center [628, 24] width 21 height 21
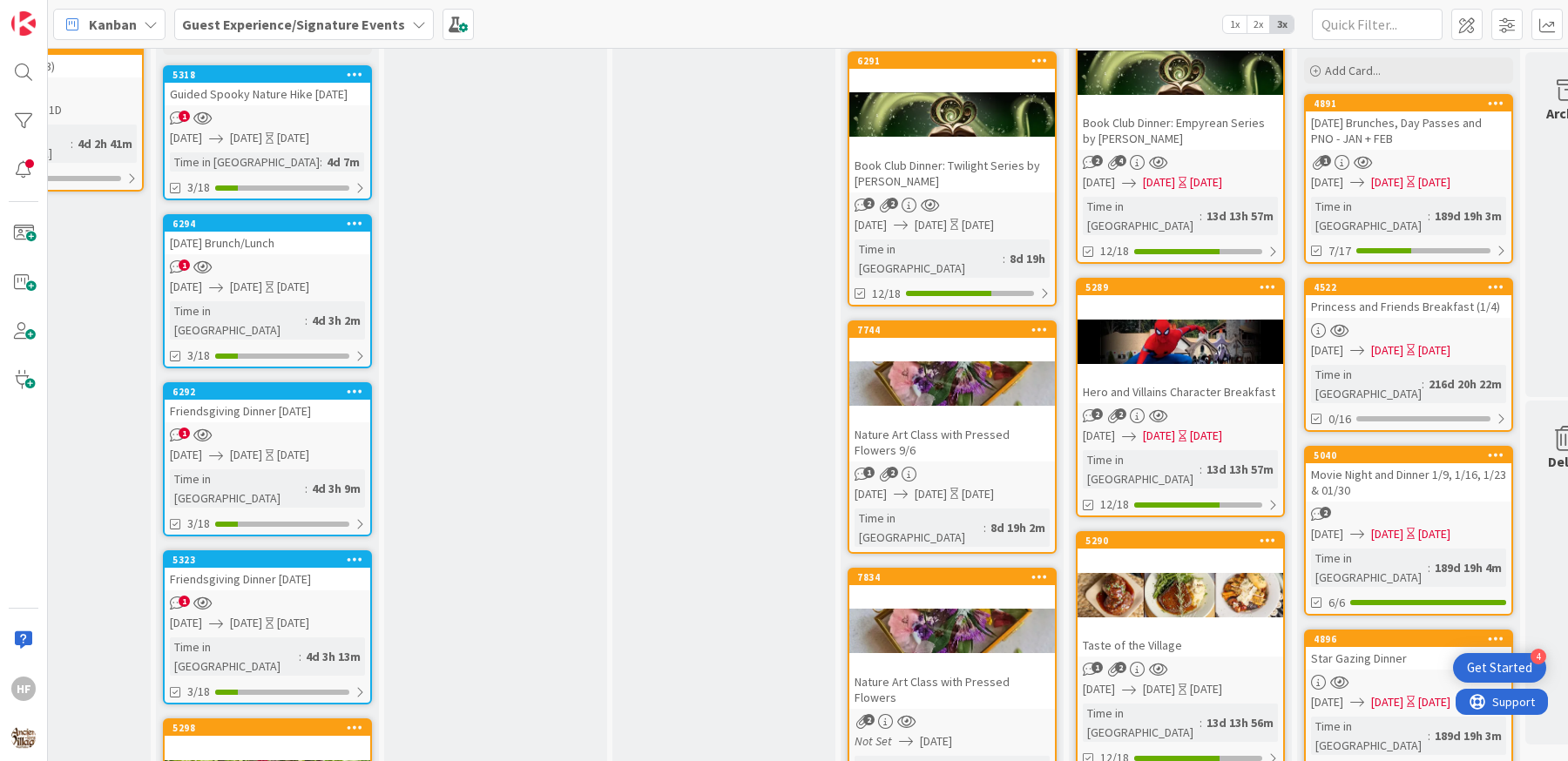
scroll to position [606, 811]
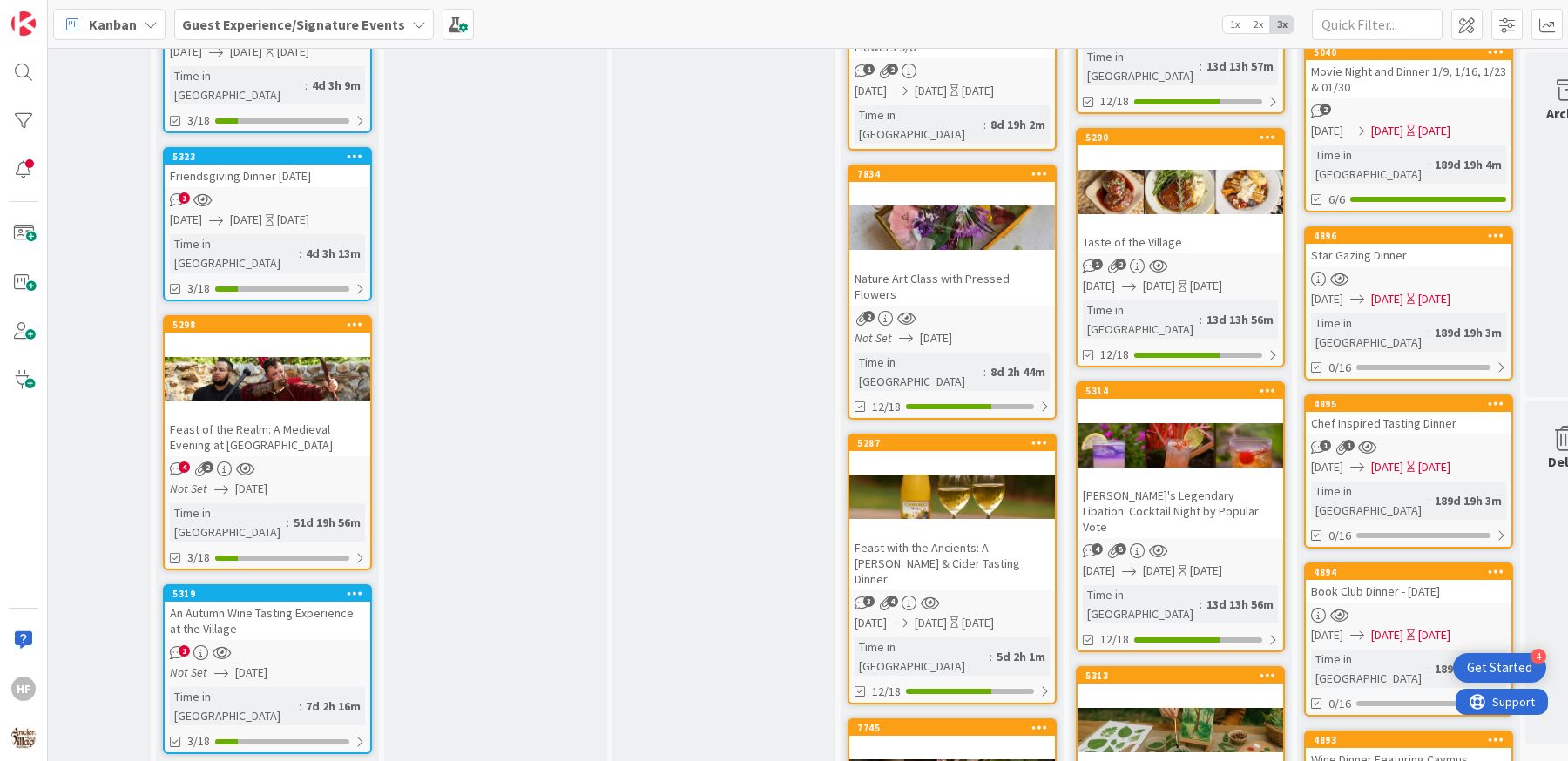
click at [984, 536] on div "Feast with the Ancients: A [PERSON_NAME] & Cider Tasting Dinner" at bounding box center [952, 563] width 205 height 54
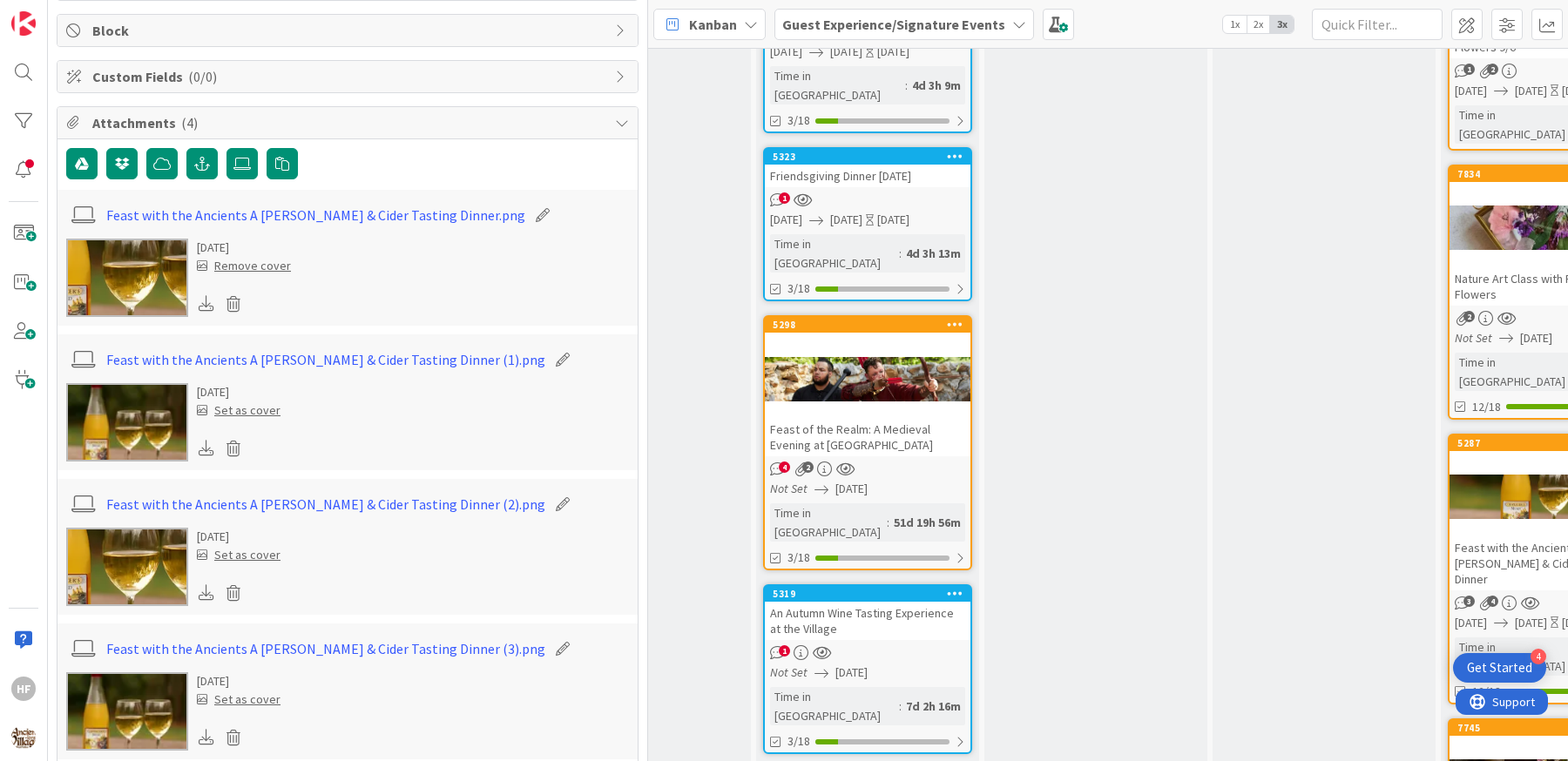
scroll to position [3073, 0]
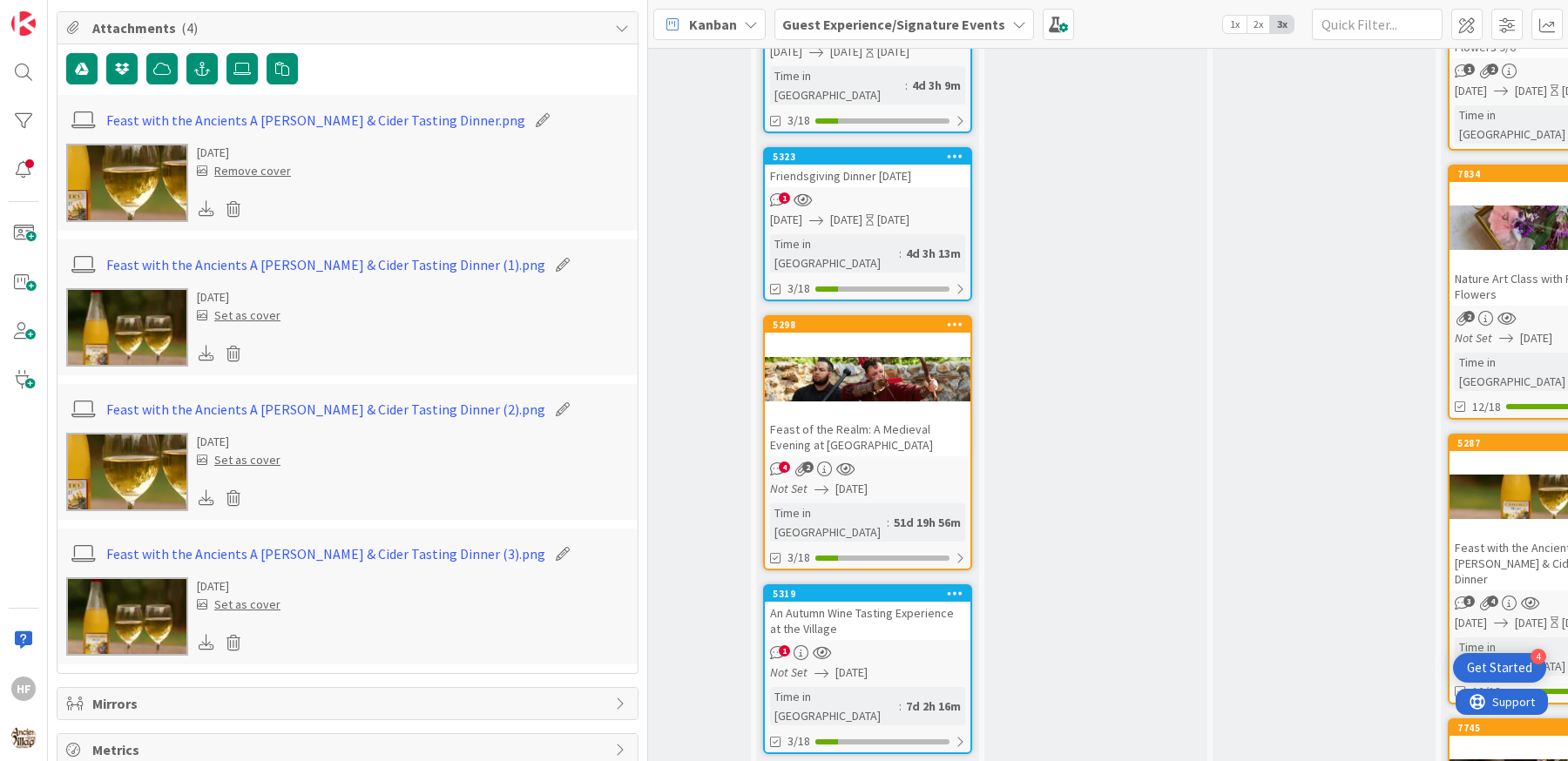
click at [201, 200] on div at bounding box center [206, 209] width 19 height 23
click at [207, 344] on icon at bounding box center [206, 352] width 16 height 16
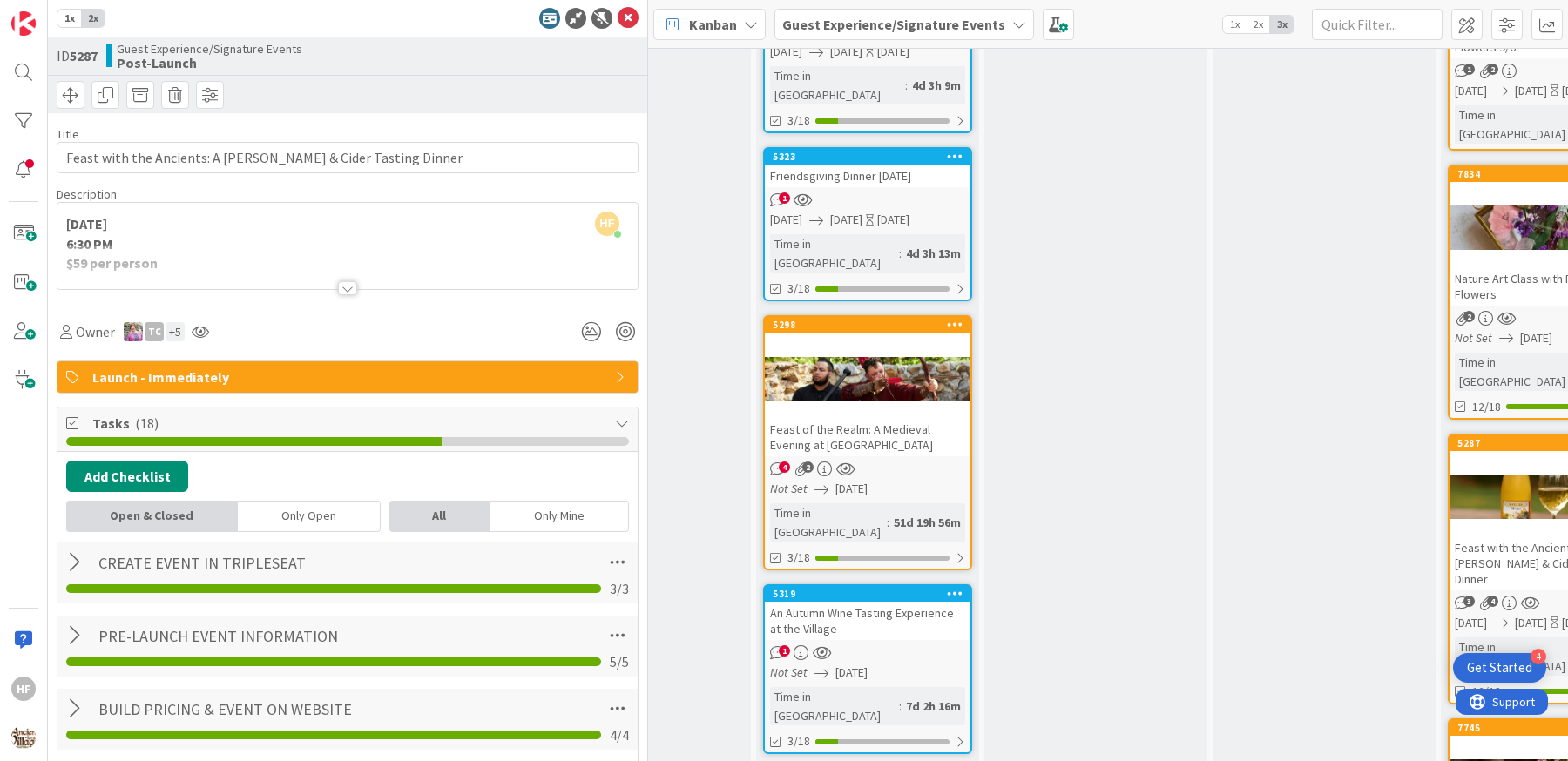
scroll to position [0, 0]
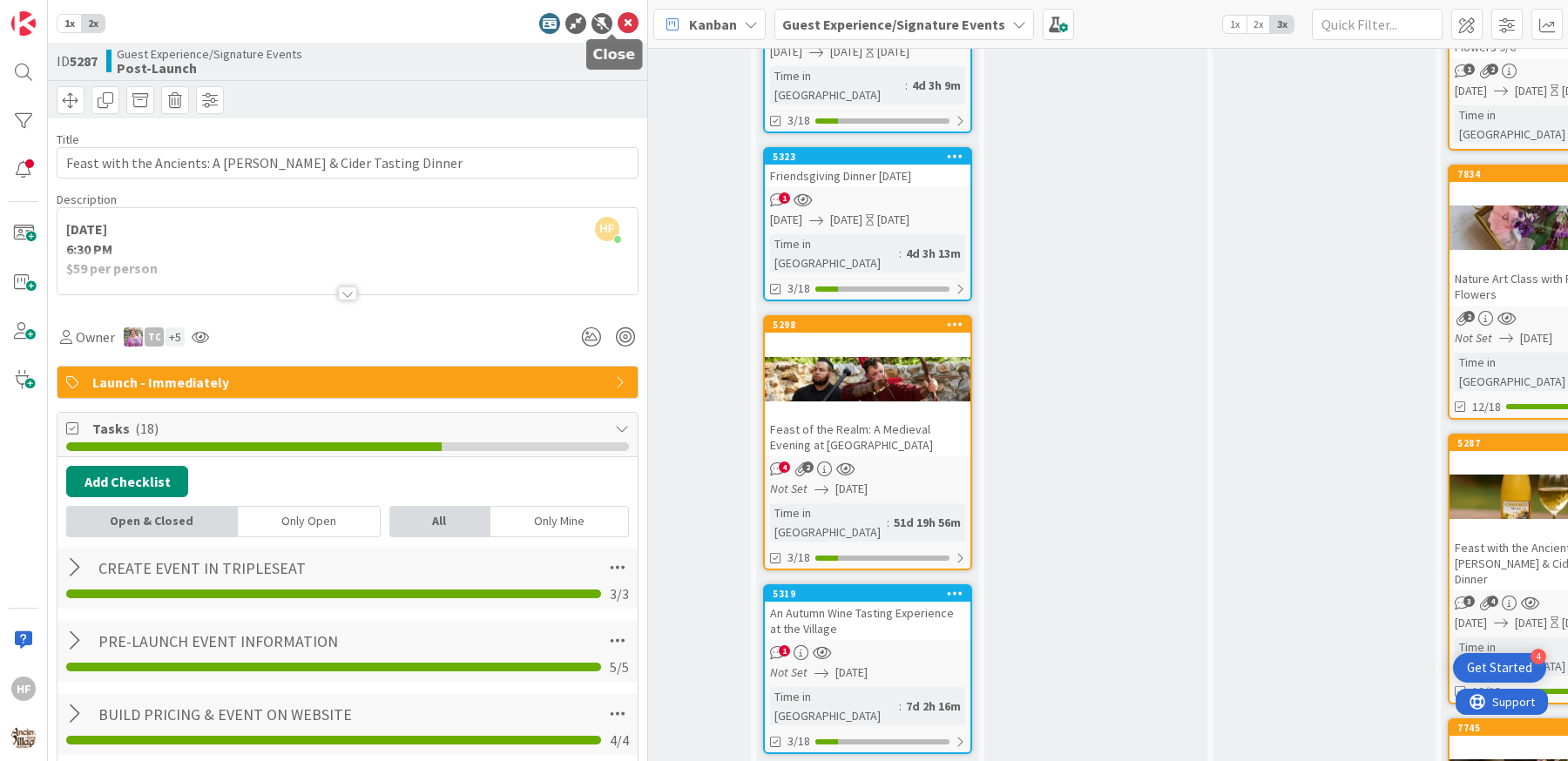
click at [617, 26] on icon at bounding box center [628, 24] width 21 height 21
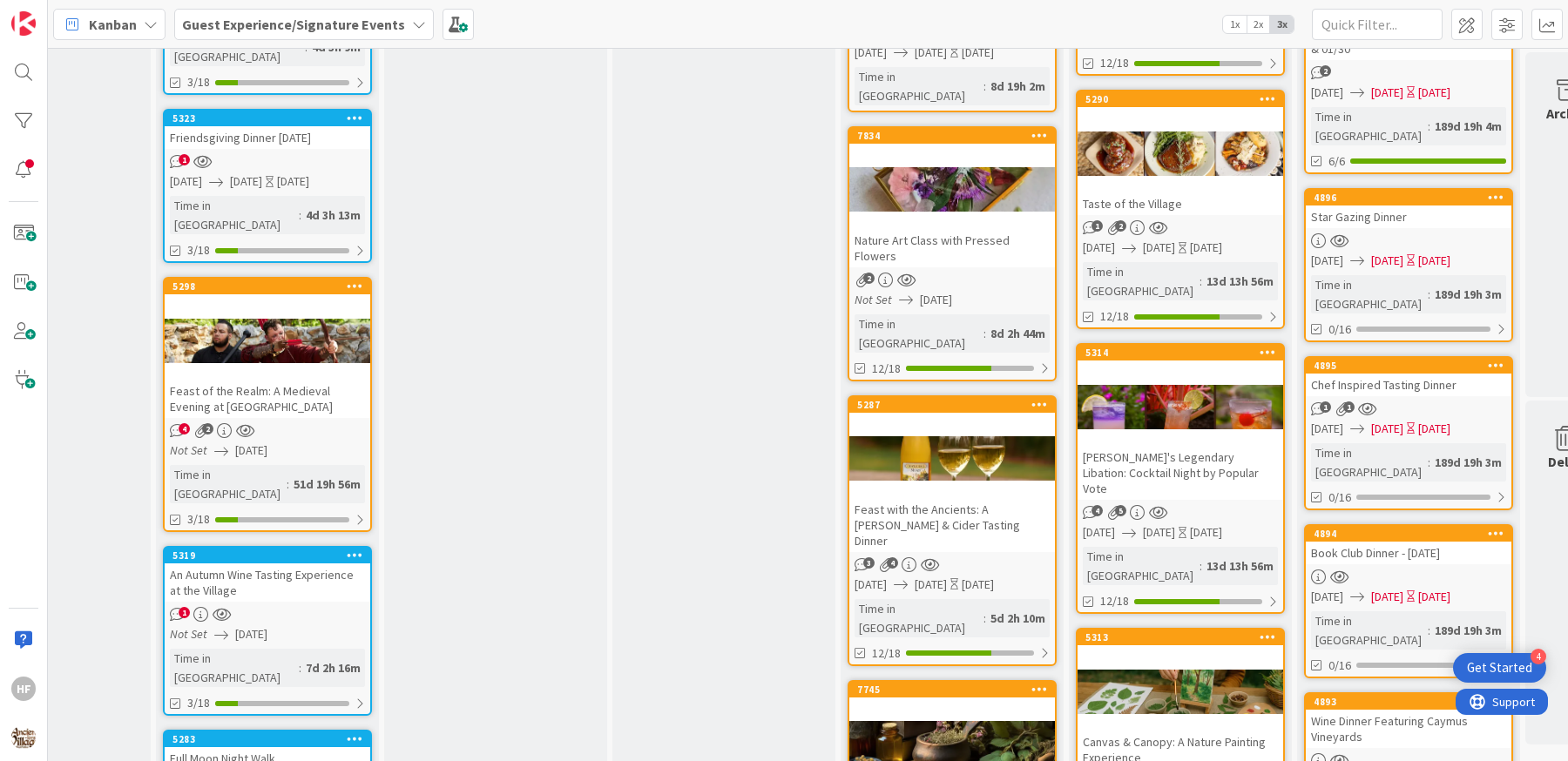
scroll to position [749, 811]
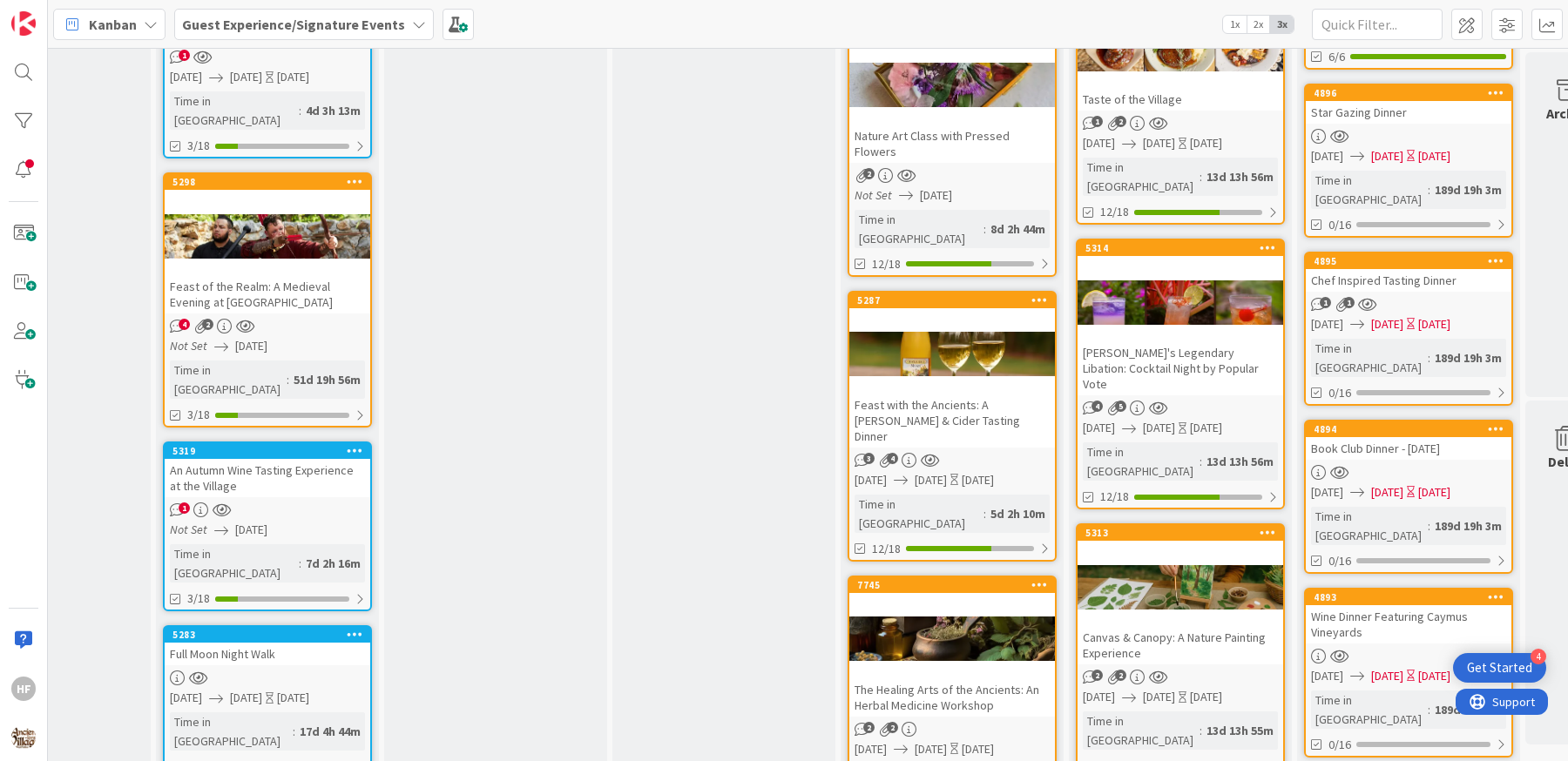
click at [972, 678] on div "The Healing Arts of the Ancients: An Herbal Medicine Workshop" at bounding box center [952, 697] width 205 height 39
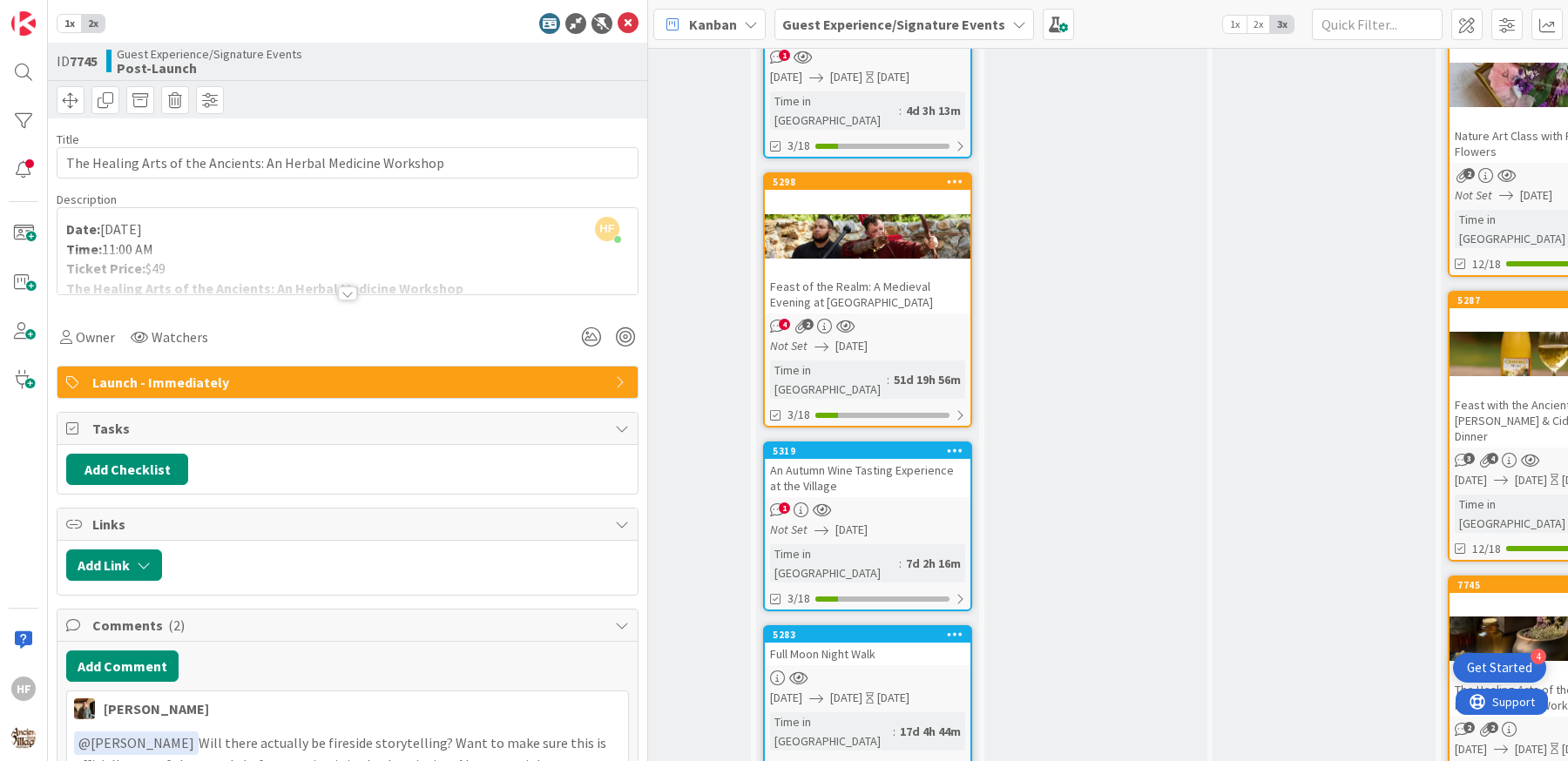
scroll to position [1756, 0]
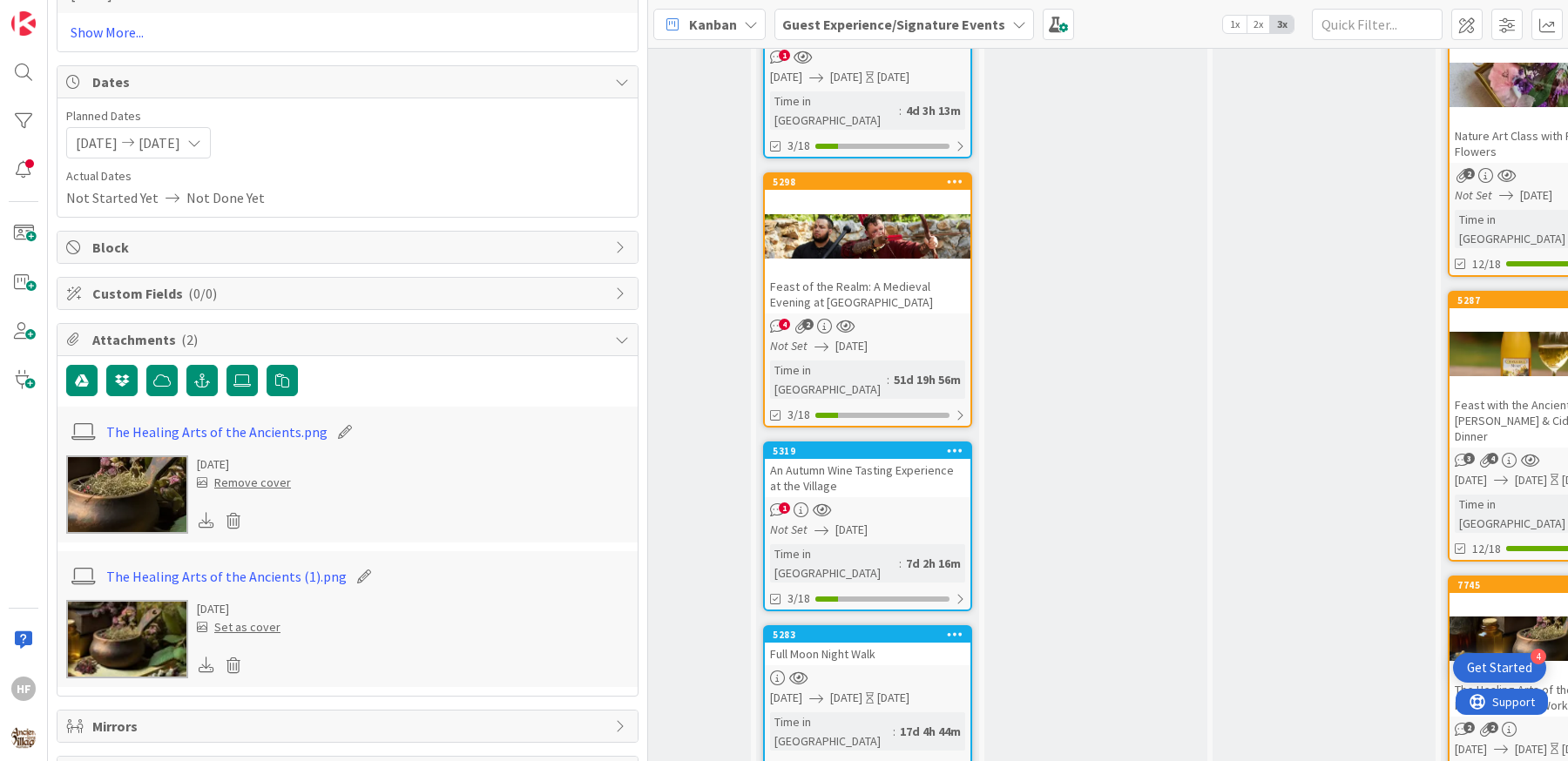
click at [204, 512] on icon at bounding box center [206, 519] width 16 height 16
click at [203, 657] on icon at bounding box center [206, 664] width 16 height 16
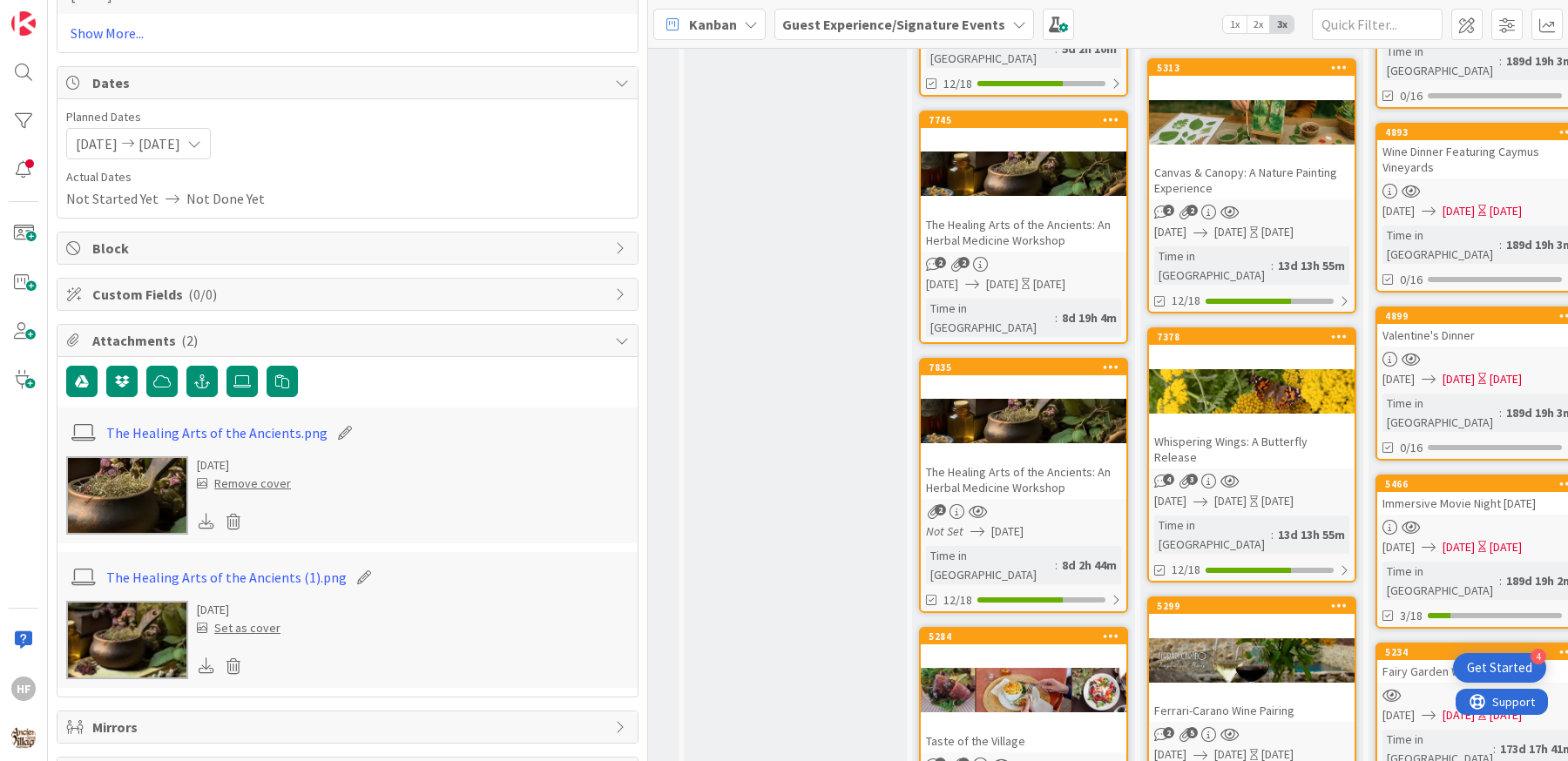
scroll to position [1217, 1339]
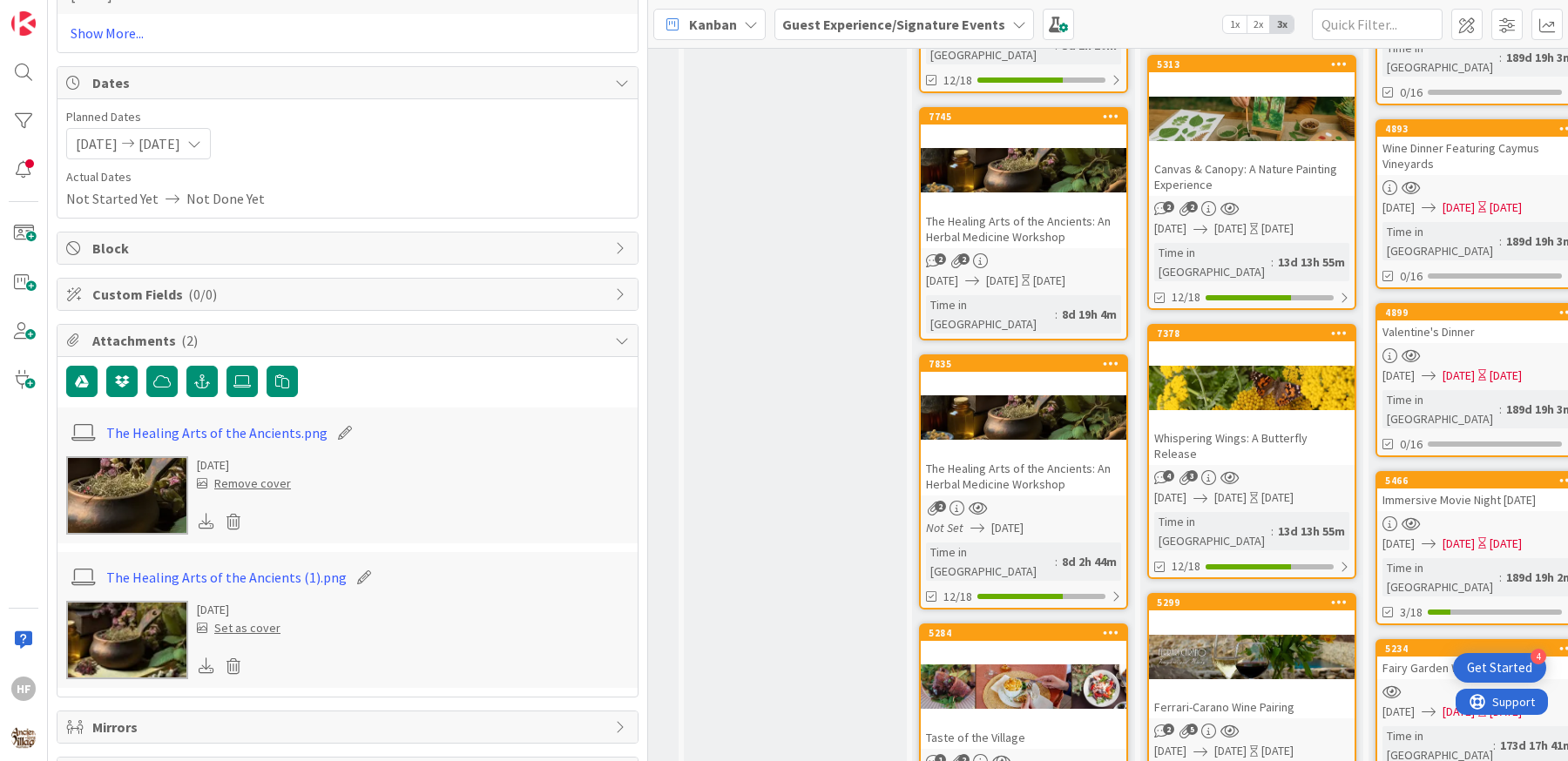
click at [1016, 648] on div at bounding box center [1023, 687] width 205 height 78
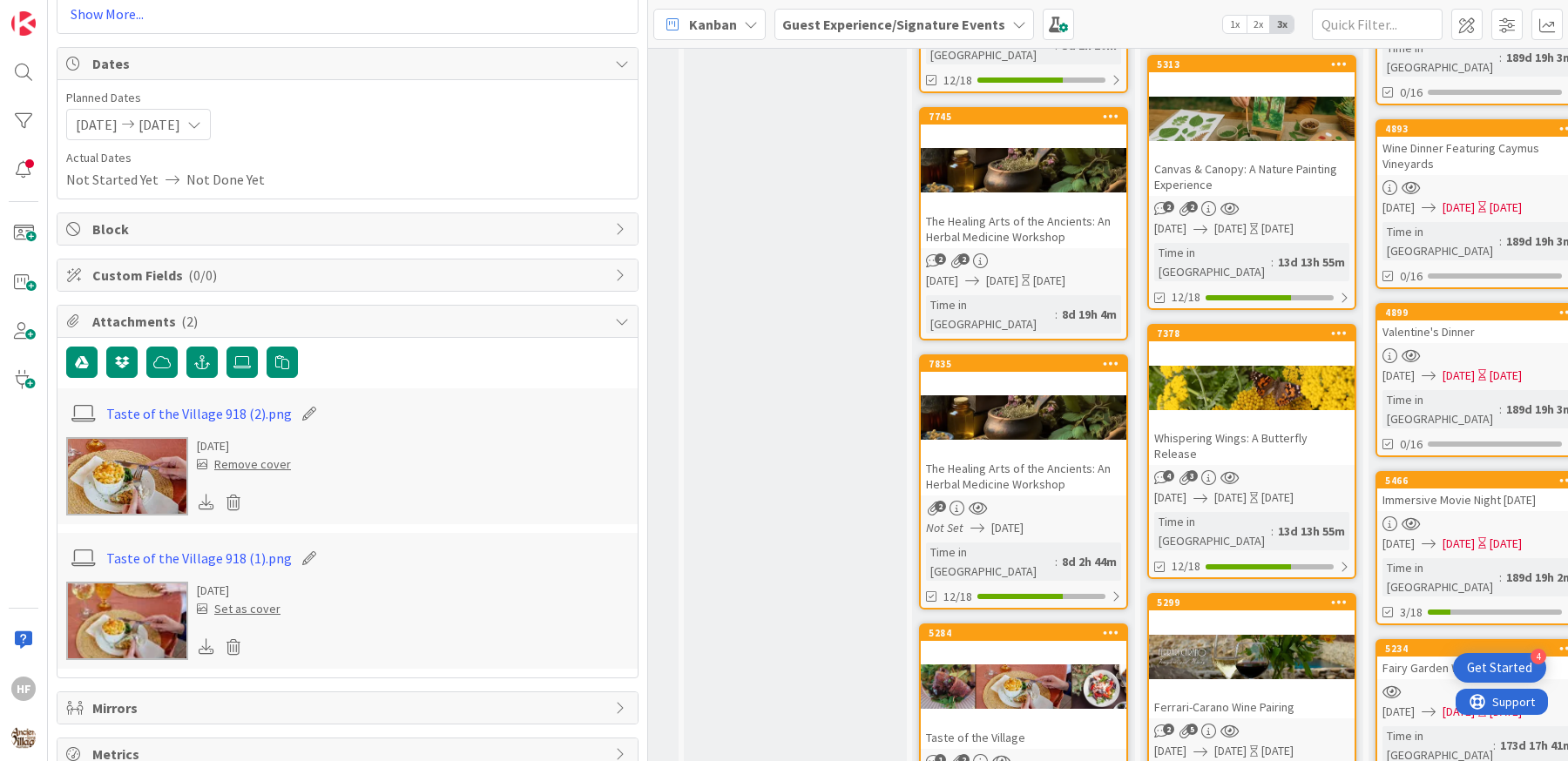
scroll to position [2453, 0]
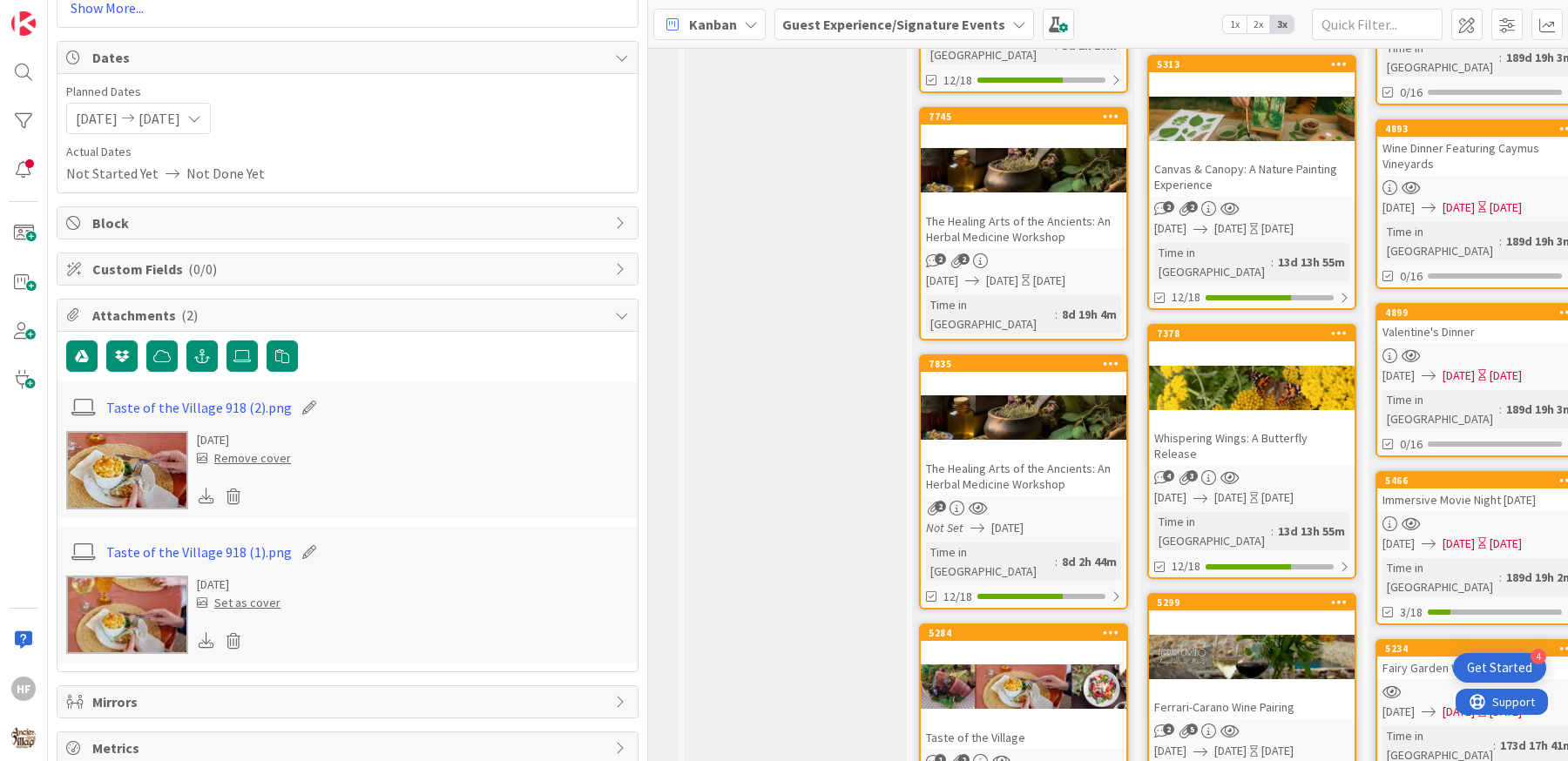
click at [204, 487] on div at bounding box center [206, 496] width 19 height 23
click at [208, 634] on div at bounding box center [206, 641] width 19 height 23
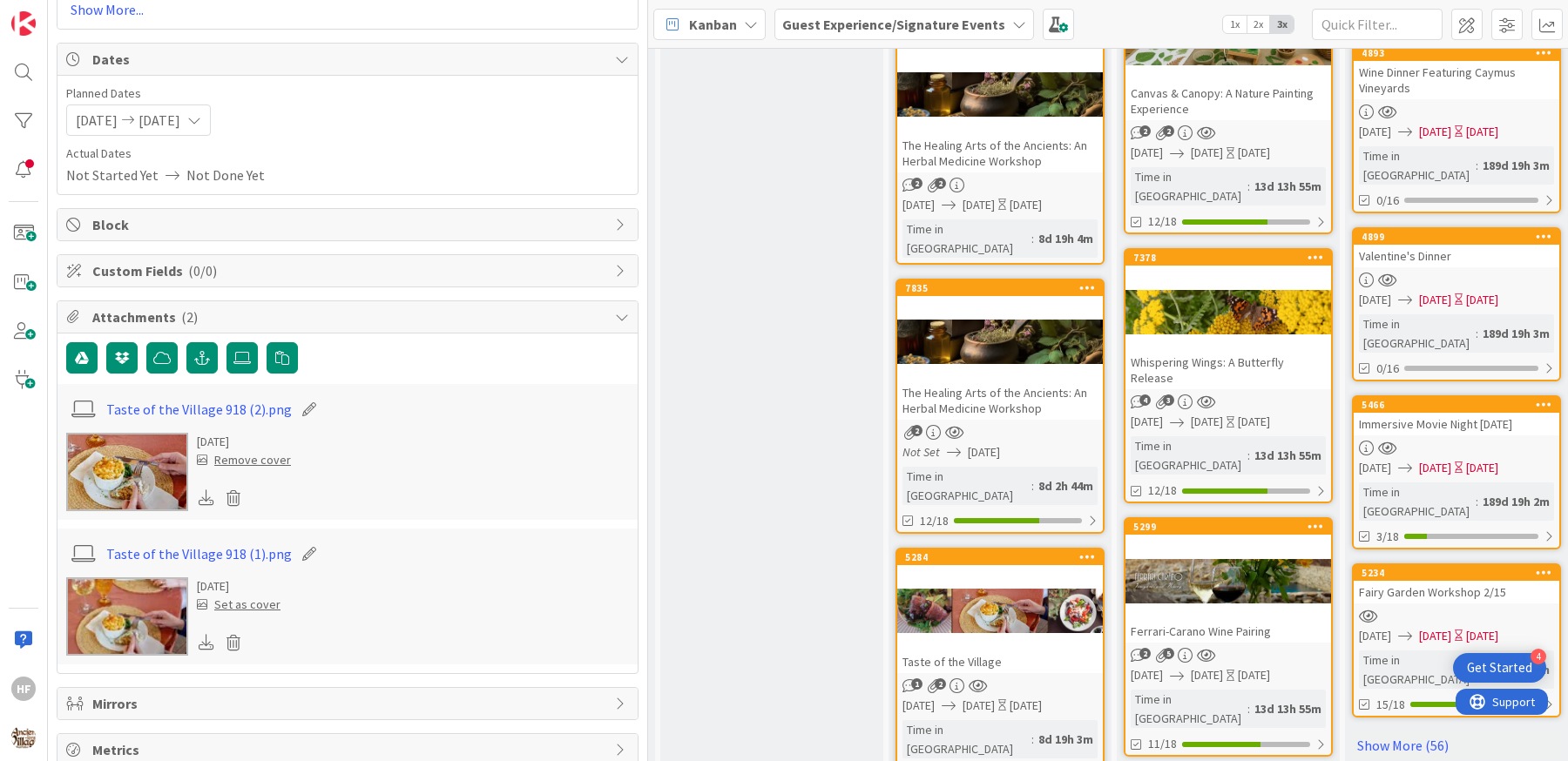
scroll to position [1555, 1363]
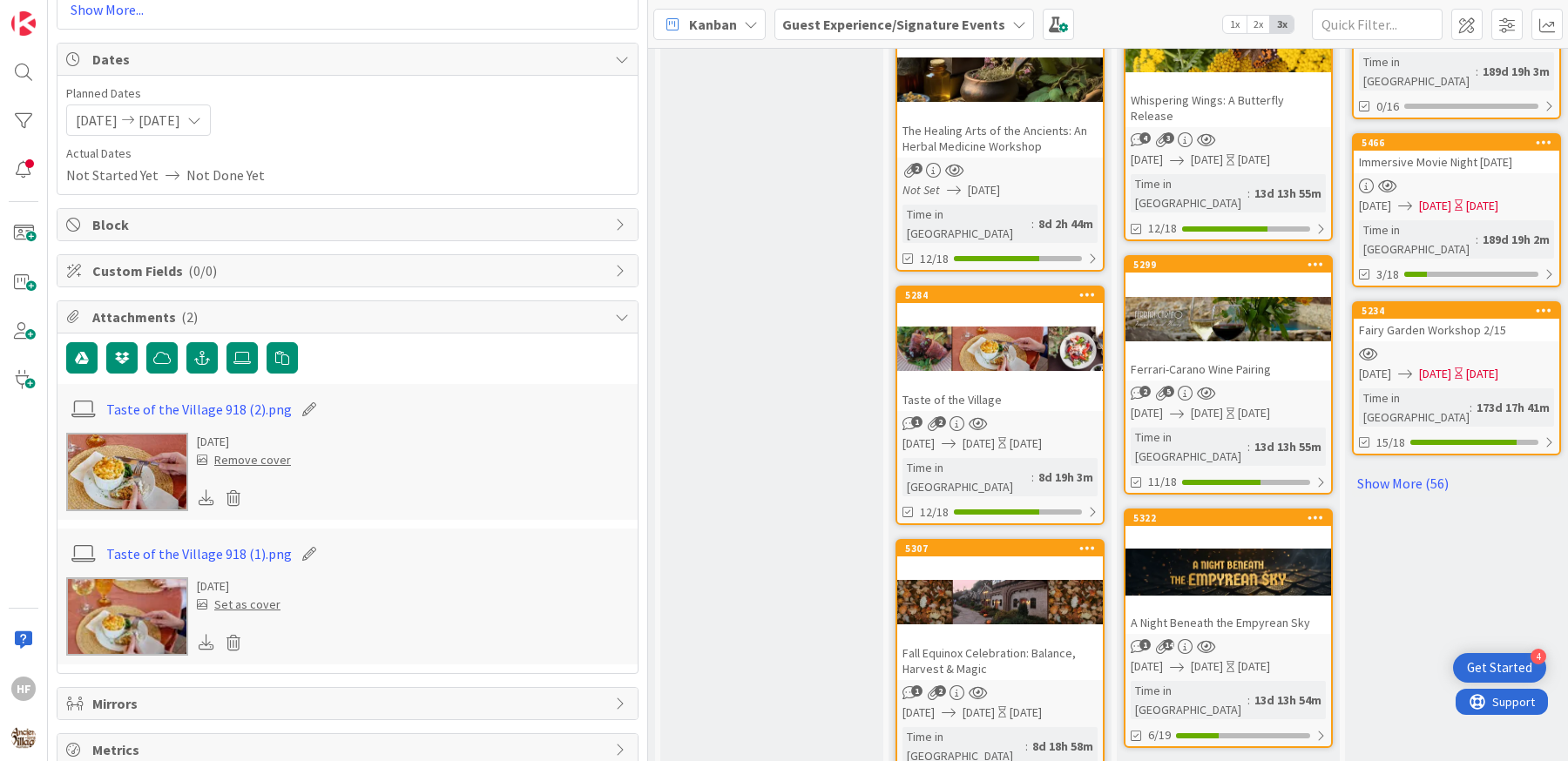
click at [989, 642] on div "Fall Equinox Celebration: Balance, Harvest & Magic" at bounding box center [1000, 660] width 205 height 39
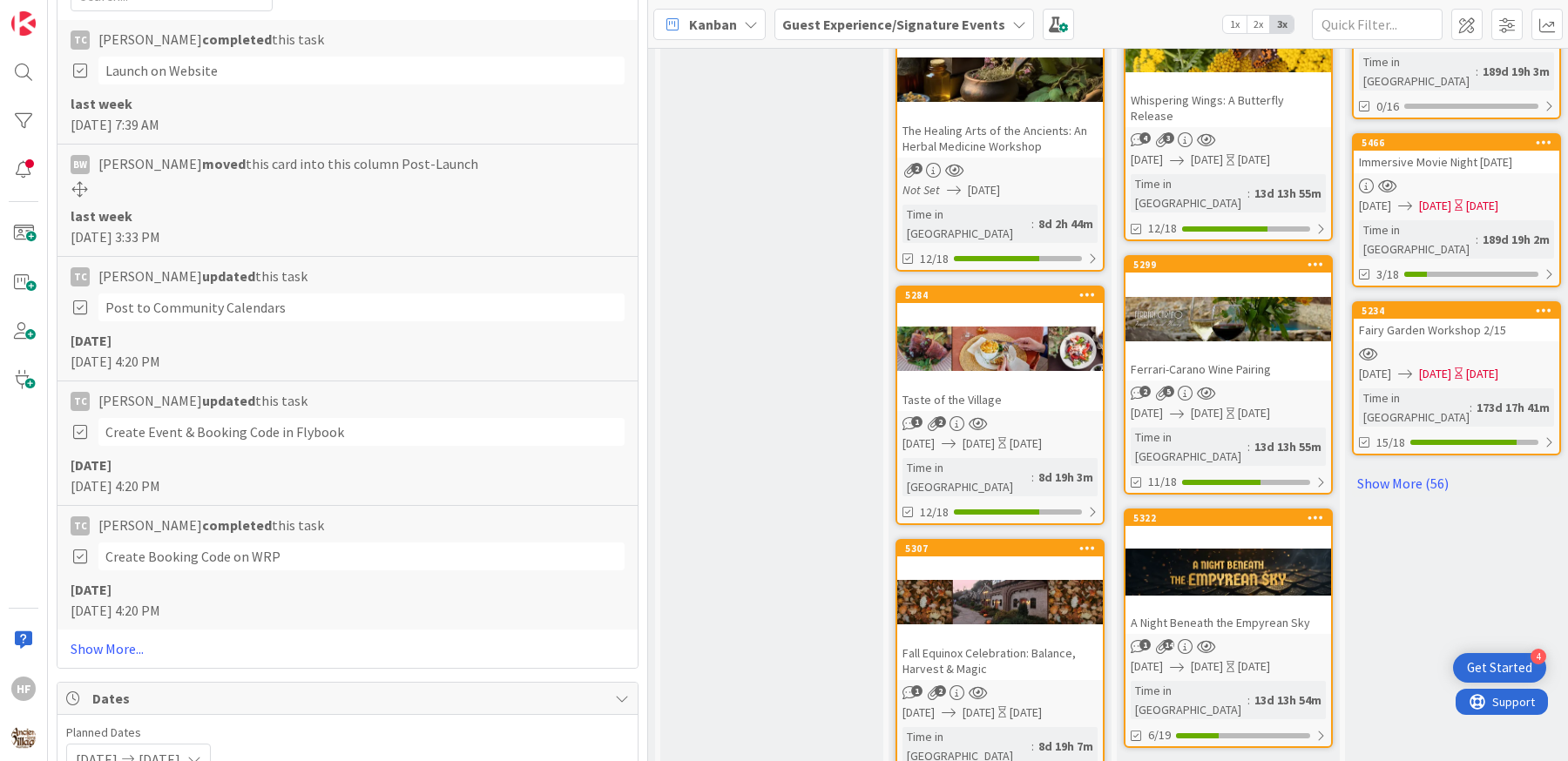
scroll to position [2451, 0]
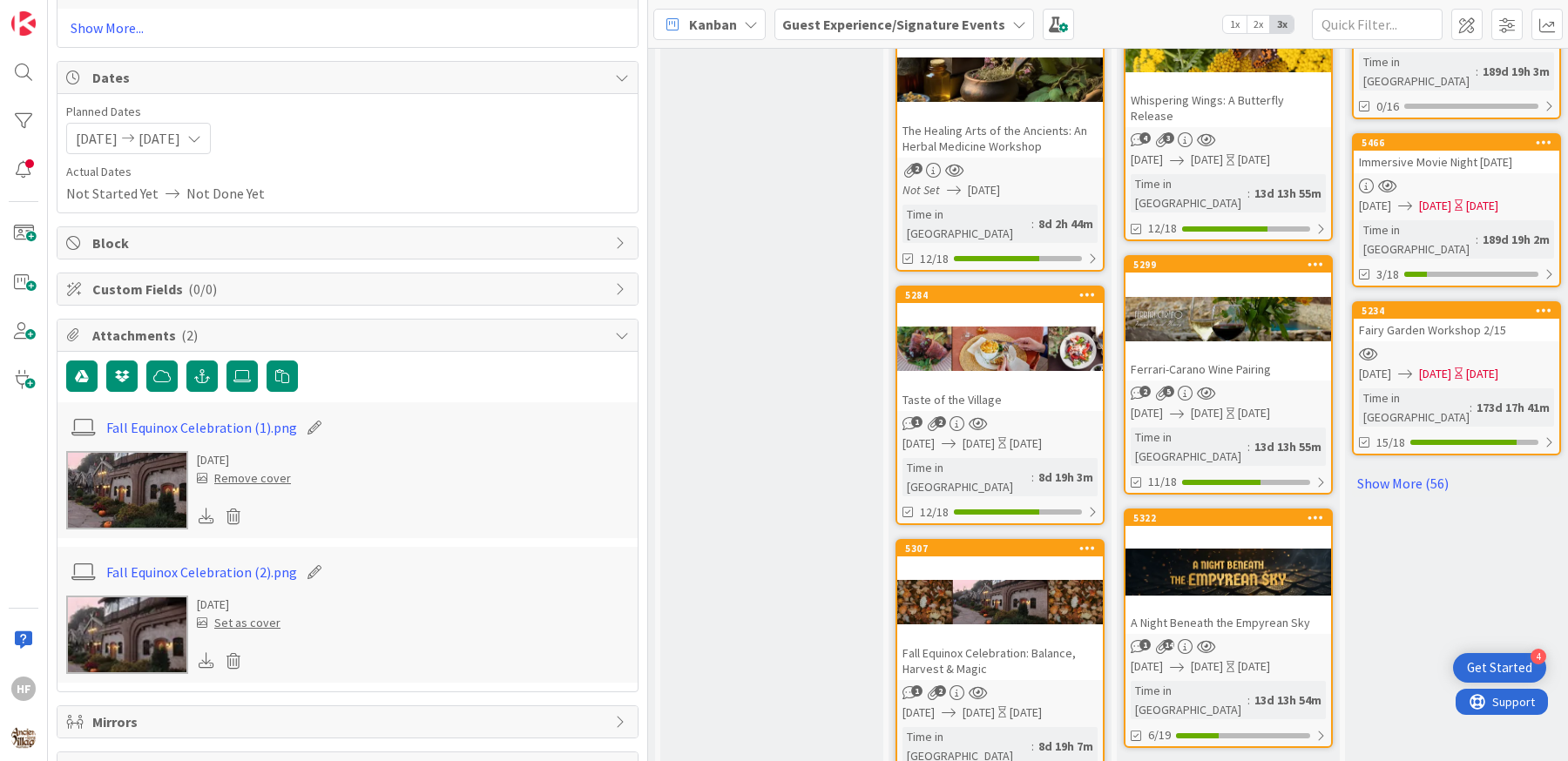
click at [201, 508] on icon at bounding box center [206, 515] width 16 height 16
click at [204, 652] on icon at bounding box center [206, 659] width 16 height 16
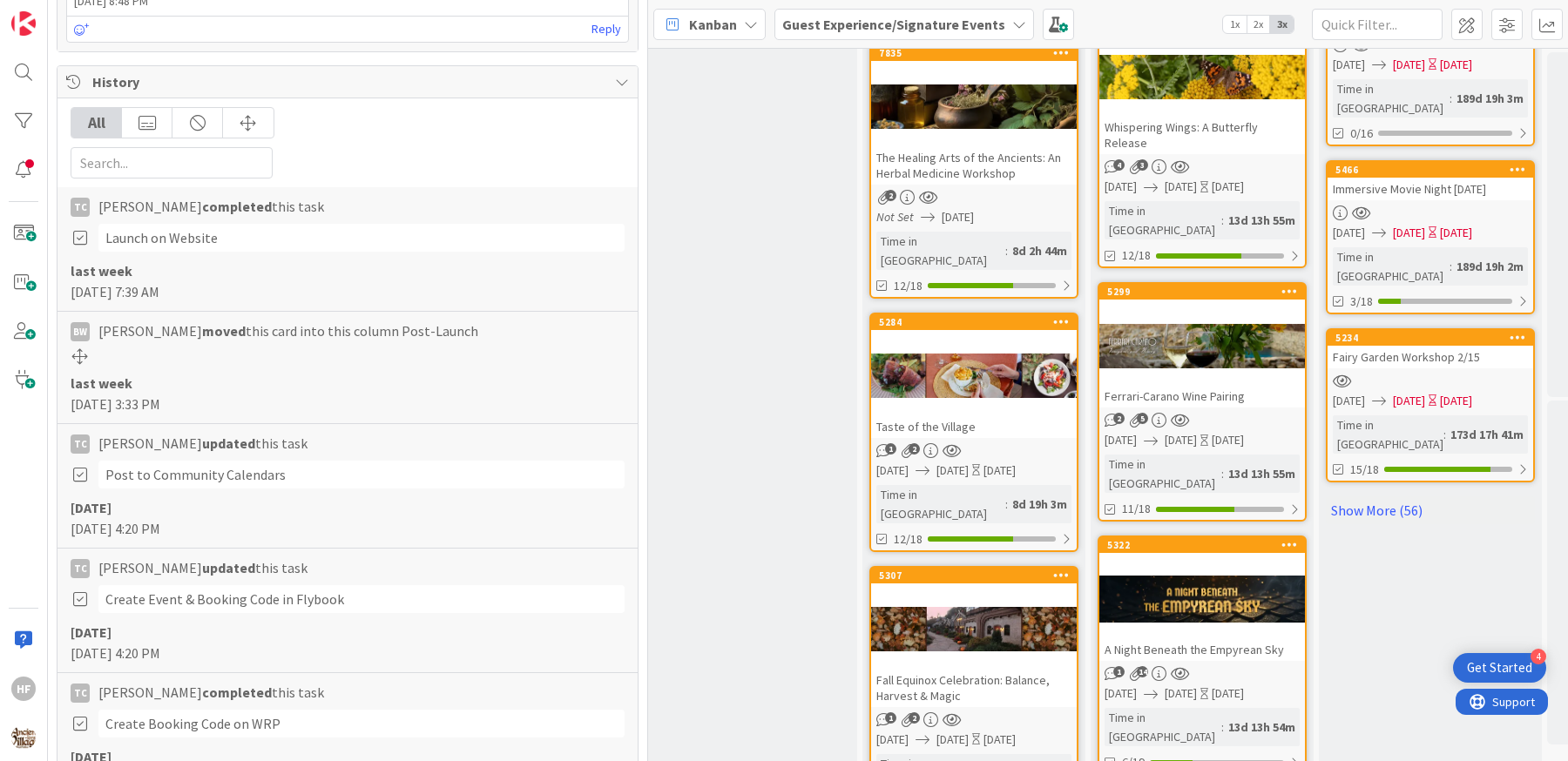
scroll to position [0, 0]
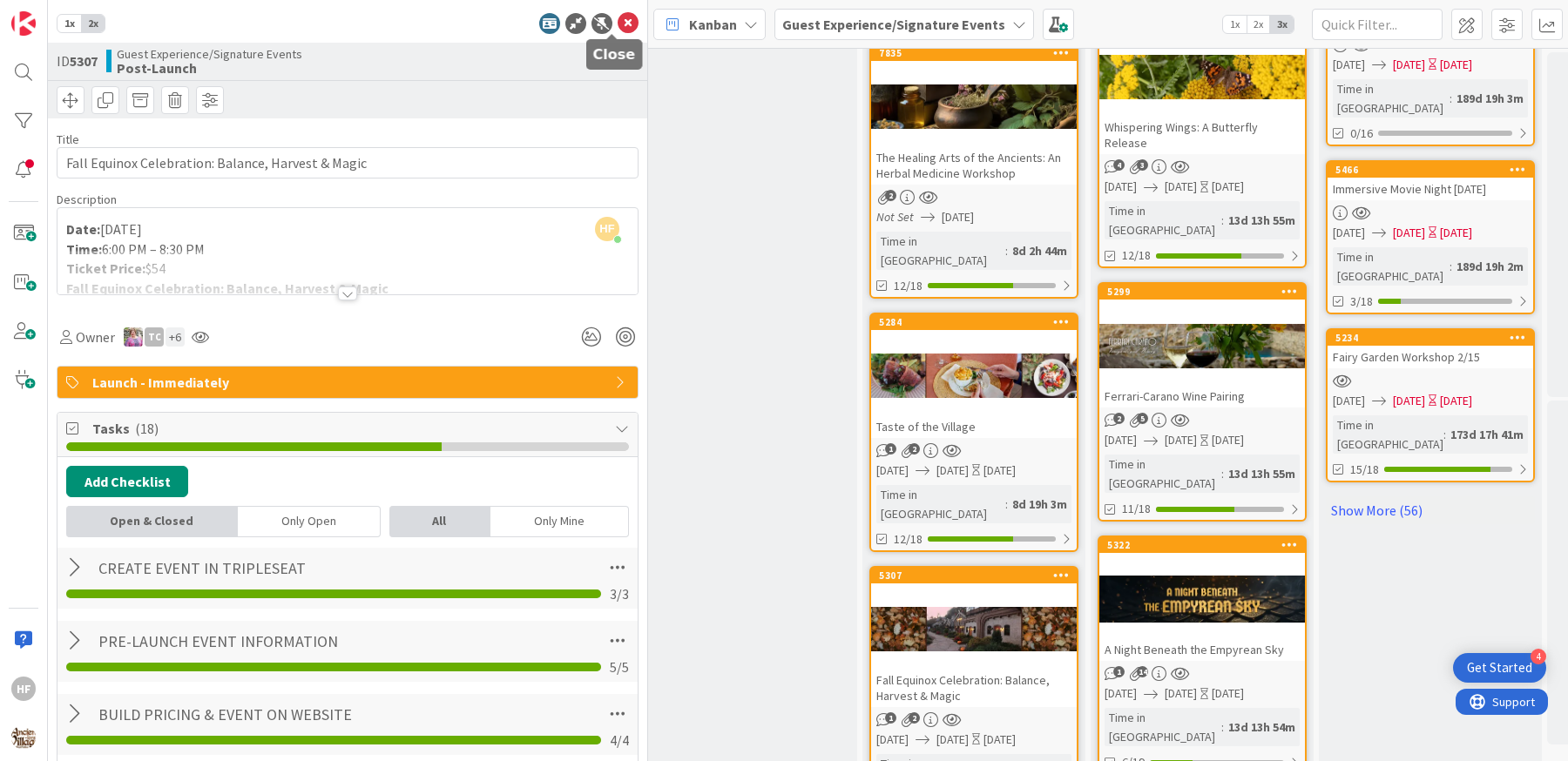
click at [617, 25] on icon at bounding box center [628, 24] width 21 height 21
